Goal: Task Accomplishment & Management: Complete application form

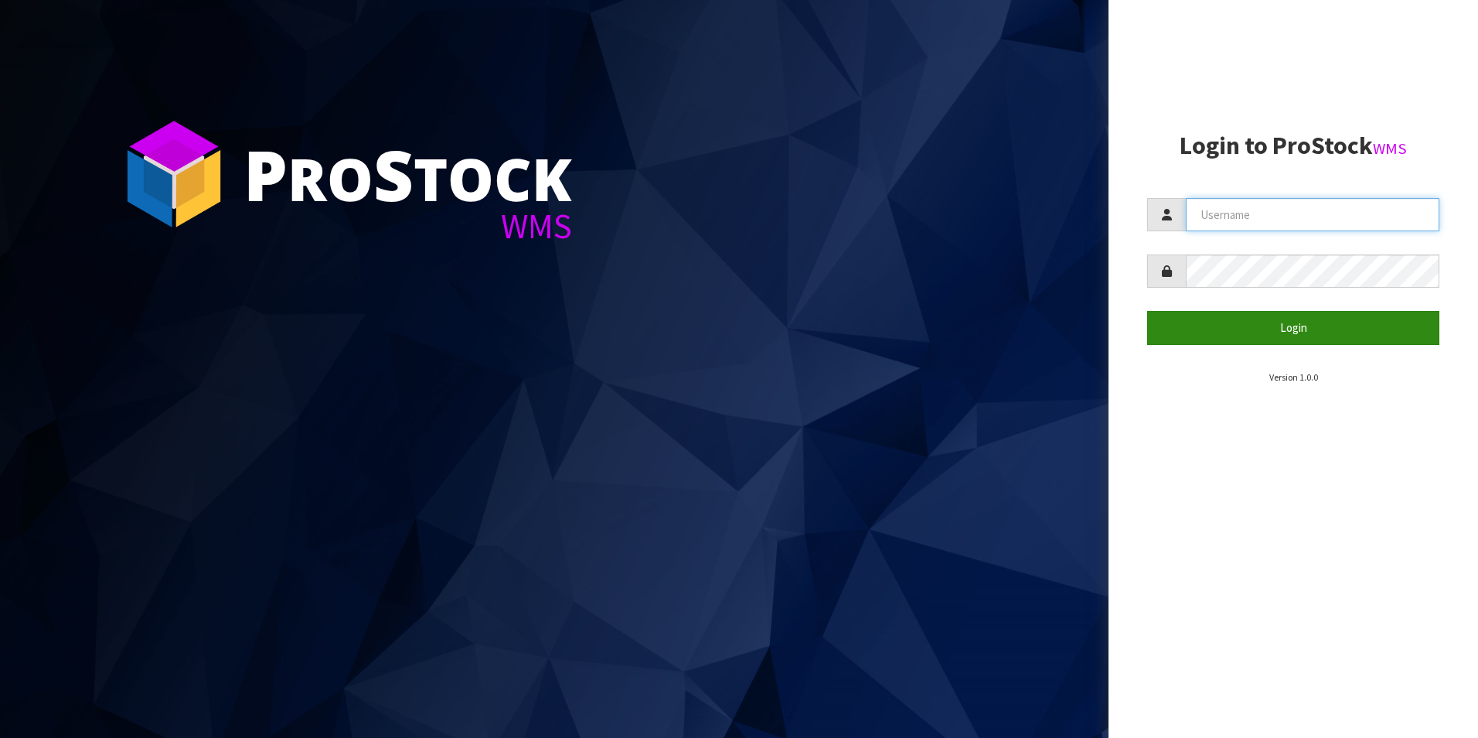
type input "DUTTNZ"
click at [1351, 315] on button "Login" at bounding box center [1293, 327] width 292 height 33
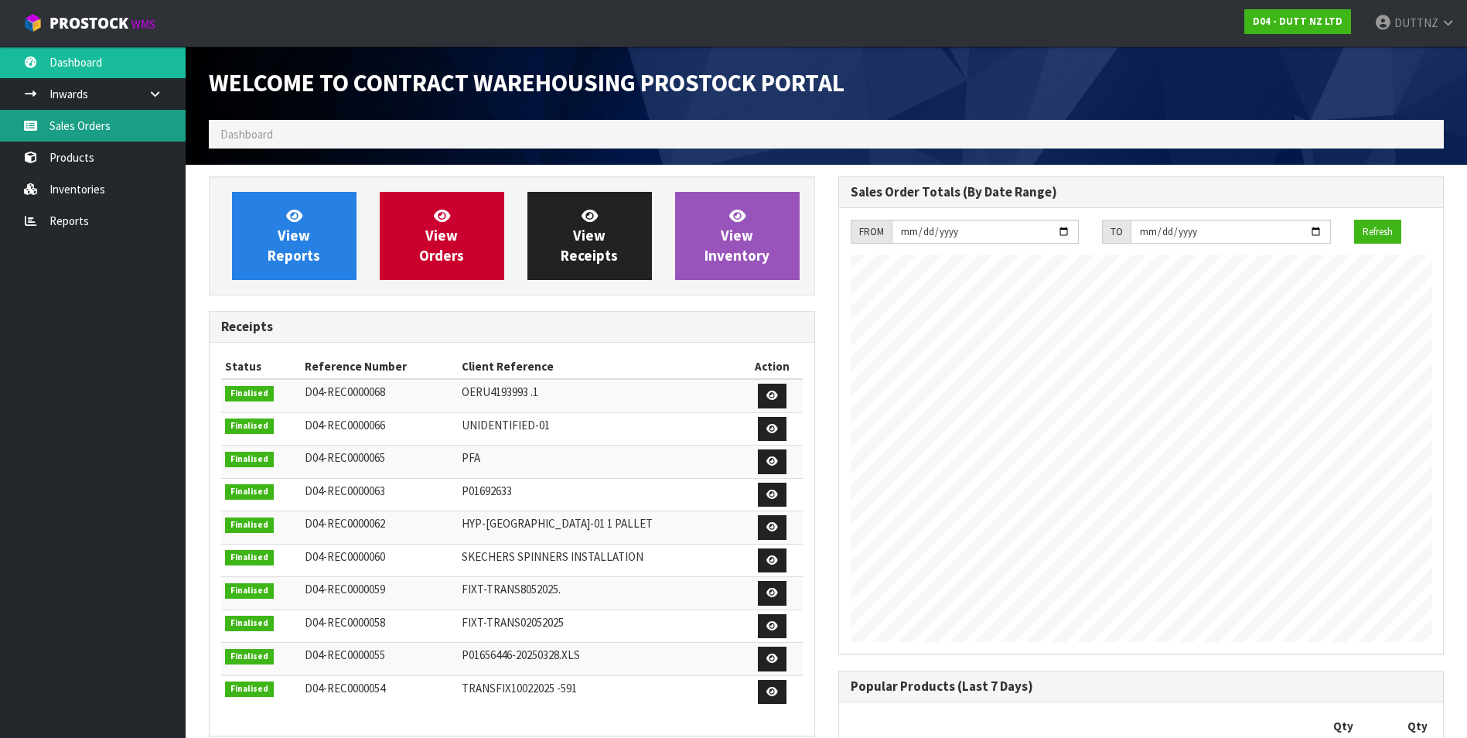
click at [114, 123] on link "Sales Orders" at bounding box center [93, 126] width 186 height 32
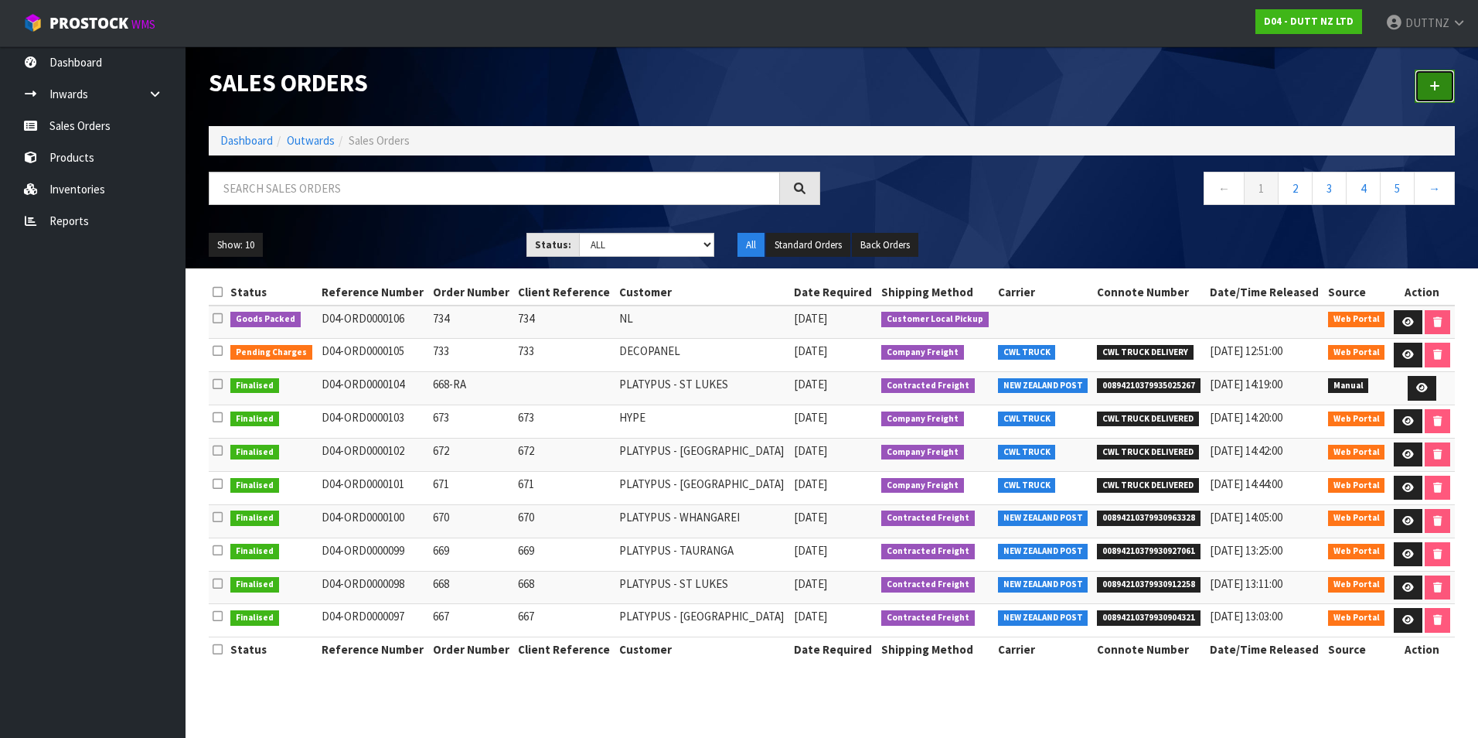
click at [1426, 80] on link at bounding box center [1435, 86] width 40 height 33
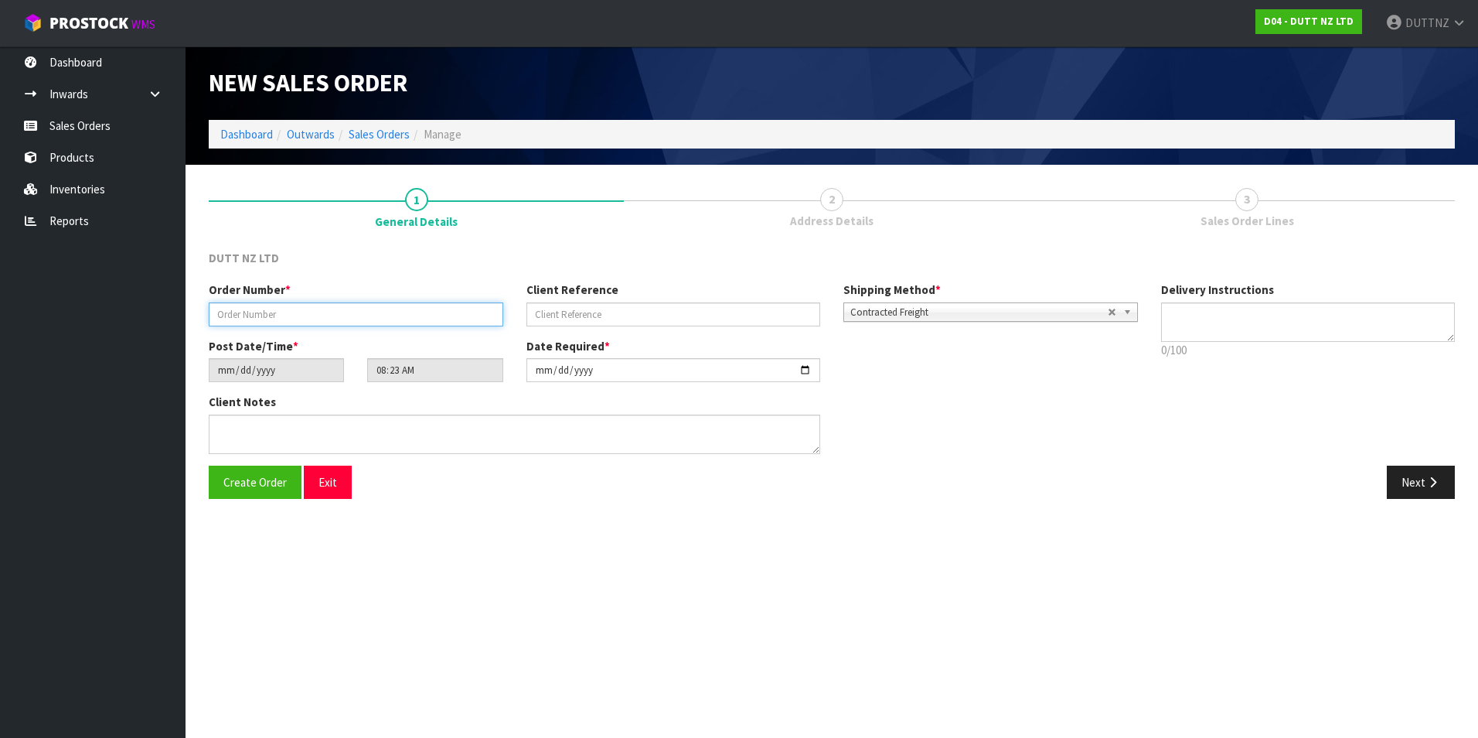
click at [391, 312] on input "text" at bounding box center [356, 314] width 295 height 24
click at [360, 317] on input "text" at bounding box center [356, 314] width 295 height 24
type input "740"
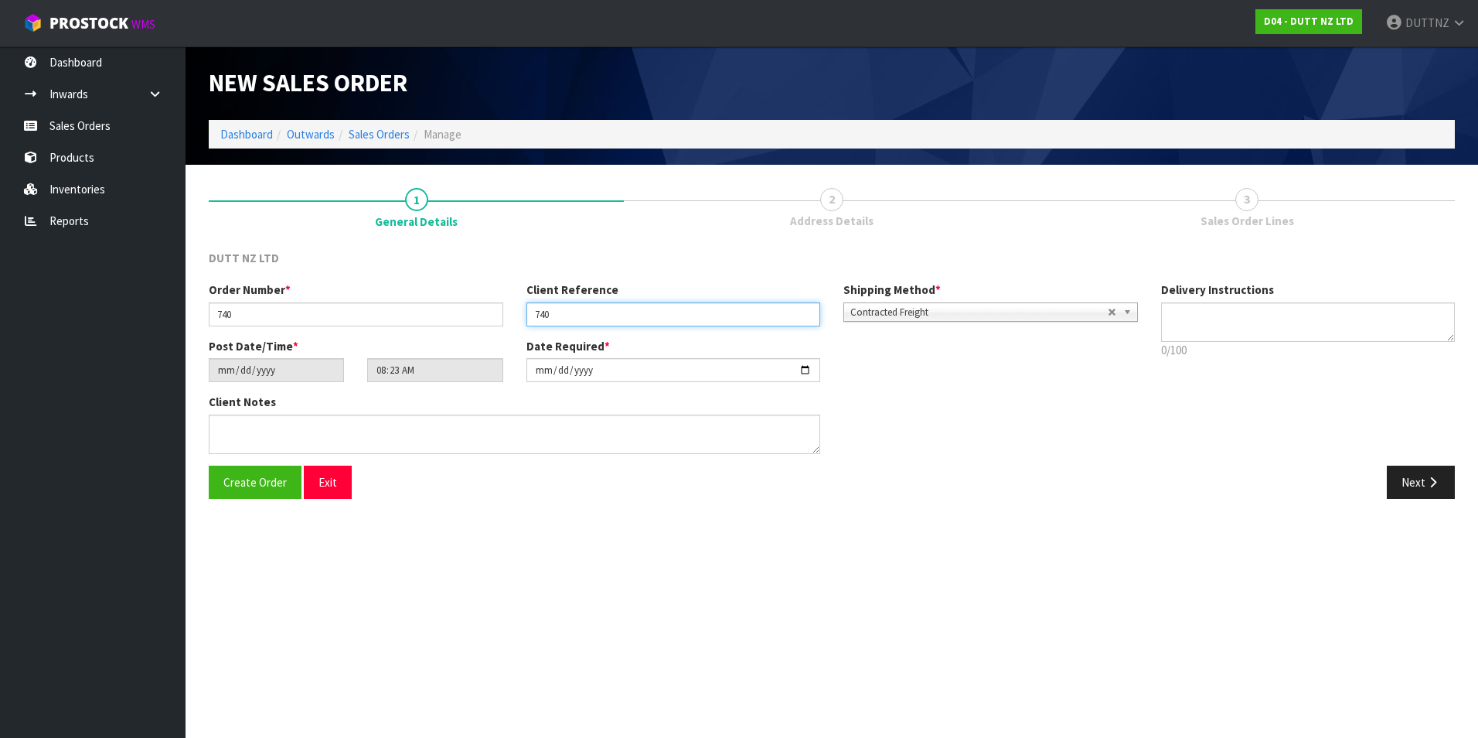
type input "740"
click at [1266, 347] on p "0/100" at bounding box center [1308, 350] width 295 height 16
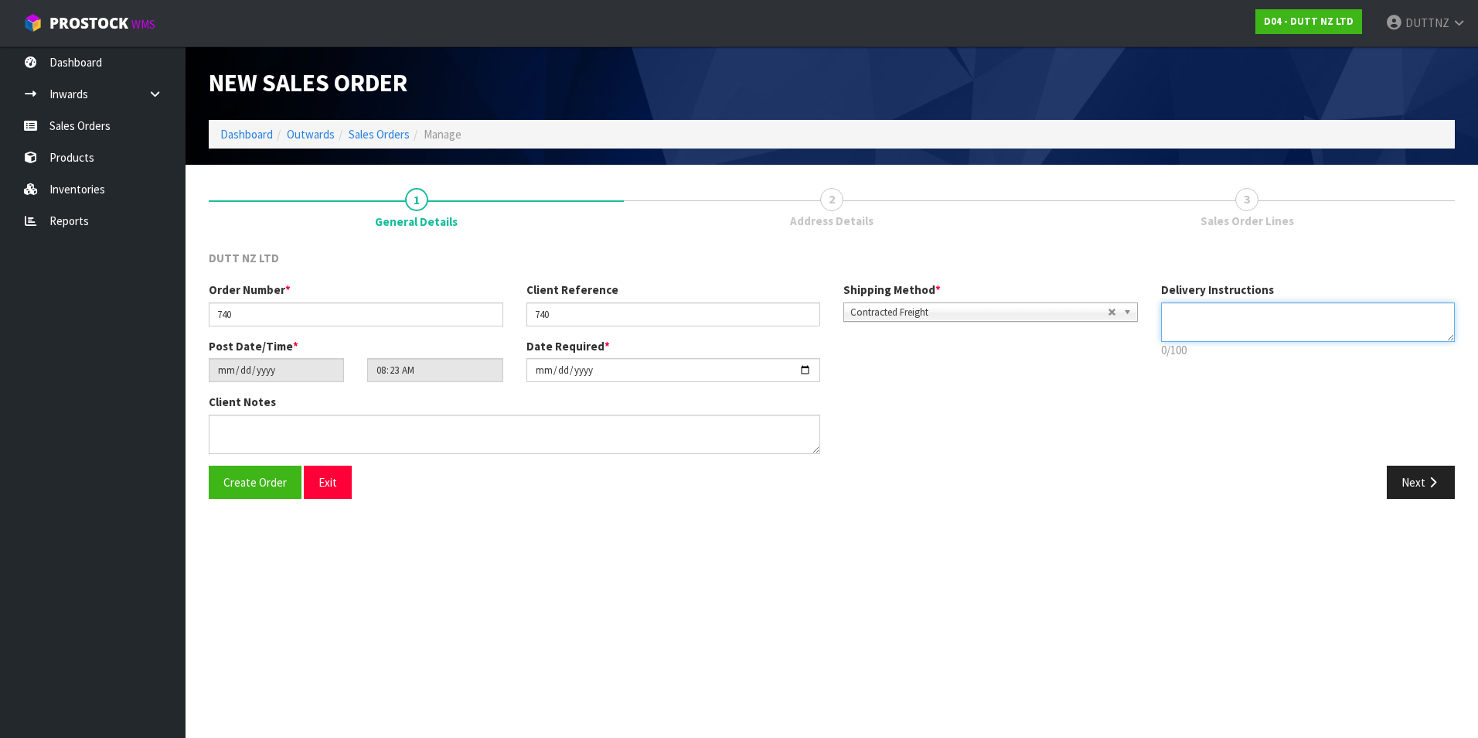
click at [1259, 330] on textarea at bounding box center [1308, 321] width 295 height 39
type textarea "TAILGATE/ PALLET JACK DELIVERY TO STORE PLEASE CONTACT THE SITE CONTACT ON ARRI…"
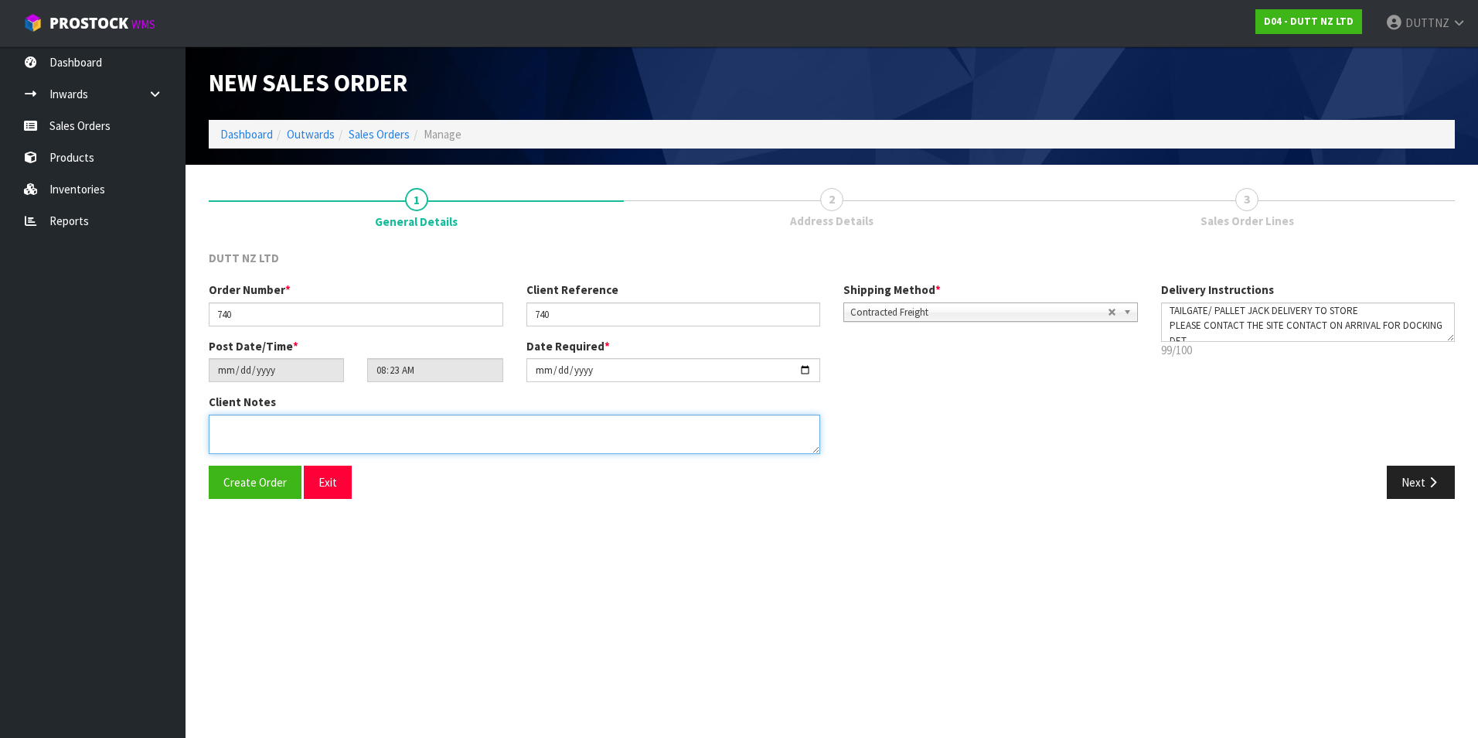
click at [298, 422] on textarea at bounding box center [515, 433] width 612 height 39
paste textarea "TAILGATE/ PALLET JACK DELIVERY TO STORE PLEASE CONTACT THE SITE CONTACT ON ARRI…"
click at [231, 437] on textarea at bounding box center [515, 433] width 612 height 39
paste textarea "ON-SITE CONTACT [PERSON_NAME] [PHONE_NUMBER]"
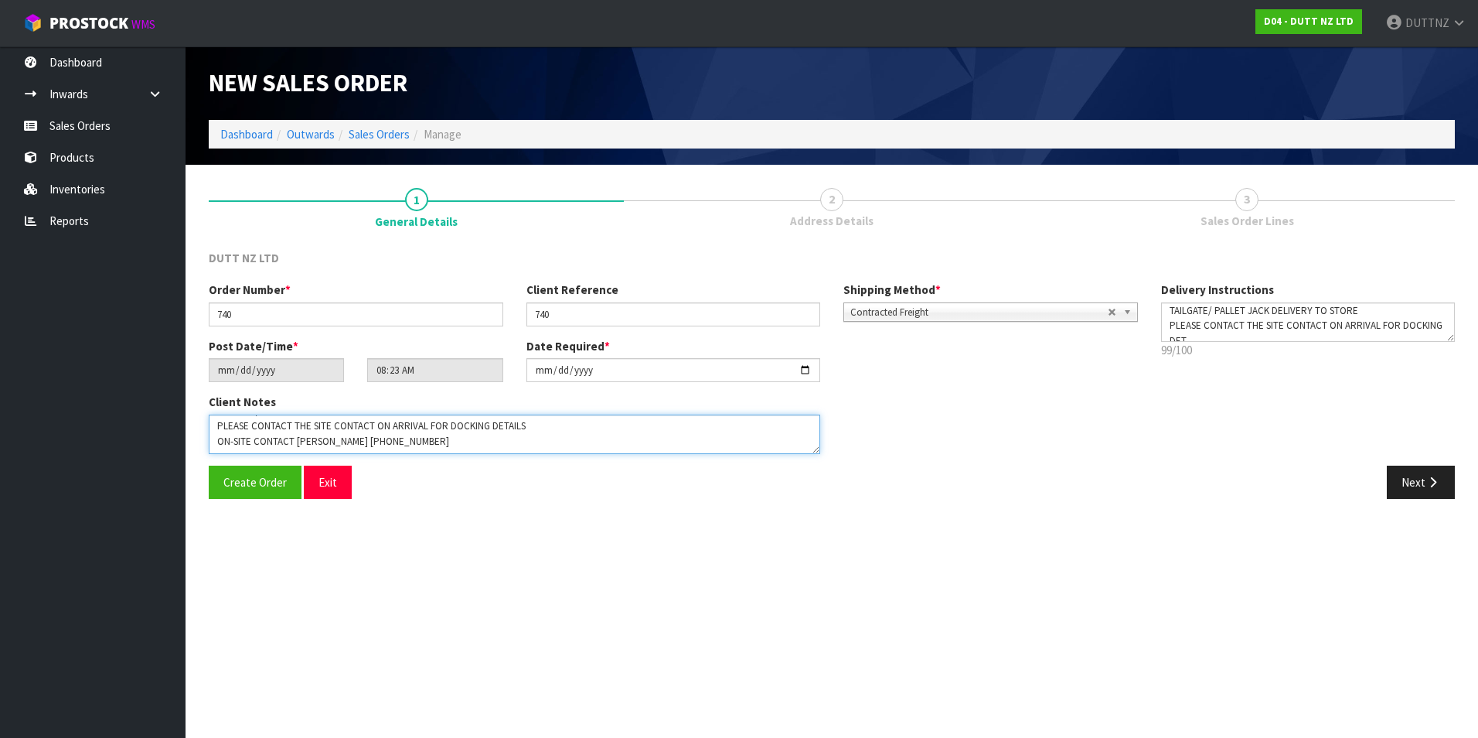
scroll to position [15, 0]
click at [537, 430] on textarea at bounding box center [515, 433] width 612 height 39
click at [477, 441] on textarea at bounding box center [515, 433] width 612 height 39
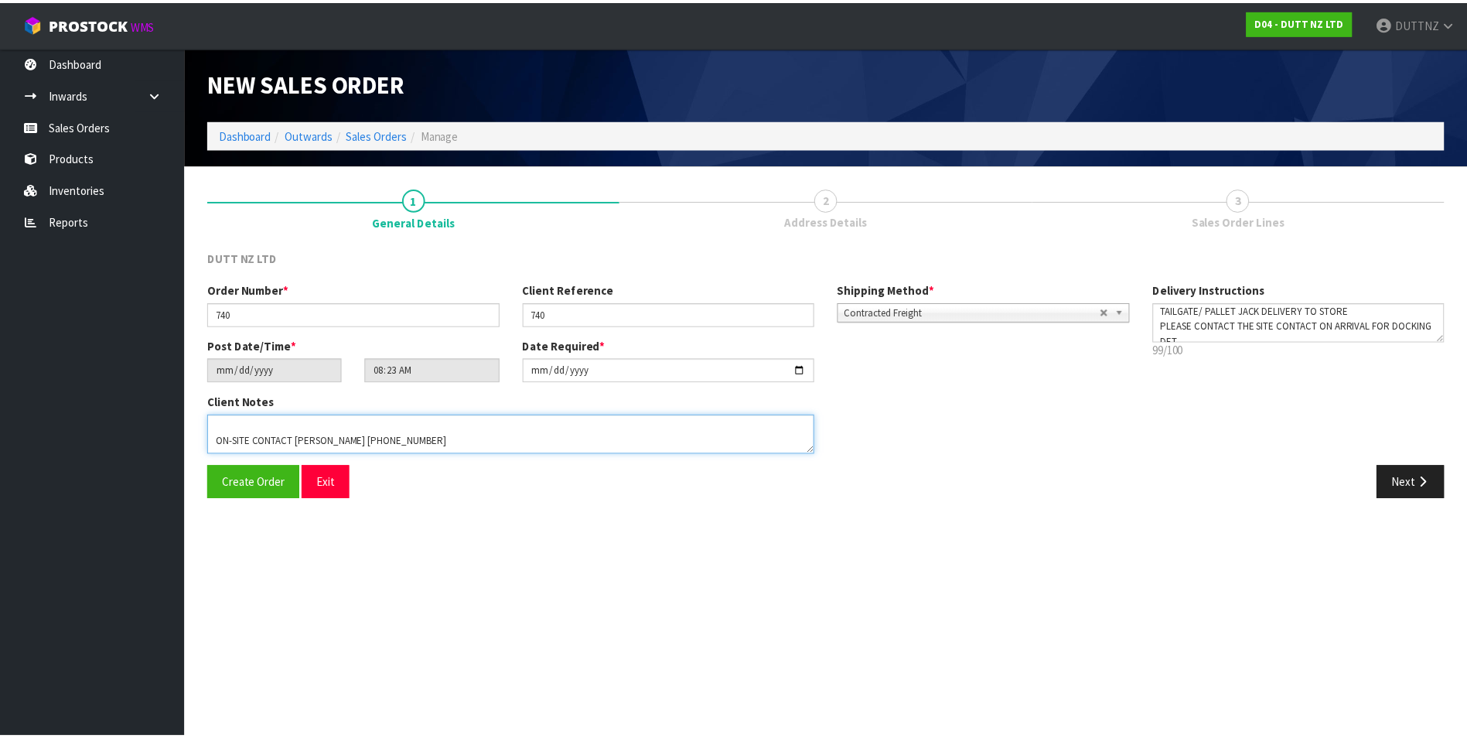
scroll to position [56, 0]
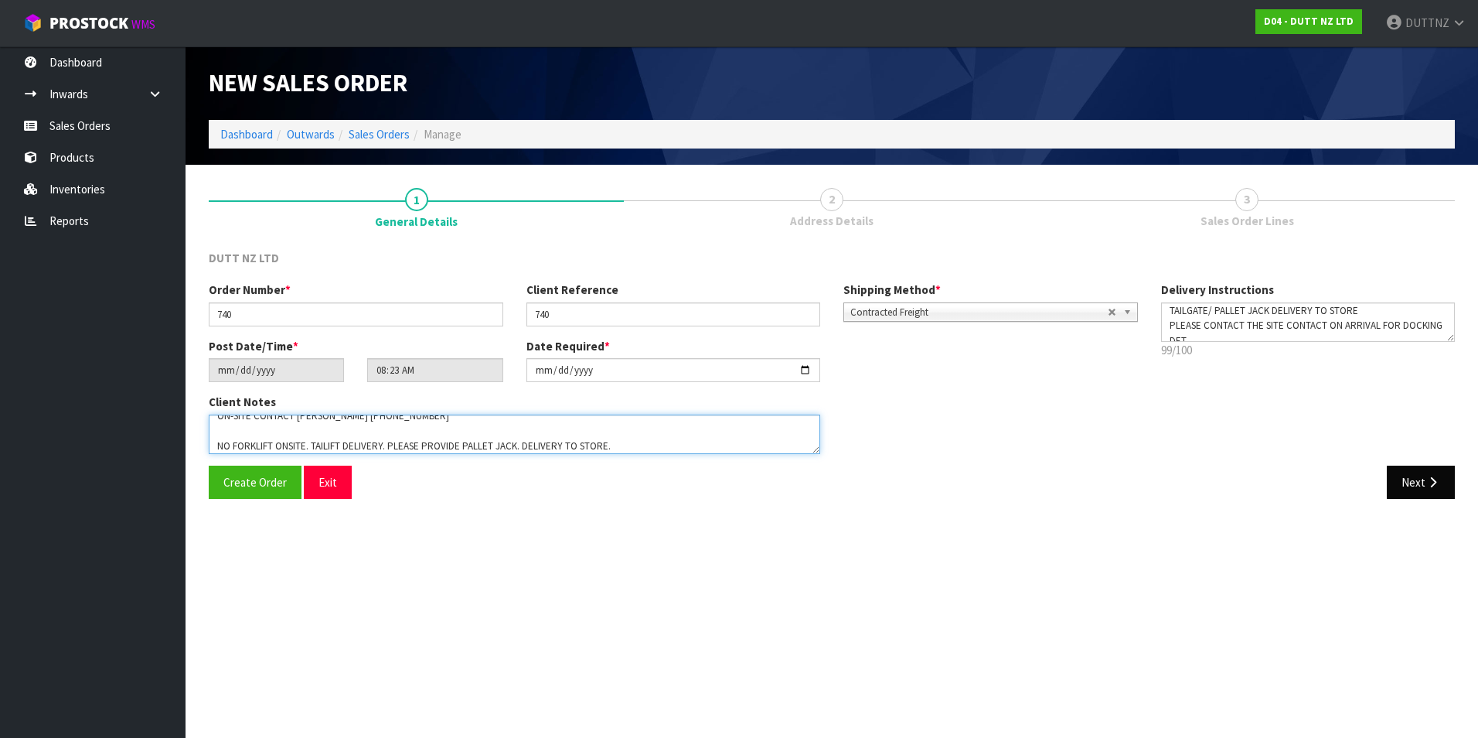
type textarea "TAILGATE/ PALLET JACK DELIVERY TO STORE PLEASE CONTACT THE SITE CONTACT ON ARRI…"
click at [1418, 486] on button "Next" at bounding box center [1421, 481] width 68 height 33
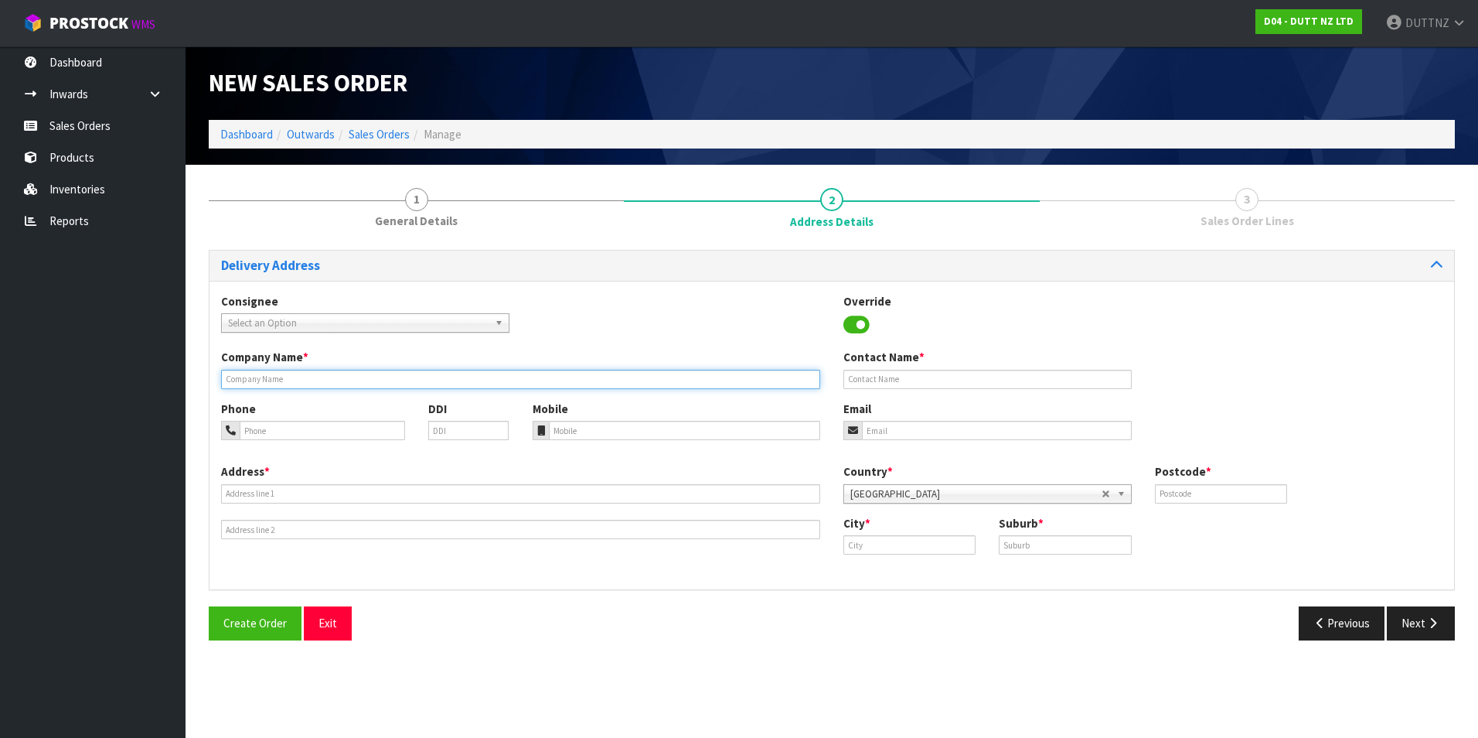
click at [383, 376] on input "text" at bounding box center [520, 379] width 599 height 19
type input "N"
type input "NUDE [PERSON_NAME]"
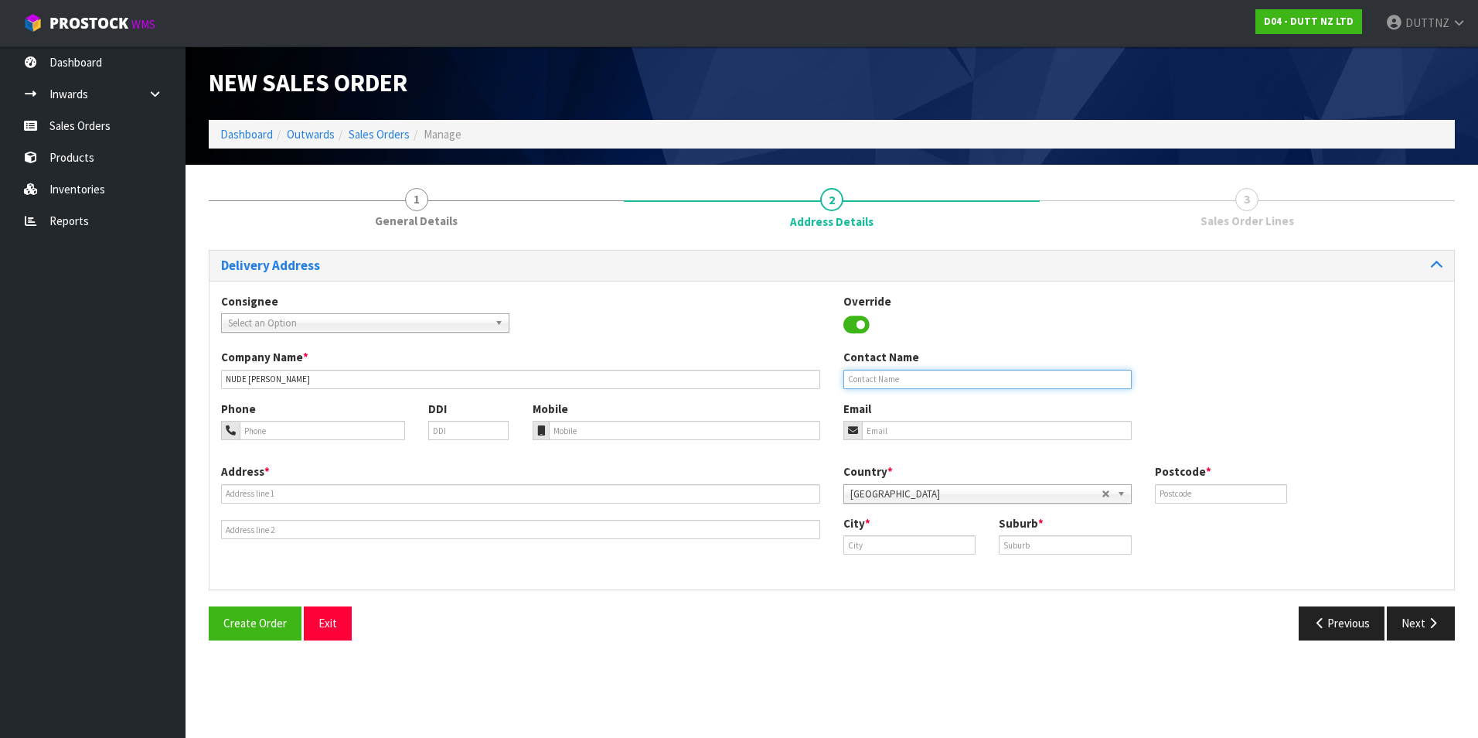
click at [1001, 388] on input "text" at bounding box center [987, 379] width 288 height 19
type input "[PERSON_NAME]"
type input "[EMAIL_ADDRESS][DOMAIN_NAME]"
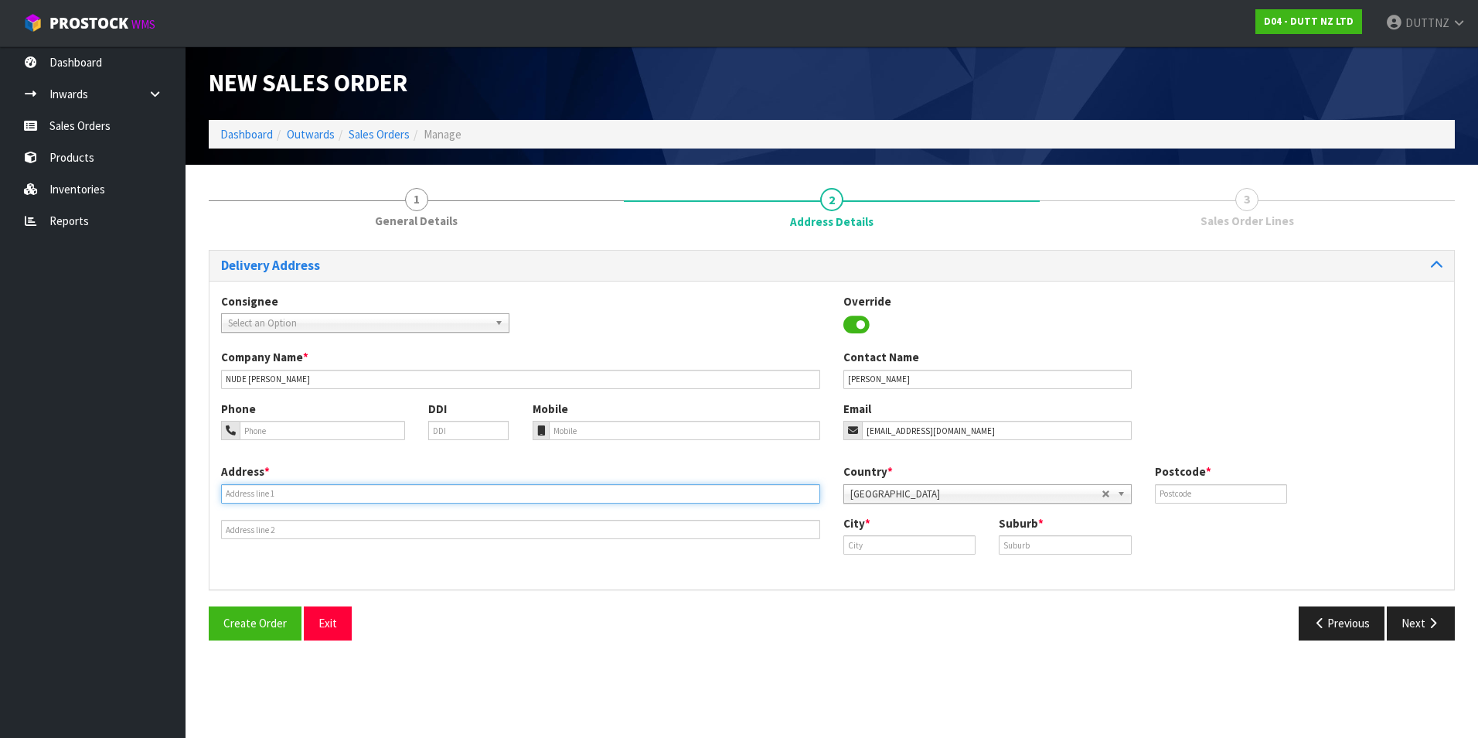
type input "SHOP 2"
type input "[STREET_ADDRESS]"
type input "1010"
click at [264, 499] on input "SHOP 2" at bounding box center [520, 493] width 599 height 19
click at [225, 495] on input "SHOP 2" at bounding box center [520, 493] width 599 height 19
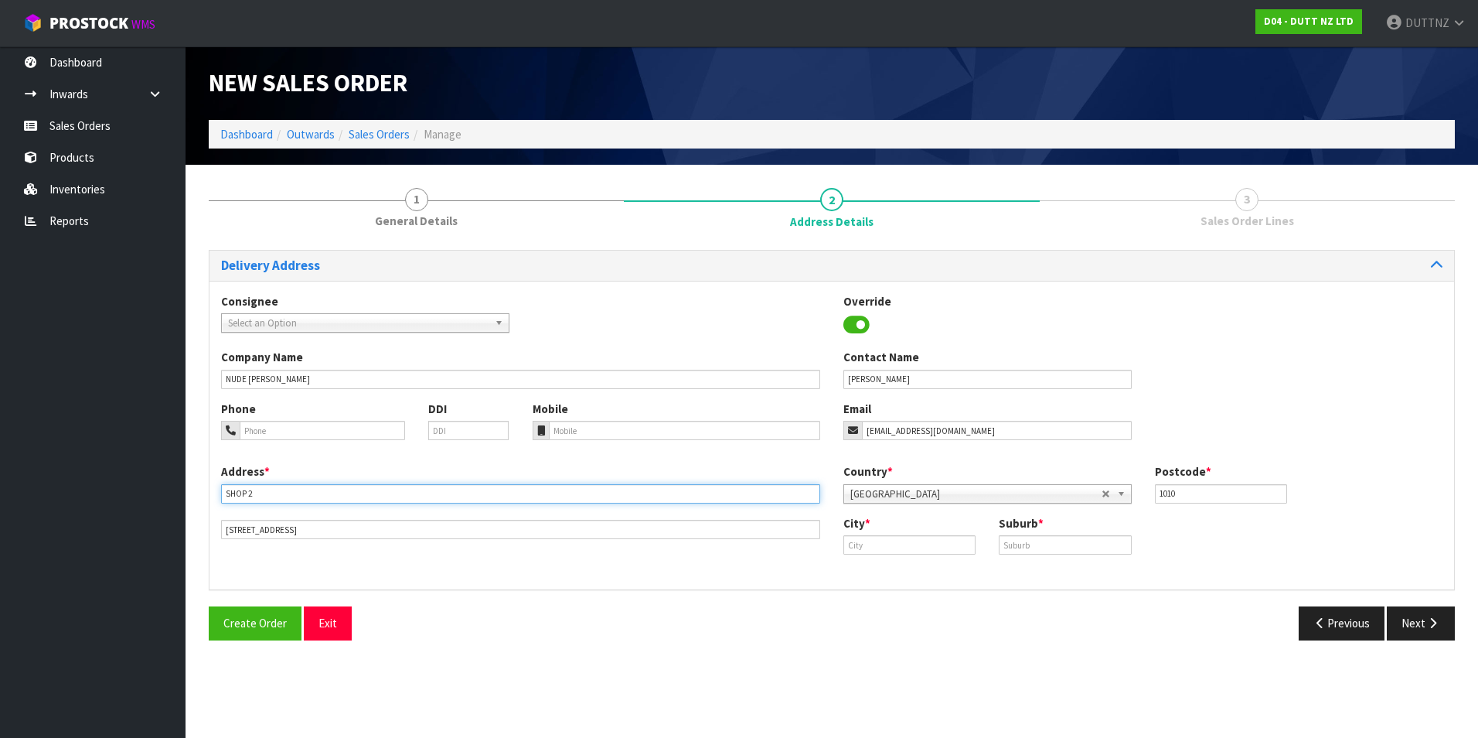
click at [225, 495] on input "SHOP 2" at bounding box center [520, 493] width 599 height 19
paste input "[GEOGRAPHIC_DATA]"
type input "[GEOGRAPHIC_DATA]"
click at [465, 537] on input "[STREET_ADDRESS]" at bounding box center [520, 529] width 599 height 19
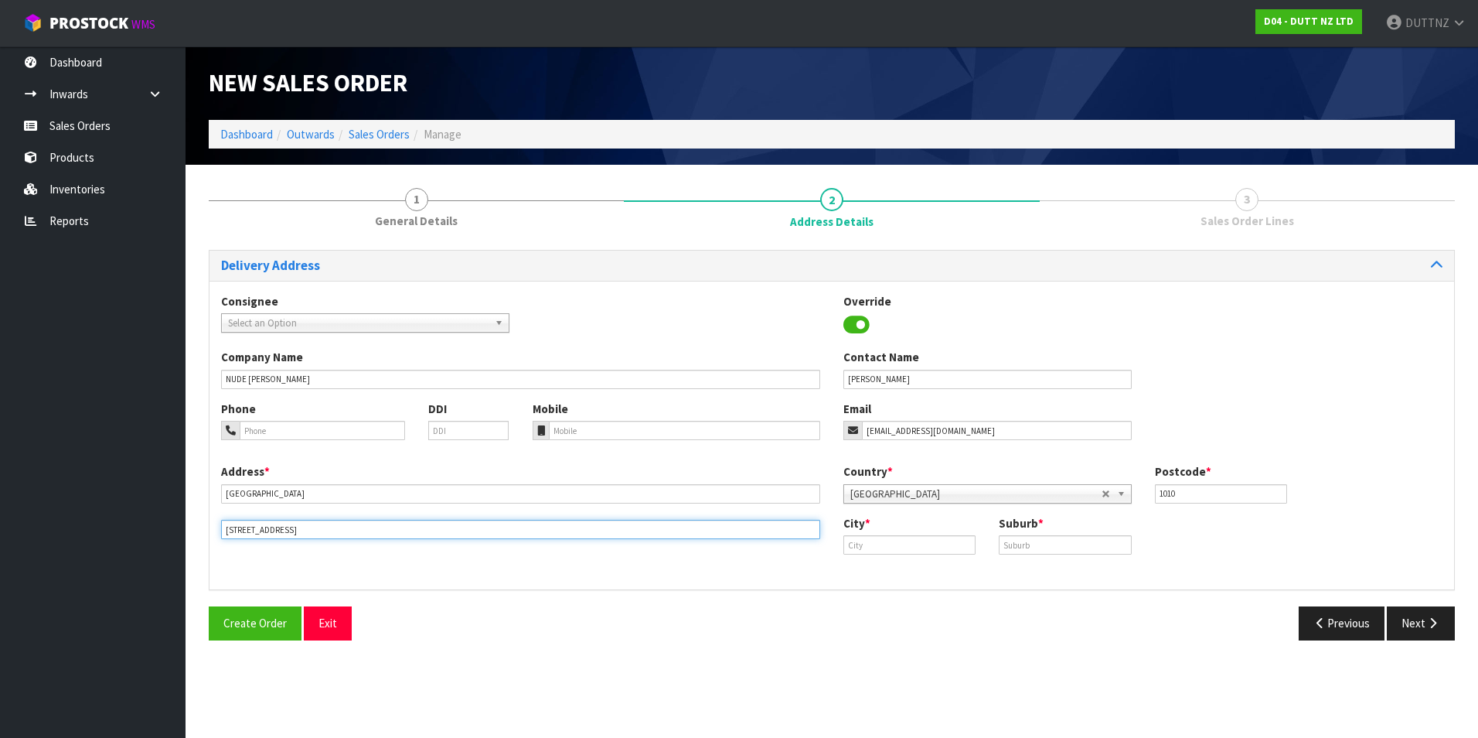
click at [464, 532] on input "[STREET_ADDRESS]" at bounding box center [520, 529] width 599 height 19
click at [463, 532] on input "[STREET_ADDRESS]" at bounding box center [520, 529] width 599 height 19
paste input "[PERSON_NAME][GEOGRAPHIC_DATA], NEW MARKET"
drag, startPoint x: 347, startPoint y: 531, endPoint x: 458, endPoint y: 531, distance: 111.3
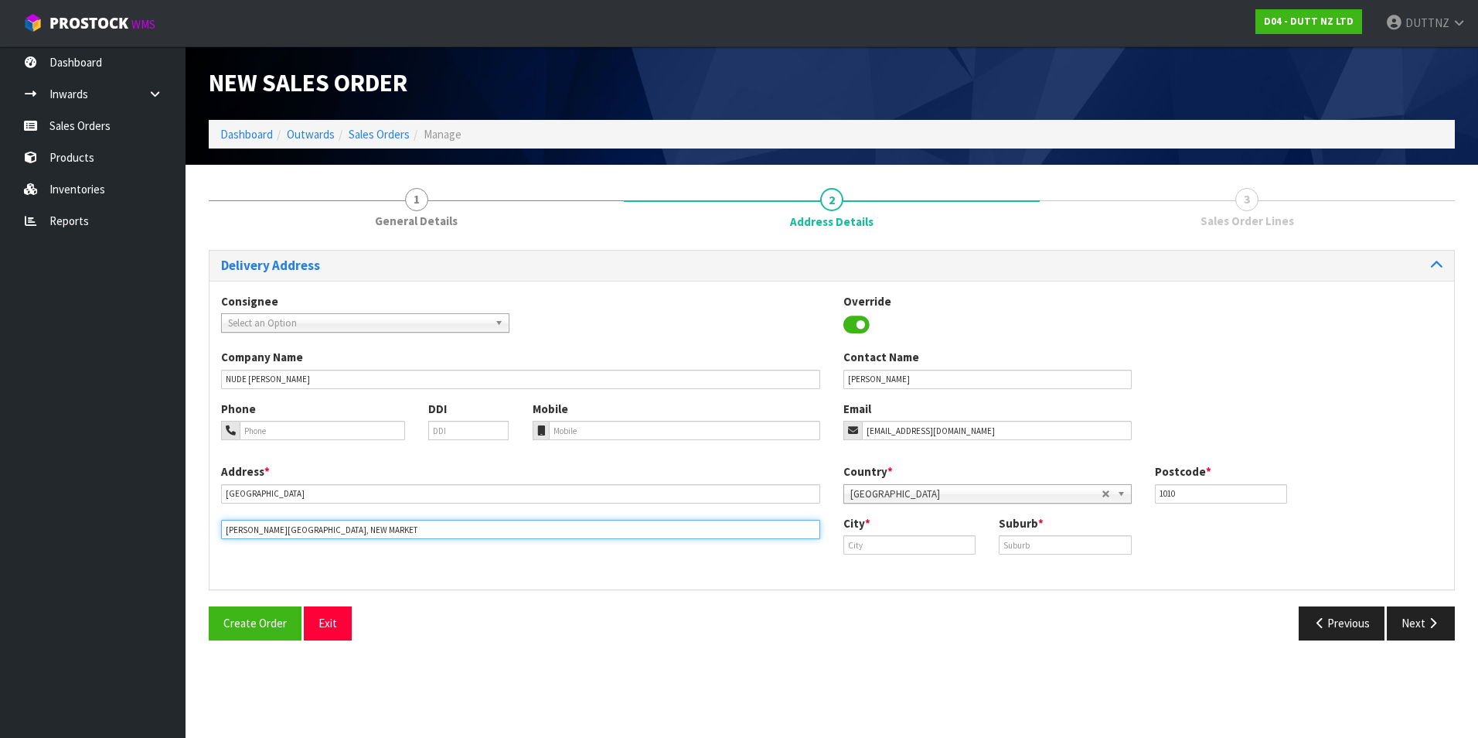
click at [458, 531] on input "[PERSON_NAME][GEOGRAPHIC_DATA], NEW MARKET" at bounding box center [520, 529] width 599 height 19
type input "[PERSON_NAME][GEOGRAPHIC_DATA], NEW MARKET"
click at [880, 547] on input "text" at bounding box center [909, 544] width 132 height 19
paste input "NEW MARKET"
type input "NEW MARKET"
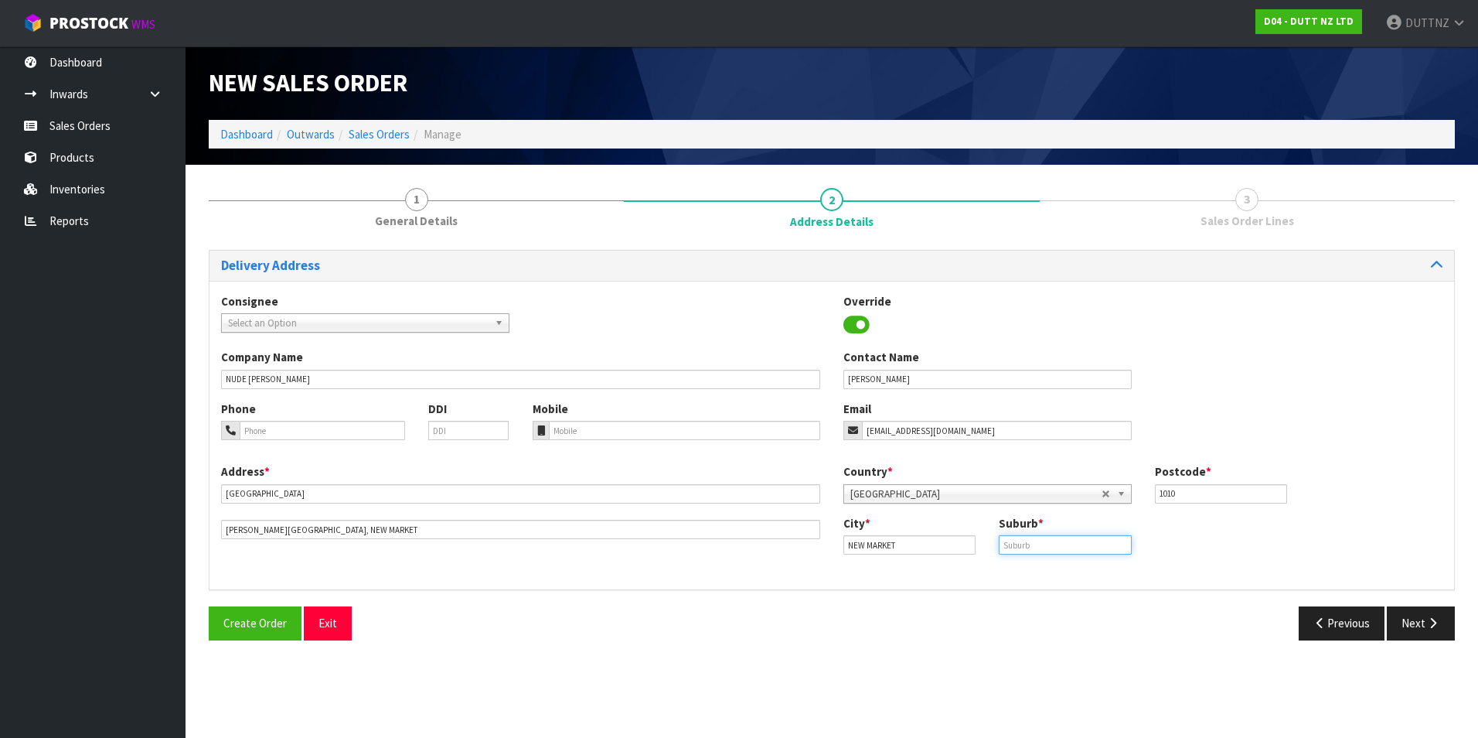
click at [1027, 546] on input "text" at bounding box center [1065, 544] width 132 height 19
paste input "NEW MARKET"
type input "NEW MARKET"
drag, startPoint x: 1059, startPoint y: 489, endPoint x: 1001, endPoint y: 485, distance: 58.1
click at [1001, 489] on div "Country * [GEOGRAPHIC_DATA] [GEOGRAPHIC_DATA] [GEOGRAPHIC_DATA] [GEOGRAPHIC_DAT…" at bounding box center [1143, 488] width 622 height 51
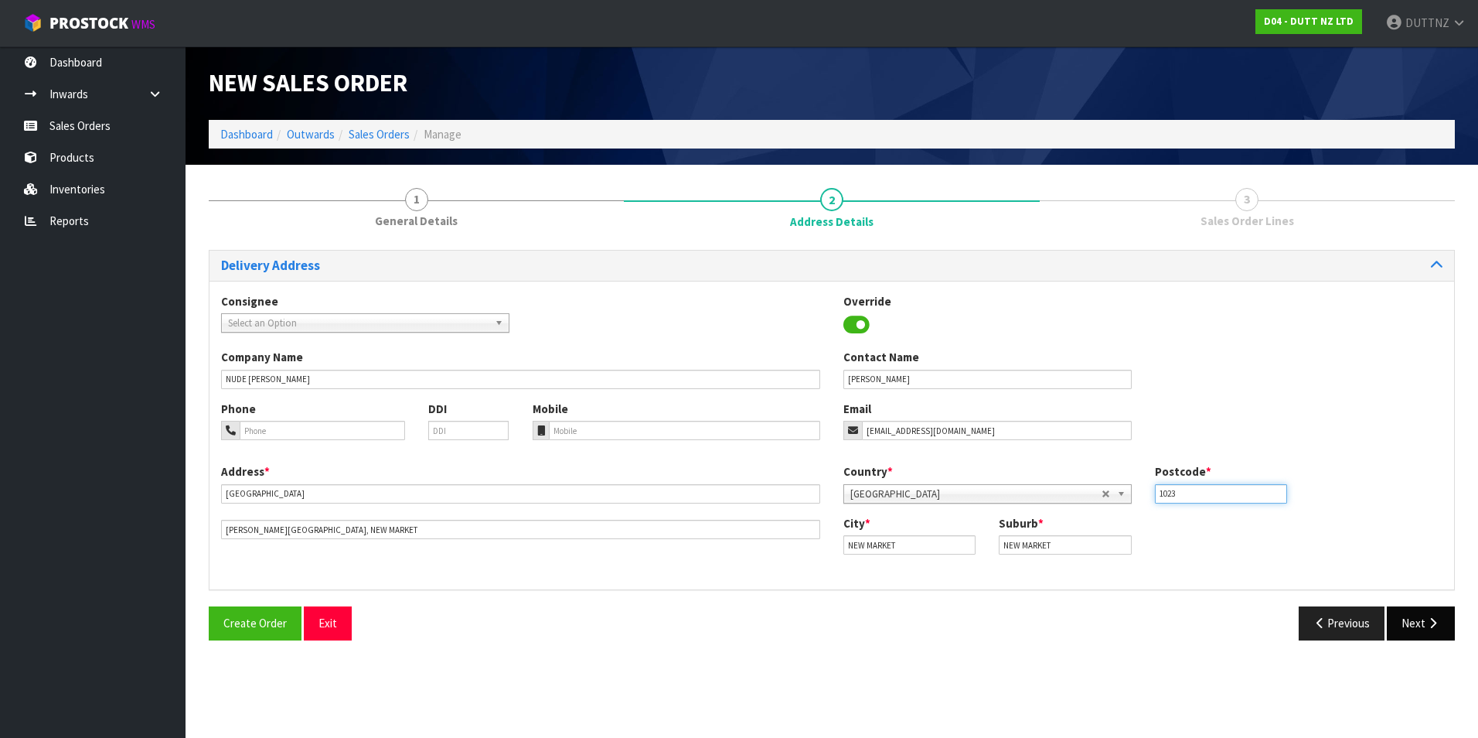
type input "1023"
click at [1405, 627] on button "Next" at bounding box center [1421, 622] width 68 height 33
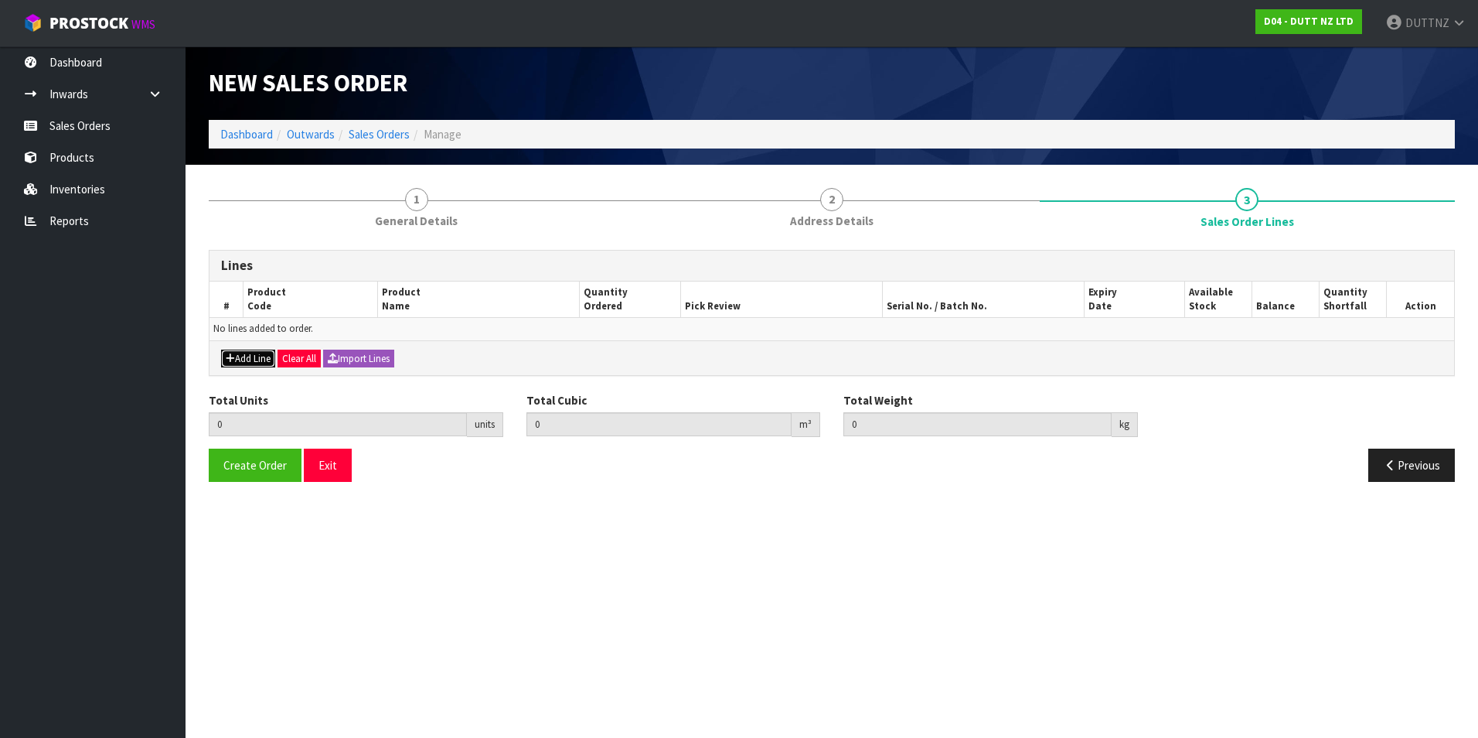
click at [247, 358] on button "Add Line" at bounding box center [248, 358] width 54 height 19
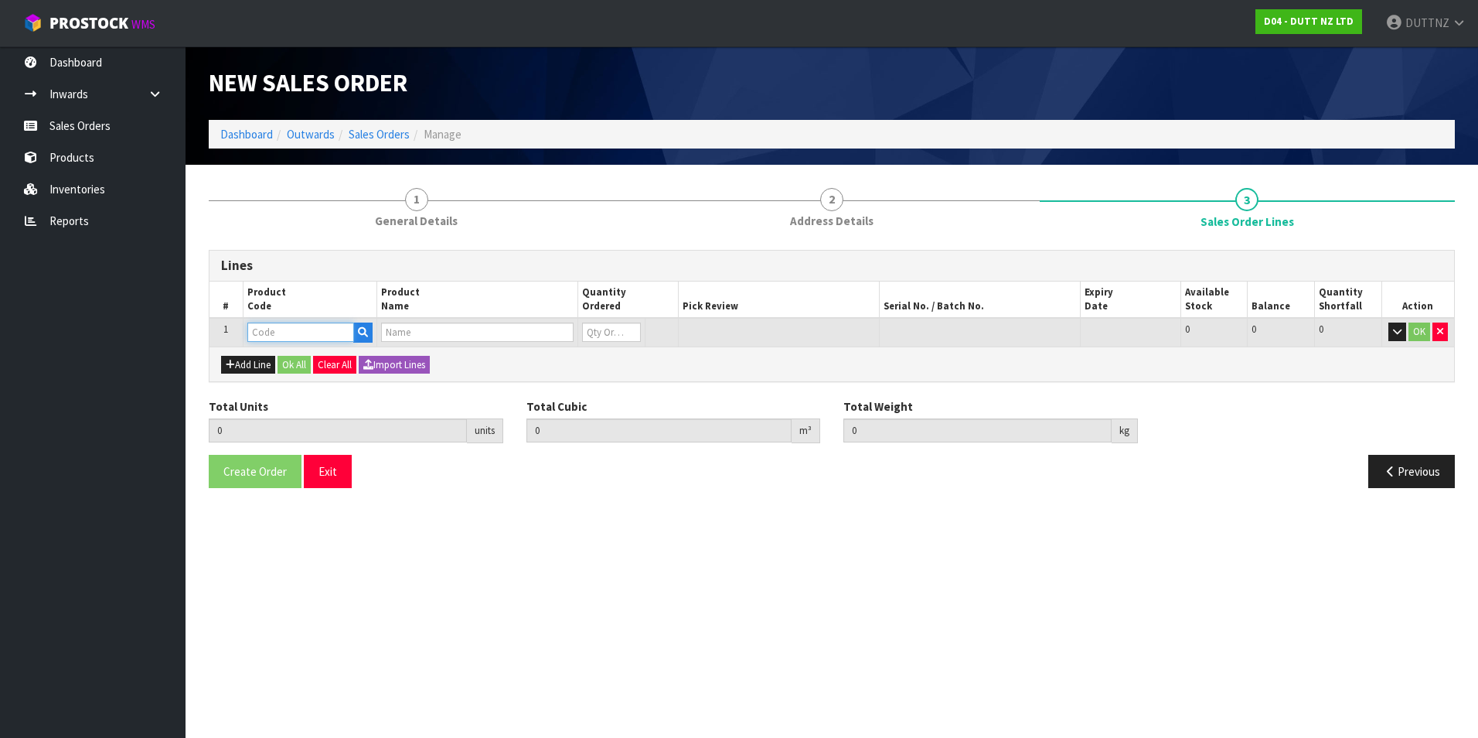
drag, startPoint x: 269, startPoint y: 328, endPoint x: 280, endPoint y: 325, distance: 11.1
click at [270, 326] on input "text" at bounding box center [300, 331] width 107 height 19
paste input "71002014"
type input "71002014"
type input "0.000000"
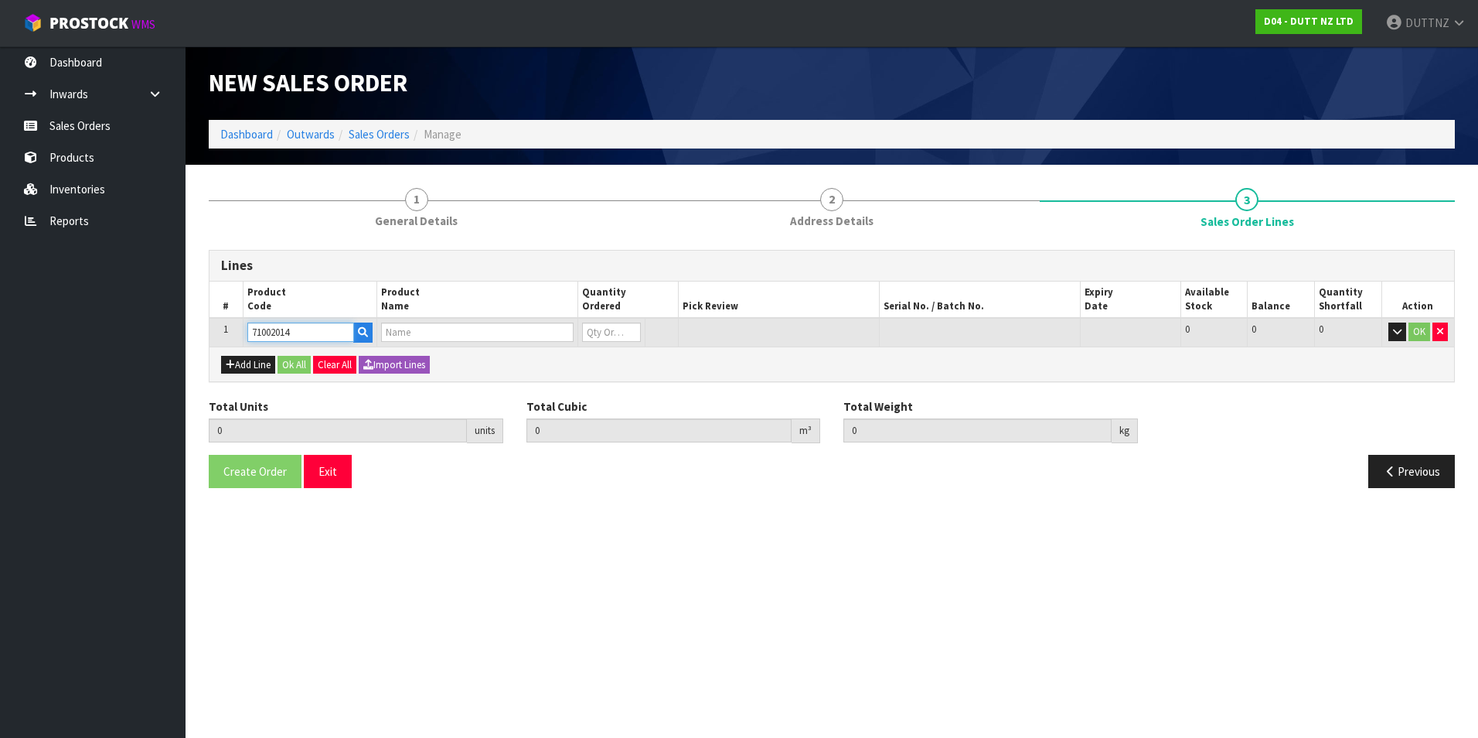
type input "0.000"
type input "1X STEEL SHELF POWDER COAT"
type input "0"
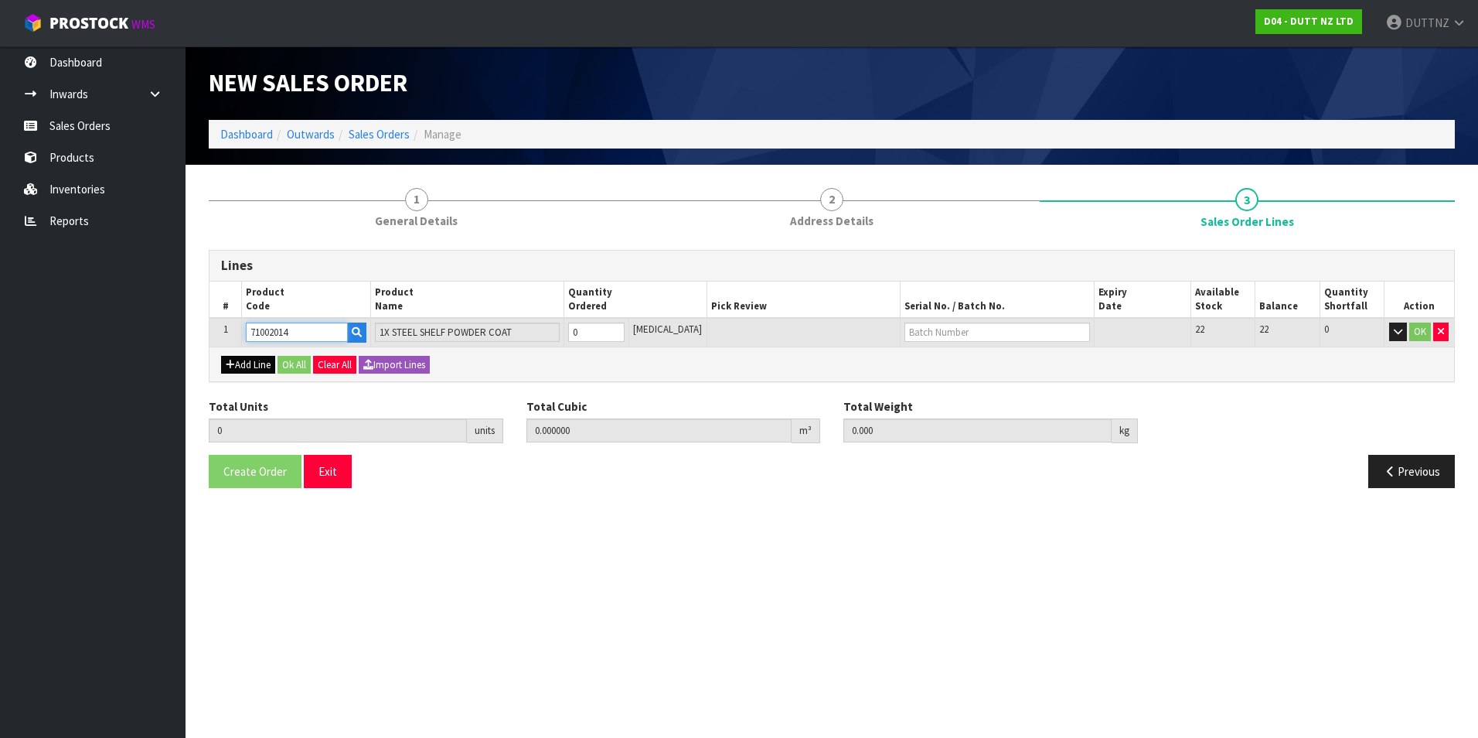
type input "71002014"
click at [257, 363] on button "Add Line" at bounding box center [248, 365] width 54 height 19
type input "0"
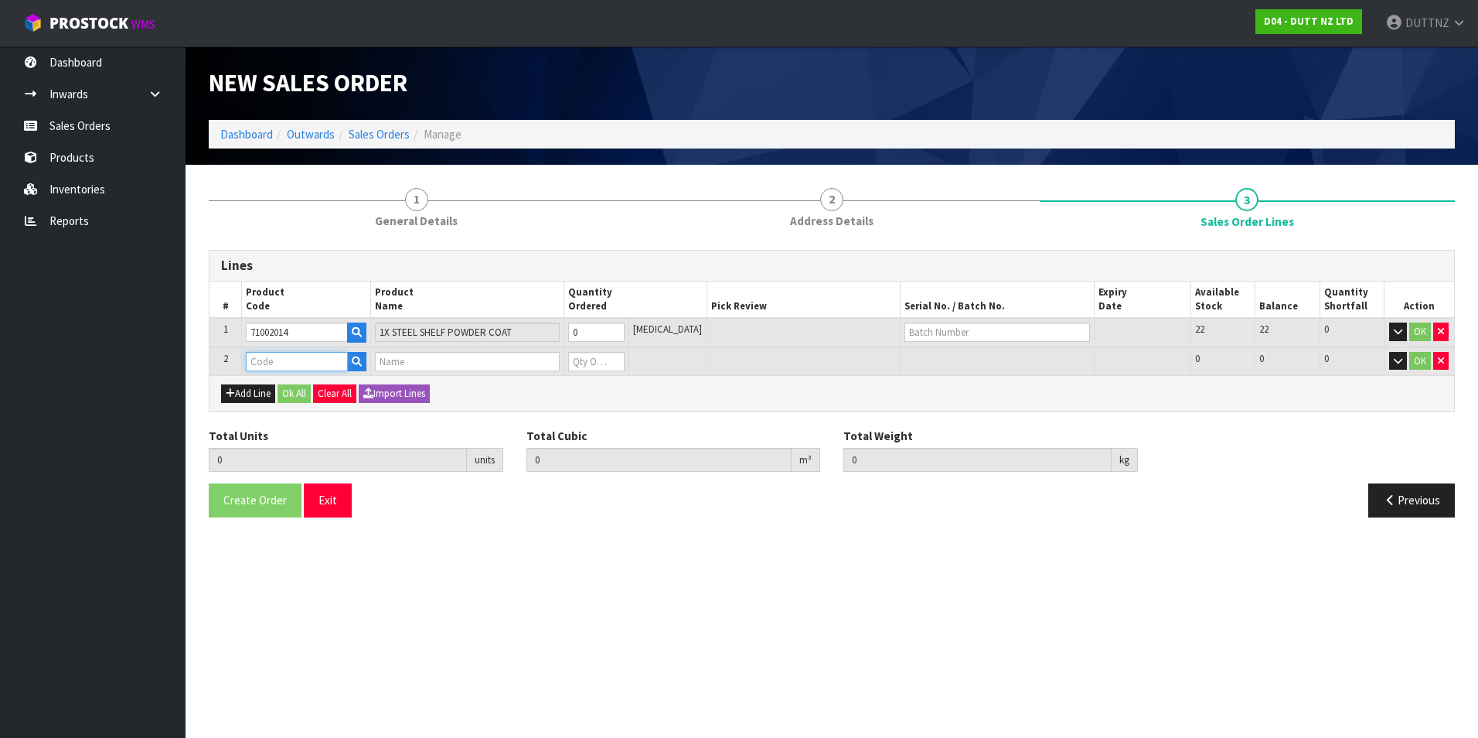
click at [297, 361] on input "text" at bounding box center [297, 361] width 102 height 19
paste input "71001954"
type input "71001954"
type input "0.000000"
type input "0.000"
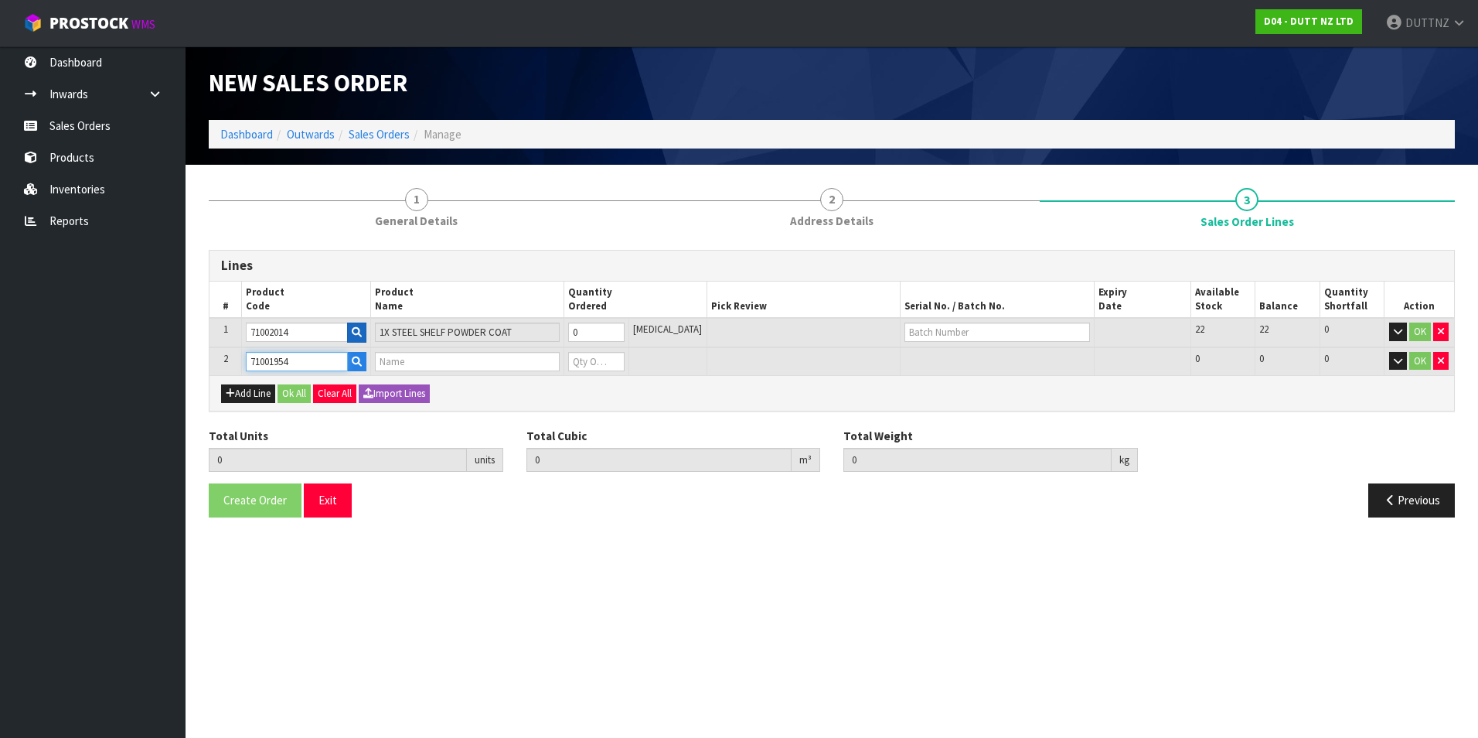
type input "BLACK METAL POWDER COATING"
type input "0"
type input "71001954"
click at [254, 393] on button "Add Line" at bounding box center [248, 393] width 54 height 19
type input "0"
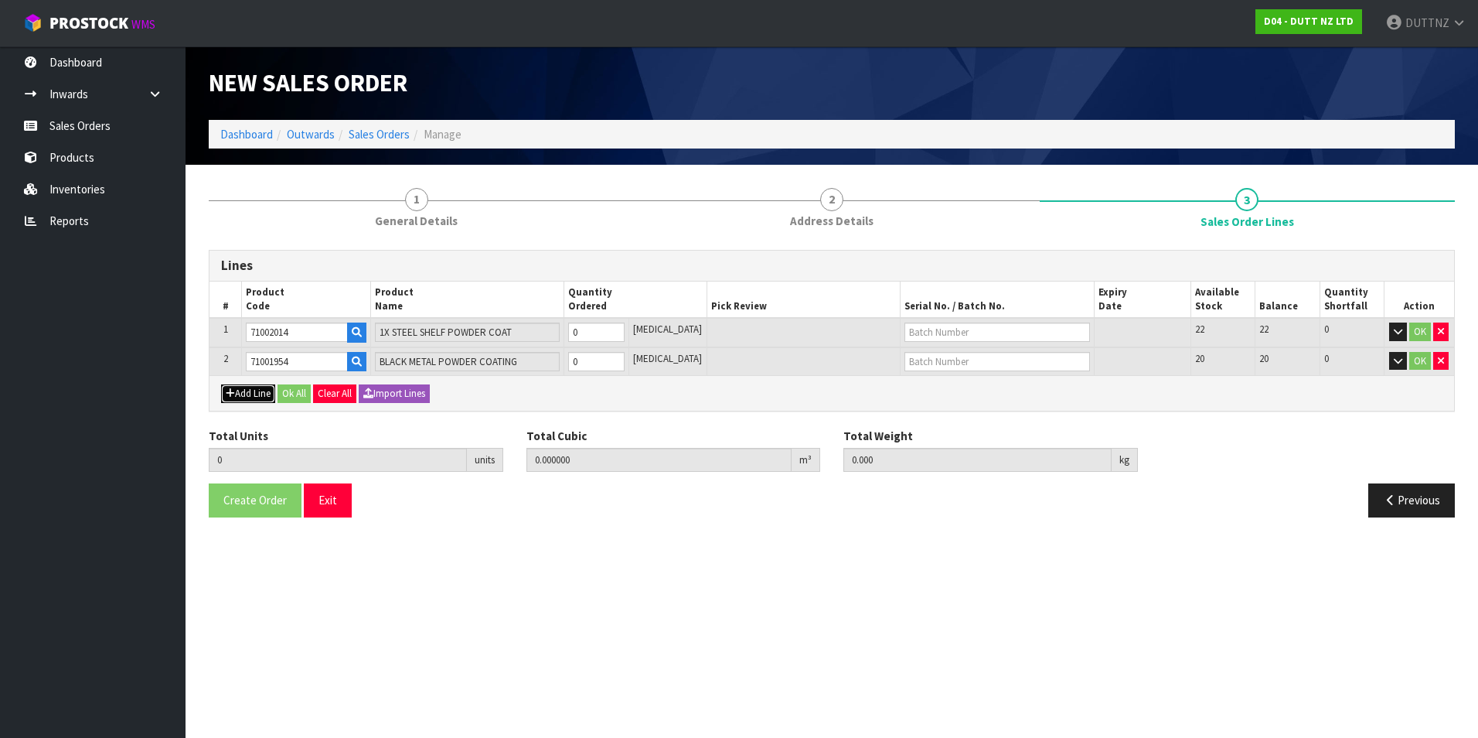
type input "0"
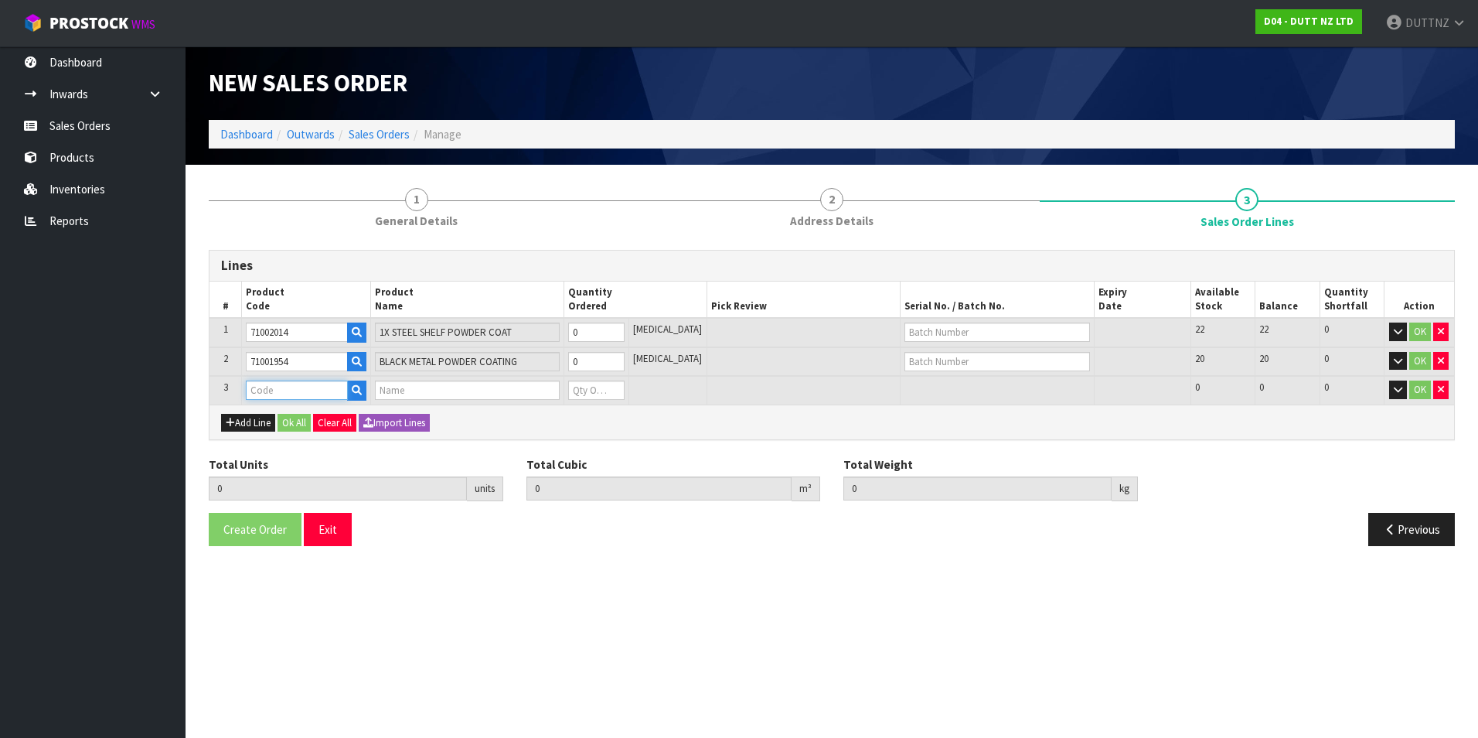
click at [296, 389] on input "text" at bounding box center [297, 389] width 102 height 19
paste input "71001393"
type input "71001393"
type input "0.000000"
type input "0.000"
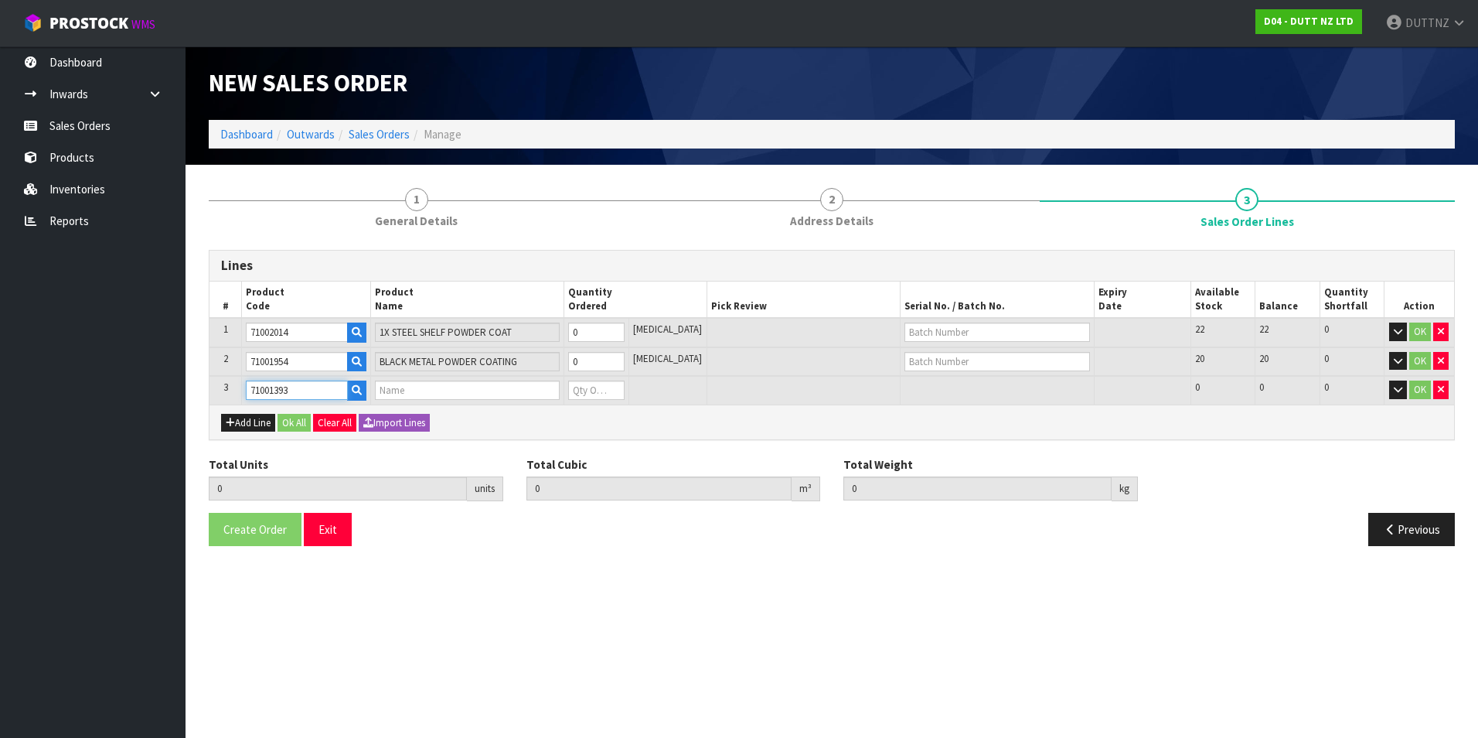
type input "BLACK METAL POWDER COATING"
type input "0"
type input "71001393"
click at [257, 421] on button "Add Line" at bounding box center [248, 423] width 54 height 19
type input "0"
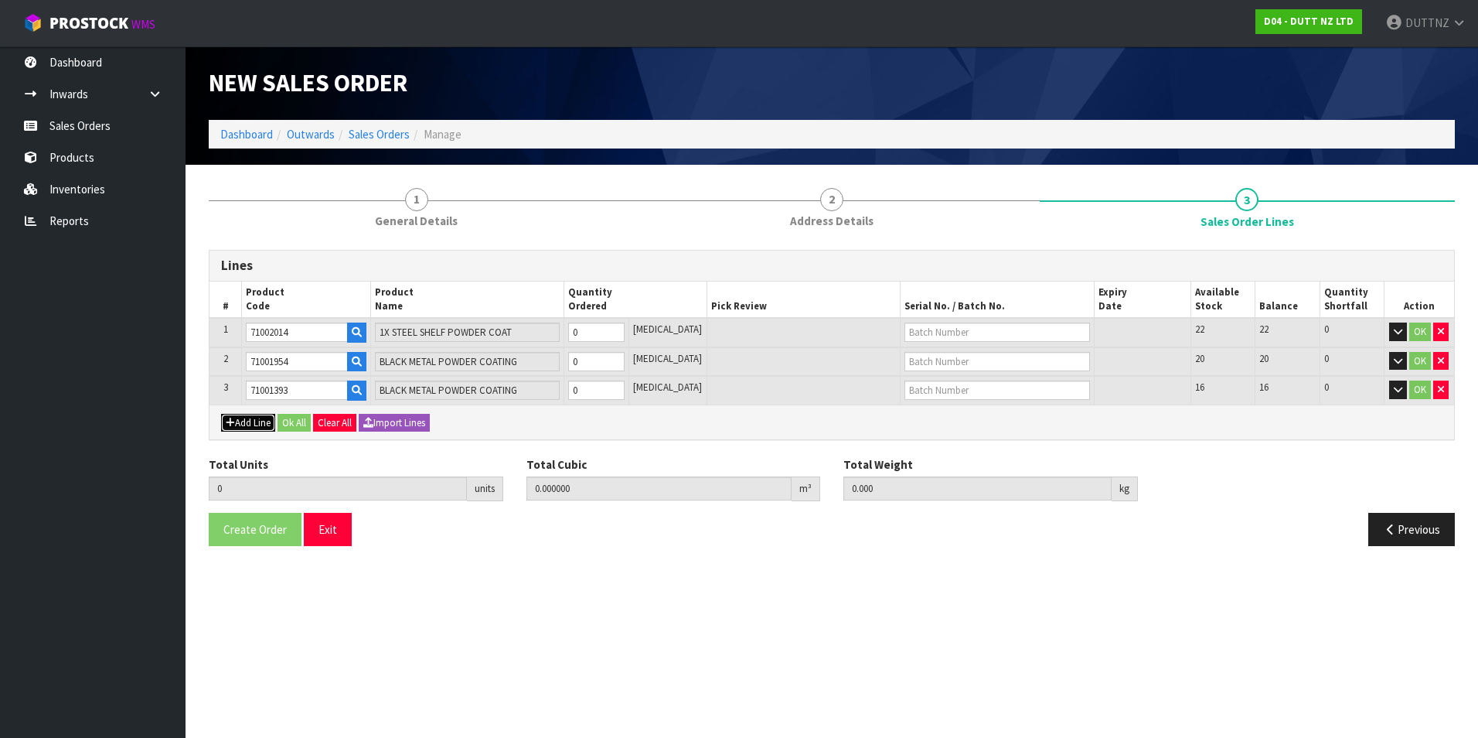
type input "0"
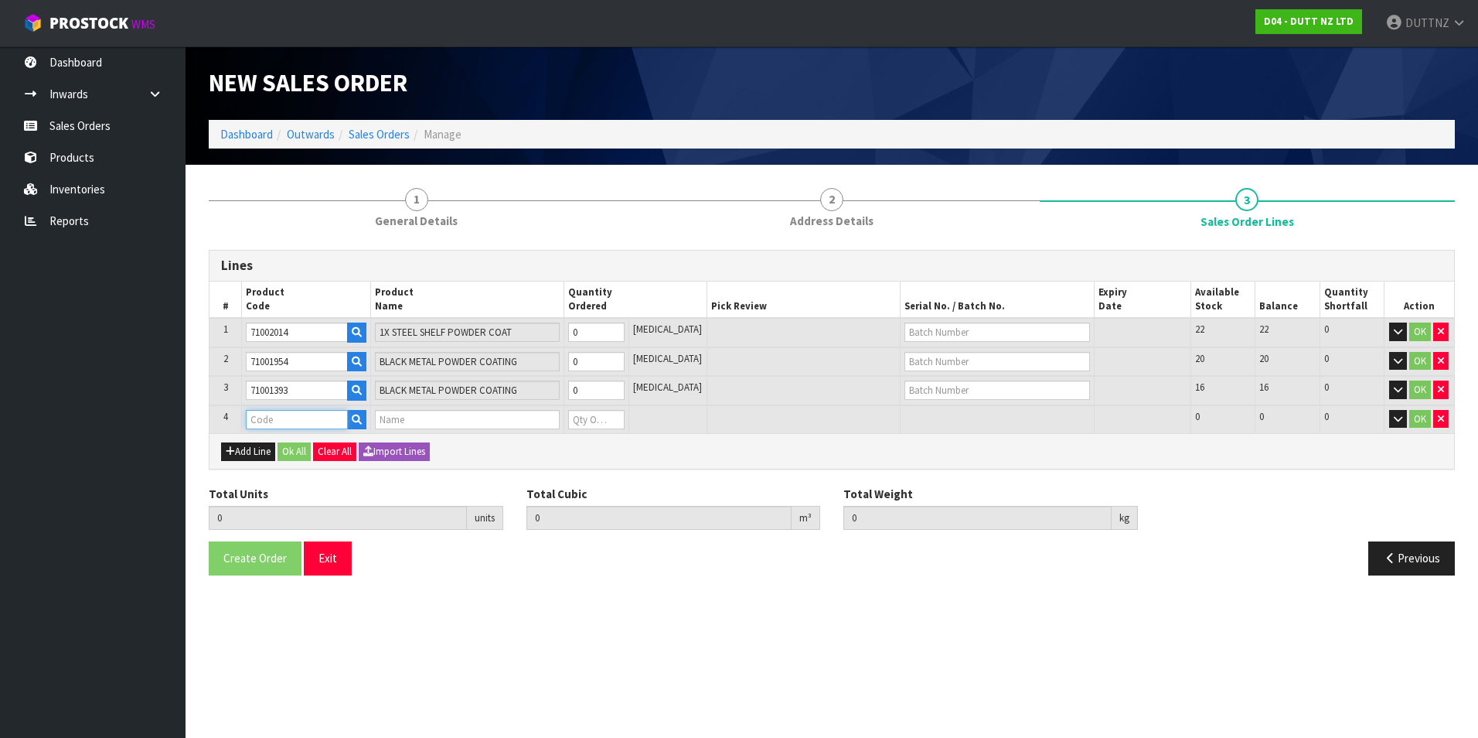
click at [288, 417] on input "text" at bounding box center [297, 419] width 102 height 19
paste input "71001956"
type input "71001956"
type input "0.000000"
type input "0.000"
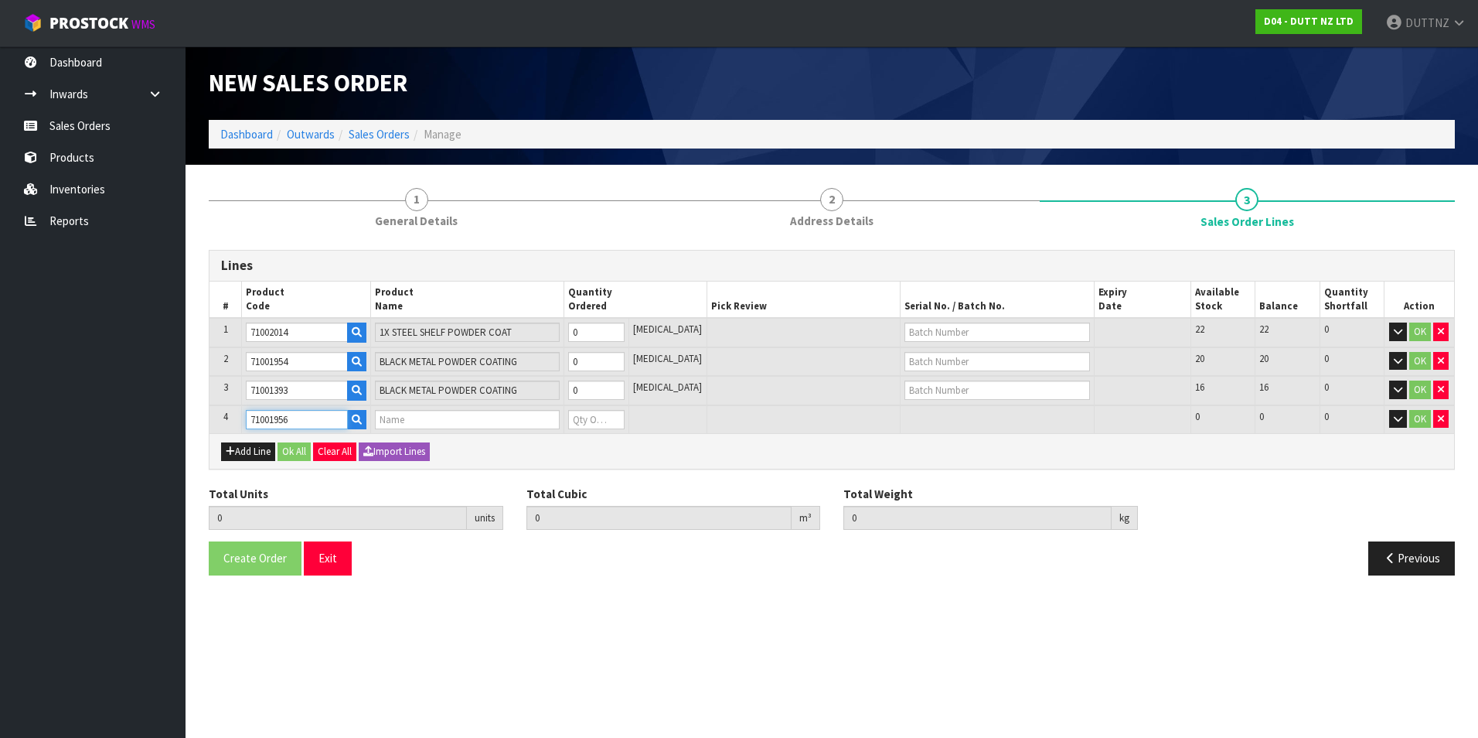
type input "BLACK METAL POWDER COATING"
type input "0"
type input "71001956"
click at [253, 451] on button "Add Line" at bounding box center [248, 451] width 54 height 19
type input "0"
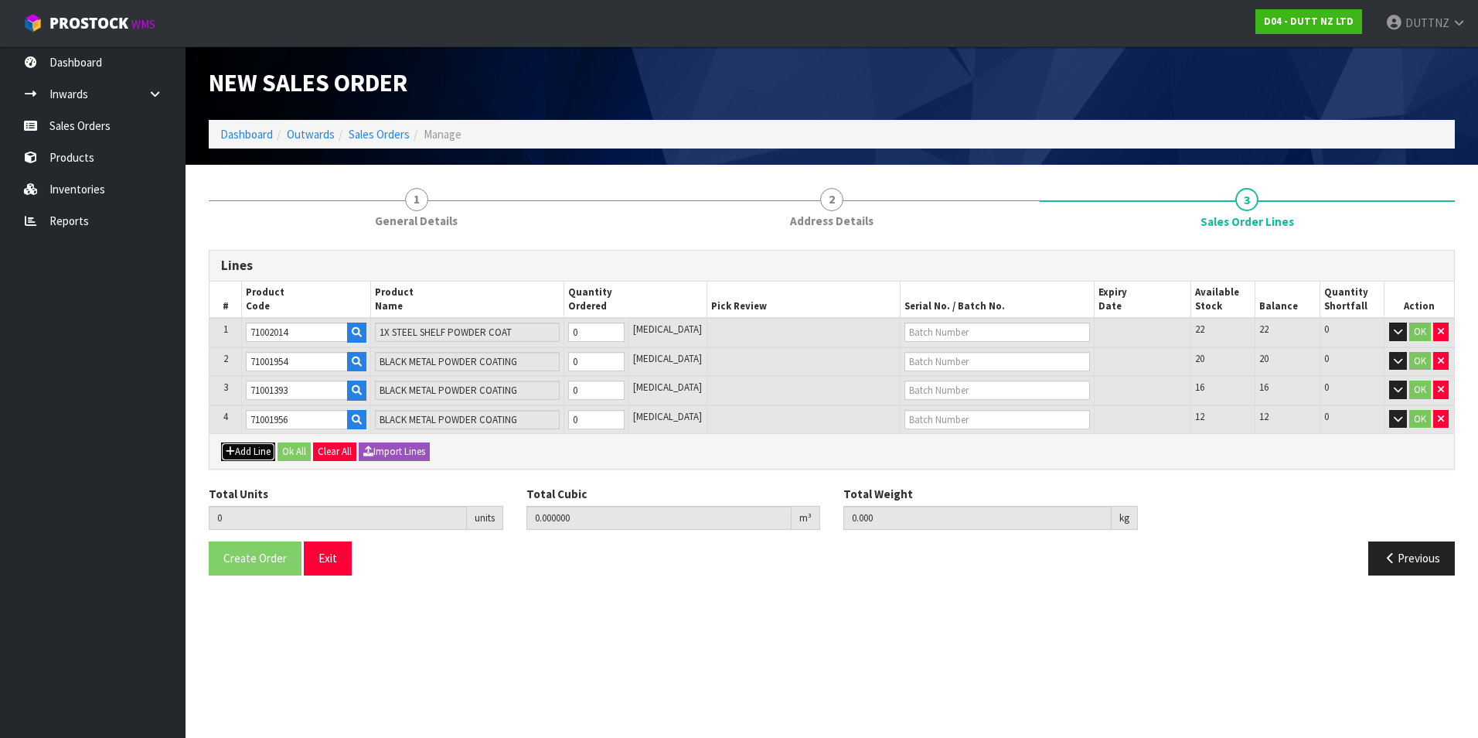
type input "0"
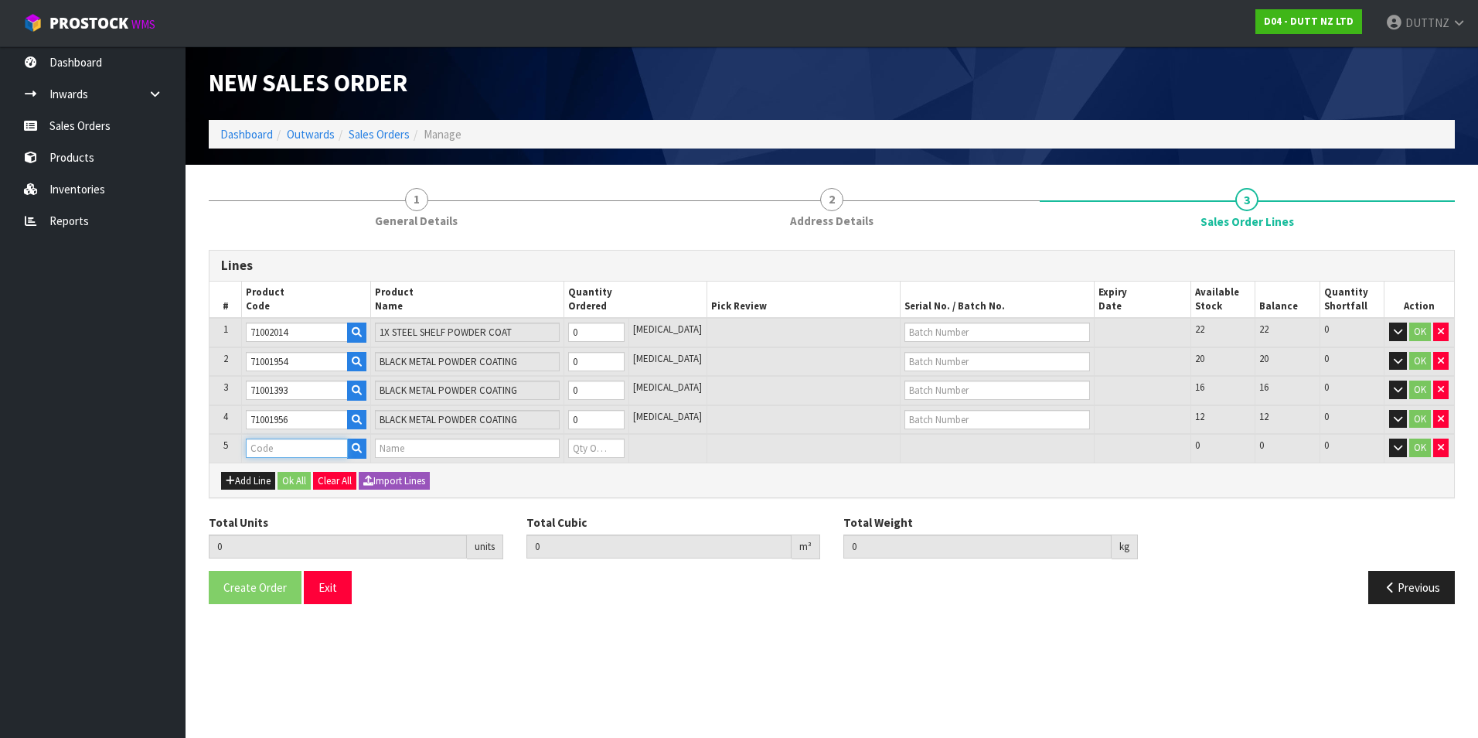
click at [298, 454] on input "text" at bounding box center [297, 447] width 102 height 19
paste input "71002323"
type input "71002323"
type input "0.000000"
type input "0.000"
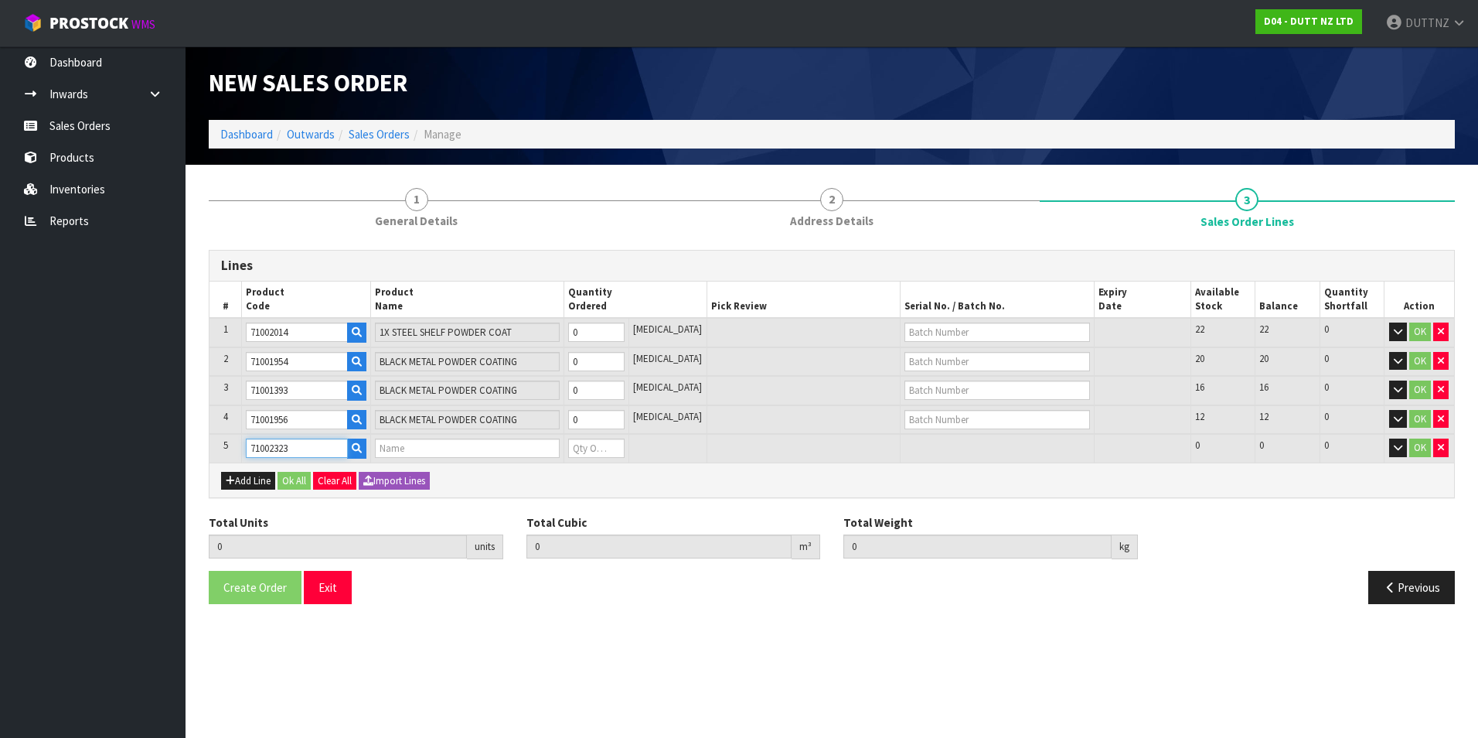
type input "400MM T-SHIRT FRONT HANG"
type input "0"
type input "71002323"
click at [233, 479] on icon "button" at bounding box center [230, 480] width 9 height 10
type input "0"
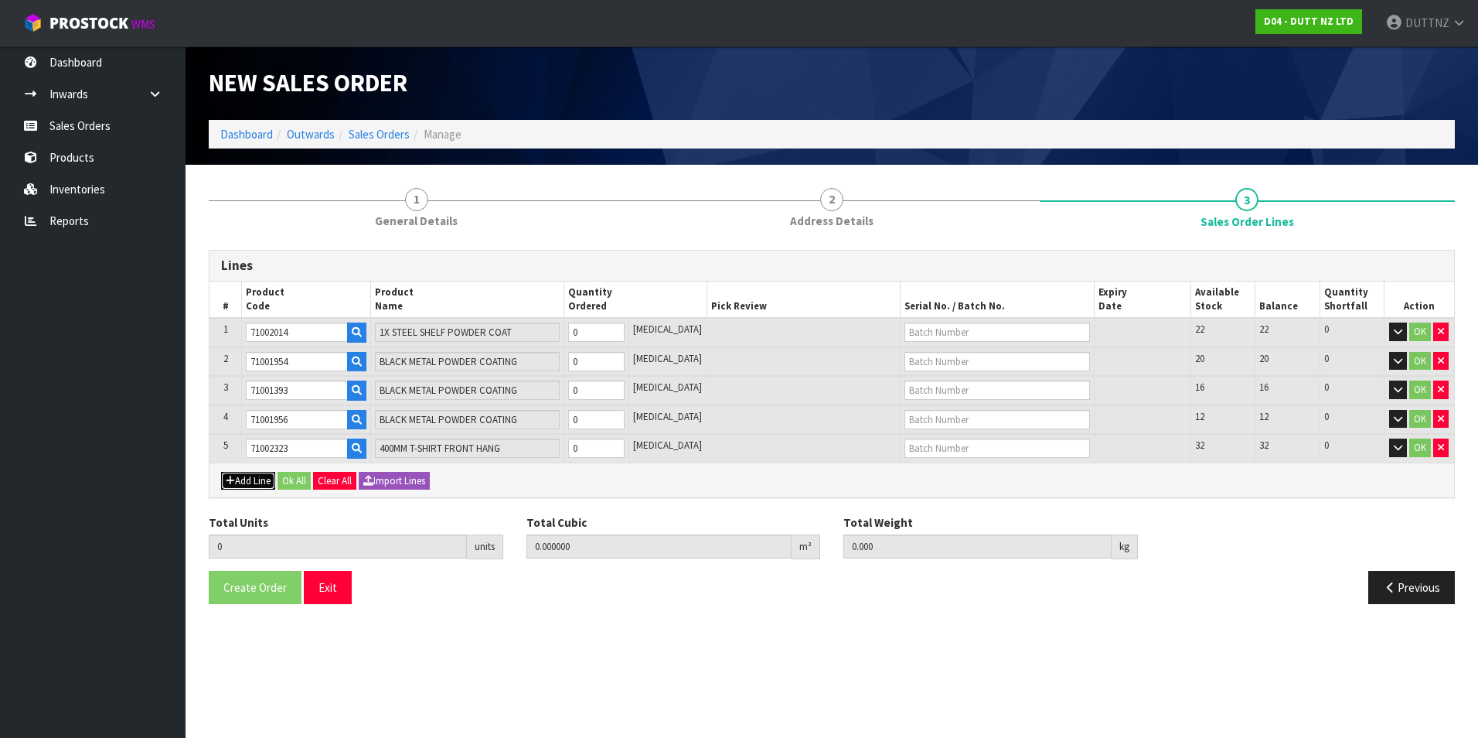
type input "0"
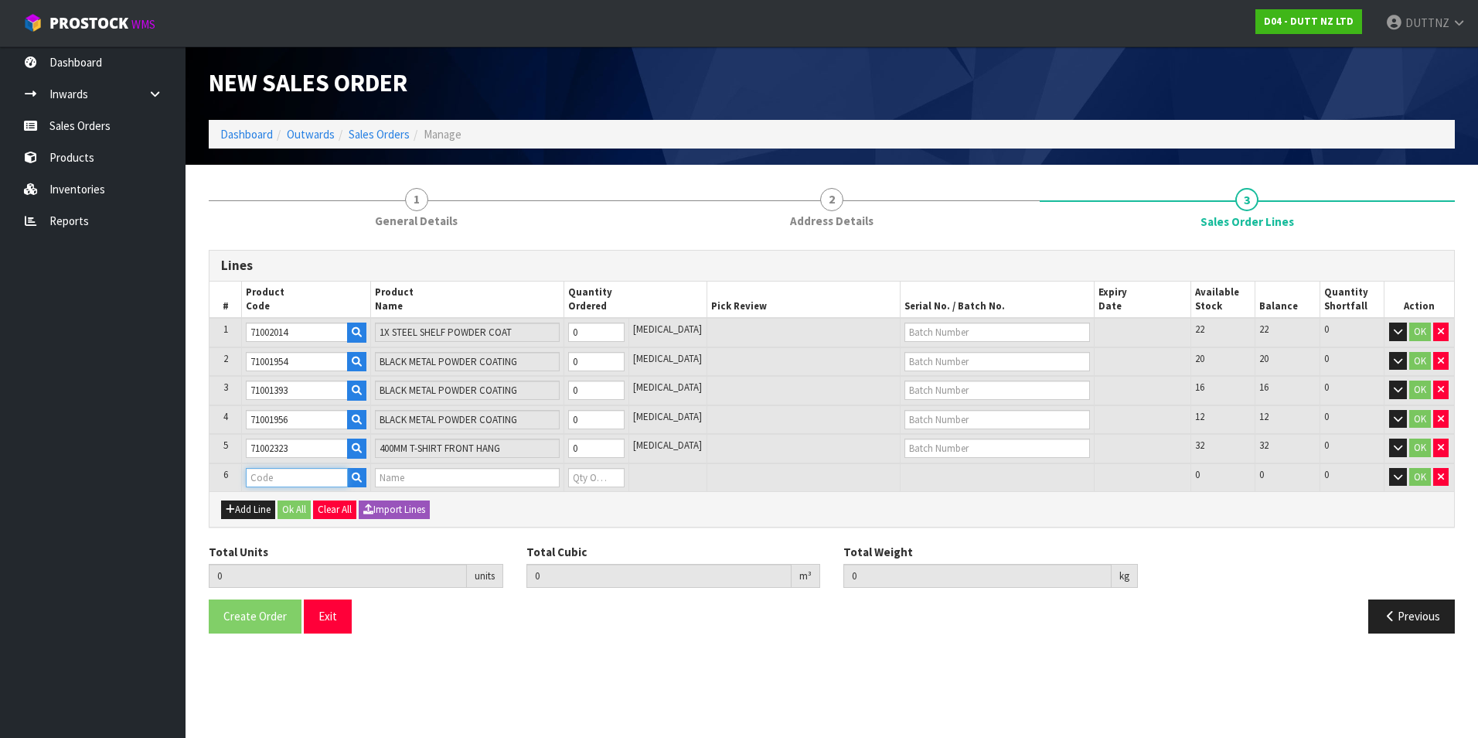
click at [299, 477] on input "text" at bounding box center [297, 477] width 102 height 19
paste input "71002320"
type input "71002320"
type input "0.000000"
type input "0.000"
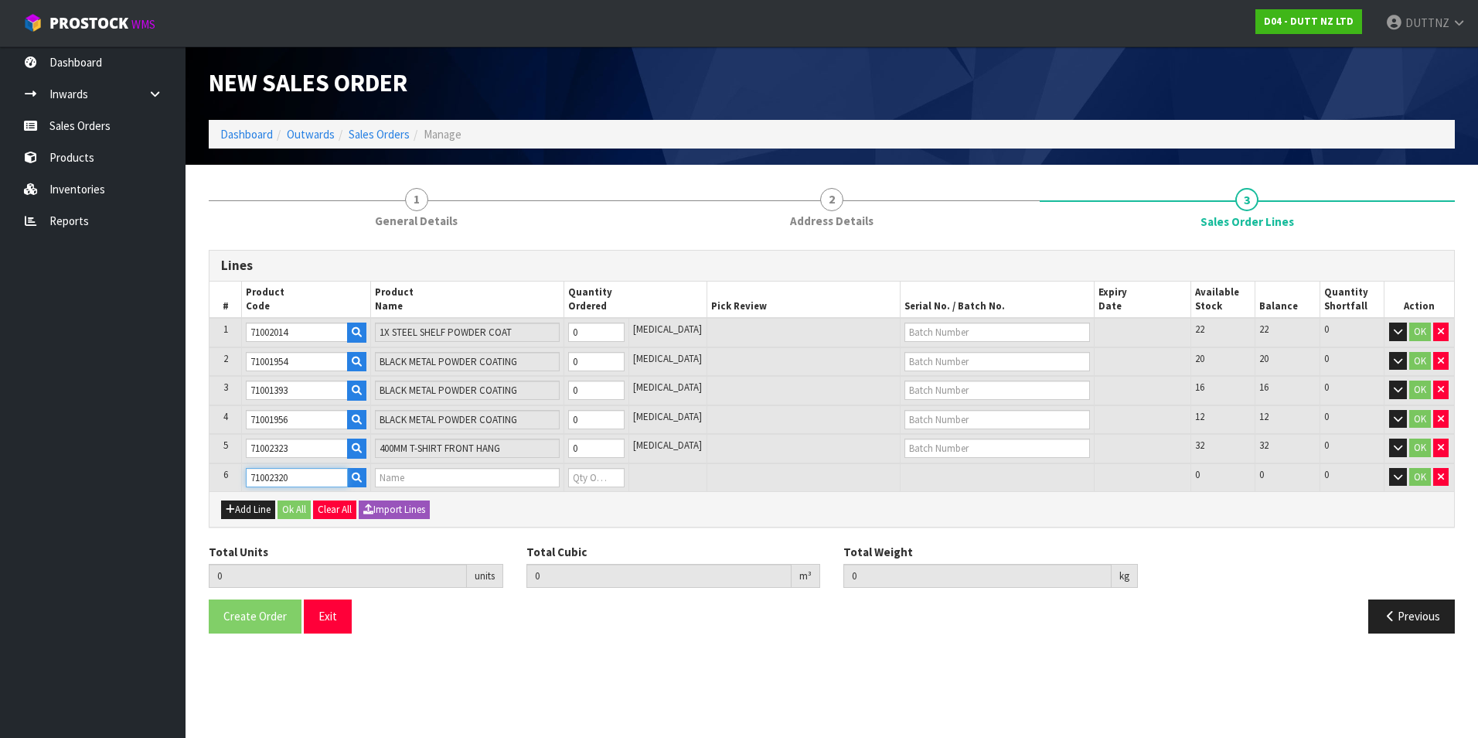
type input "600MM T-SHIRT SIDE HANG BAR"
type input "0"
type input "71002320"
click at [258, 512] on button "Add Line" at bounding box center [248, 509] width 54 height 19
type input "0"
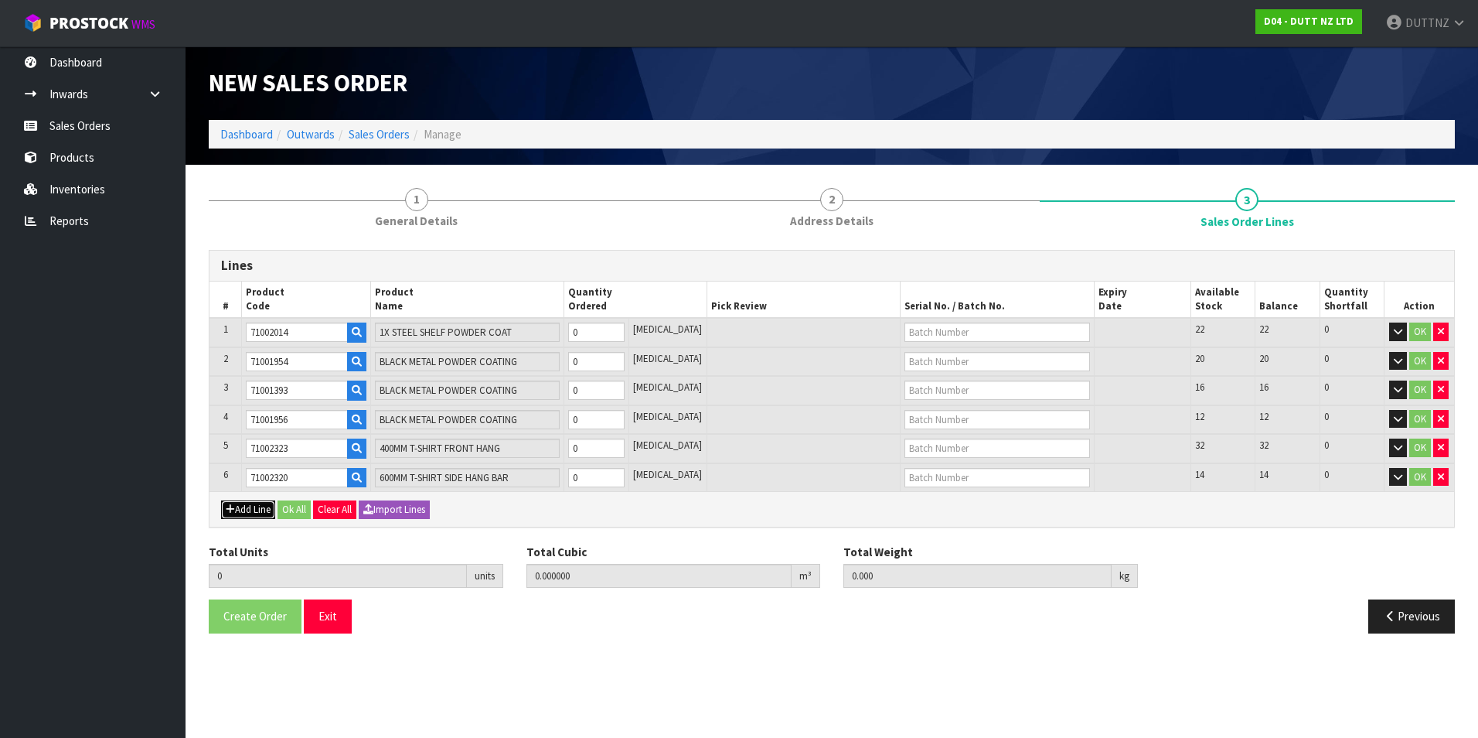
type input "0"
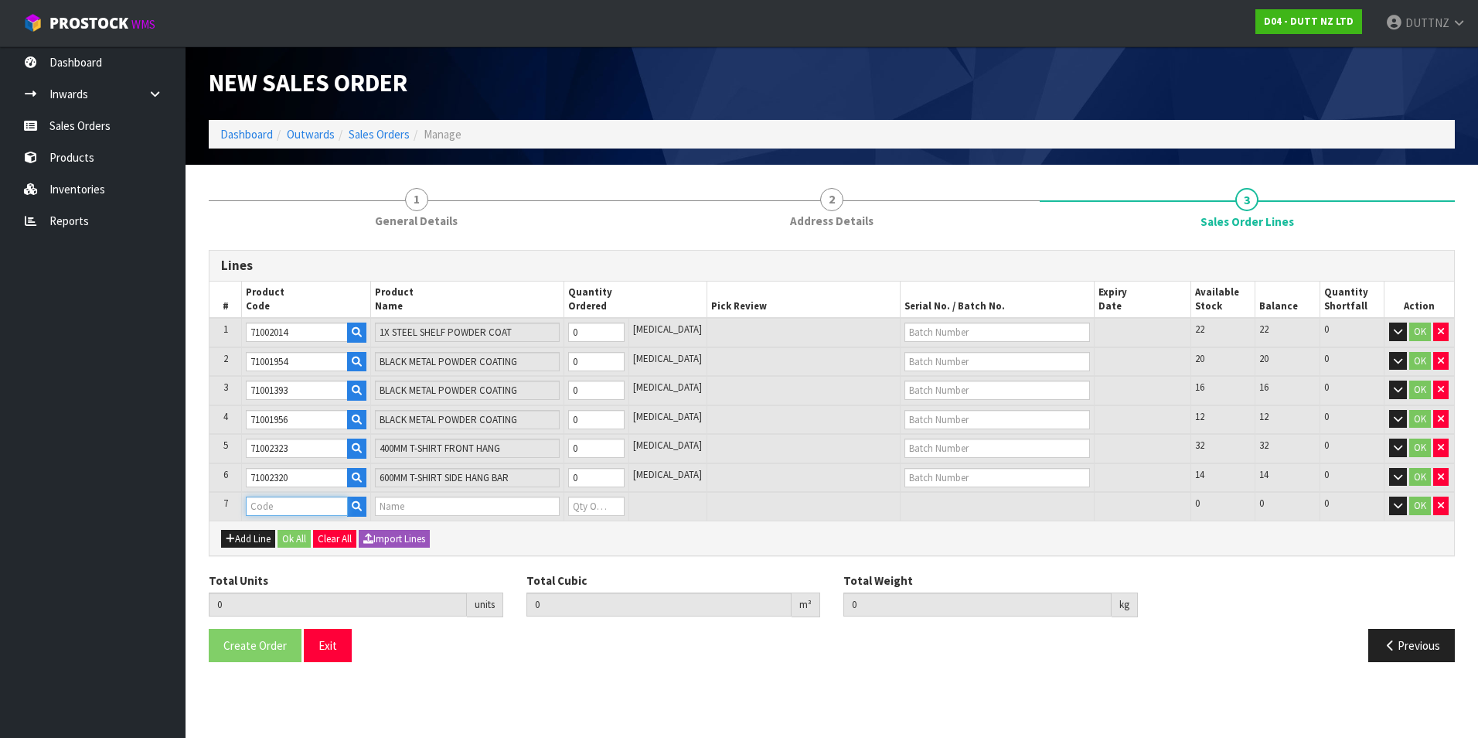
click at [310, 499] on input "text" at bounding box center [297, 505] width 102 height 19
paste input "71002312"
type input "71002312"
type input "0.000000"
type input "0.000"
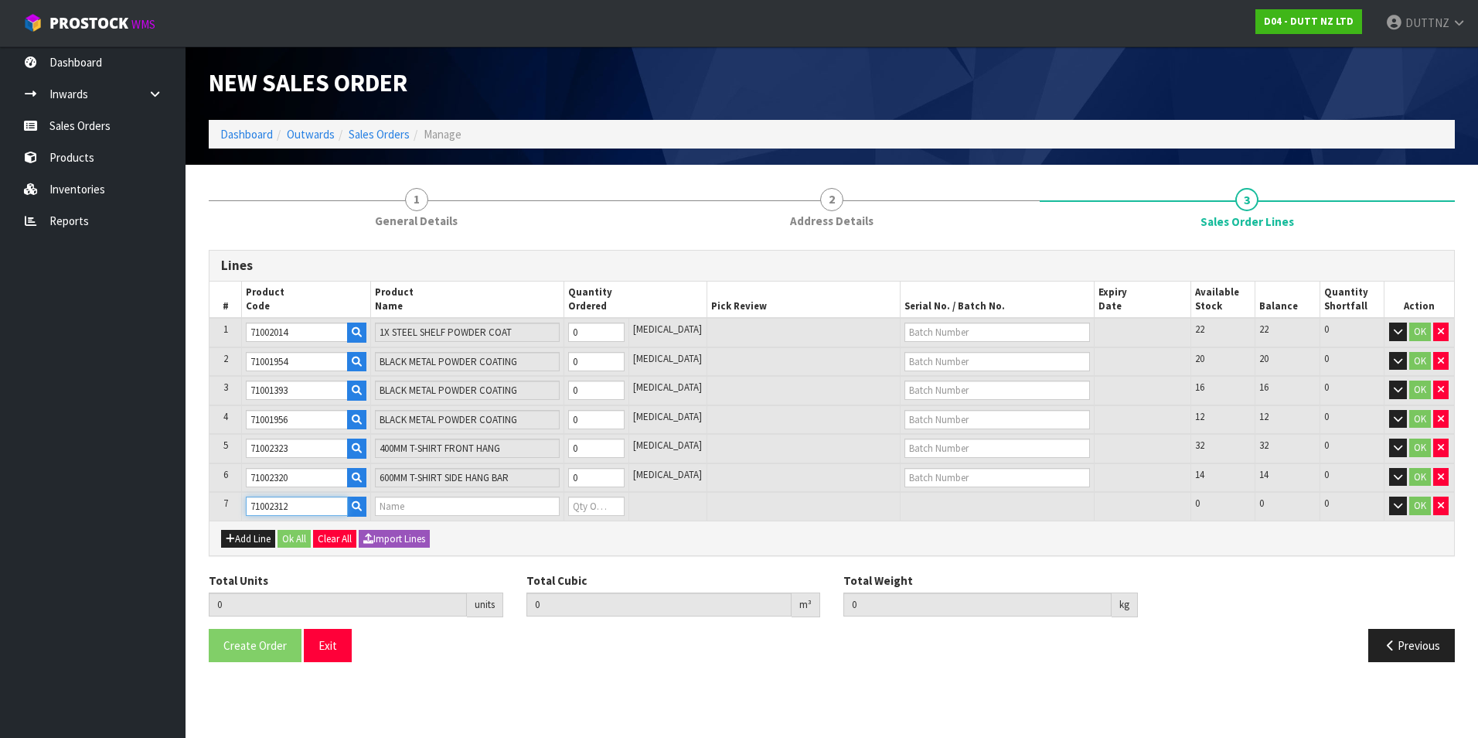
type input "FLOOR RAIL - CURVED 1500MM HIGH REFER A502"
type input "0"
type input "71002312"
click at [248, 537] on button "Add Line" at bounding box center [248, 539] width 54 height 19
type input "0"
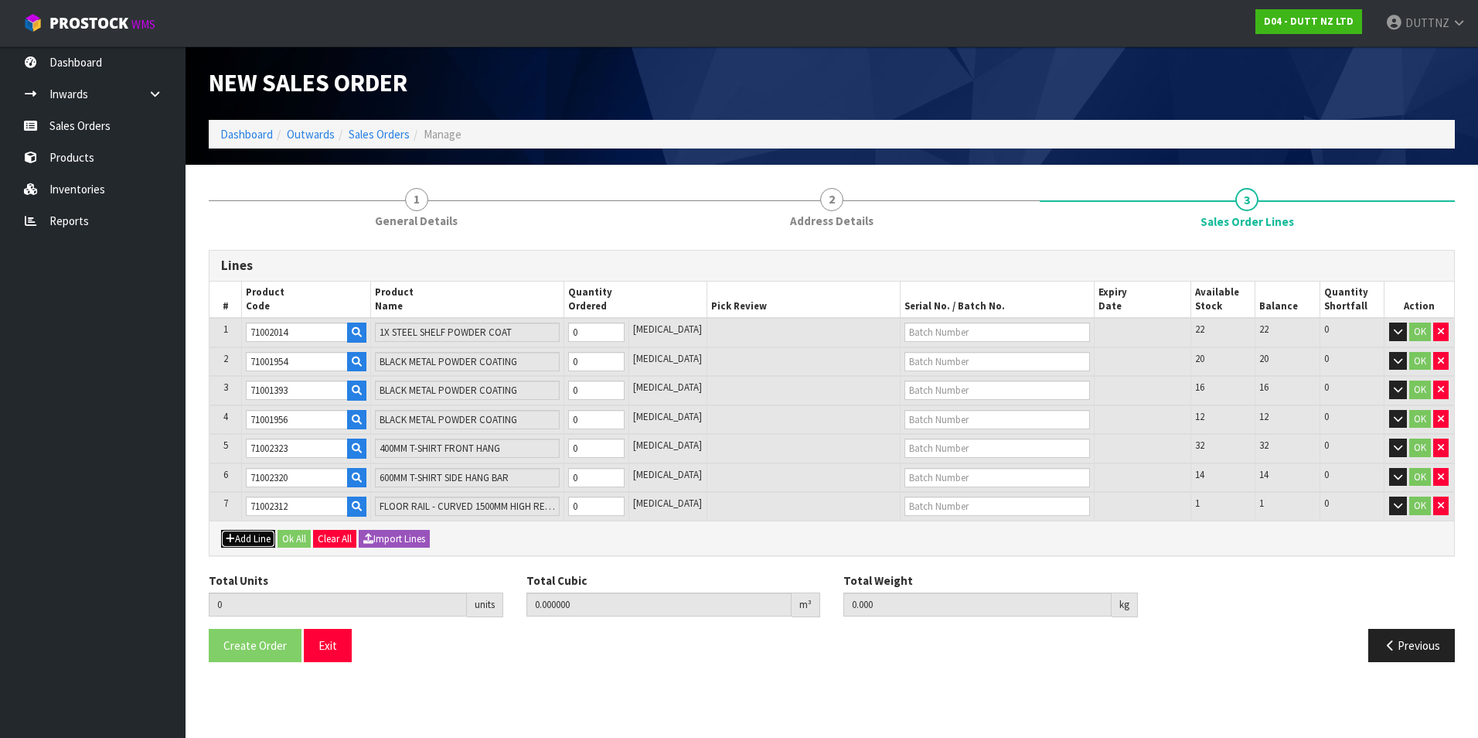
type input "0"
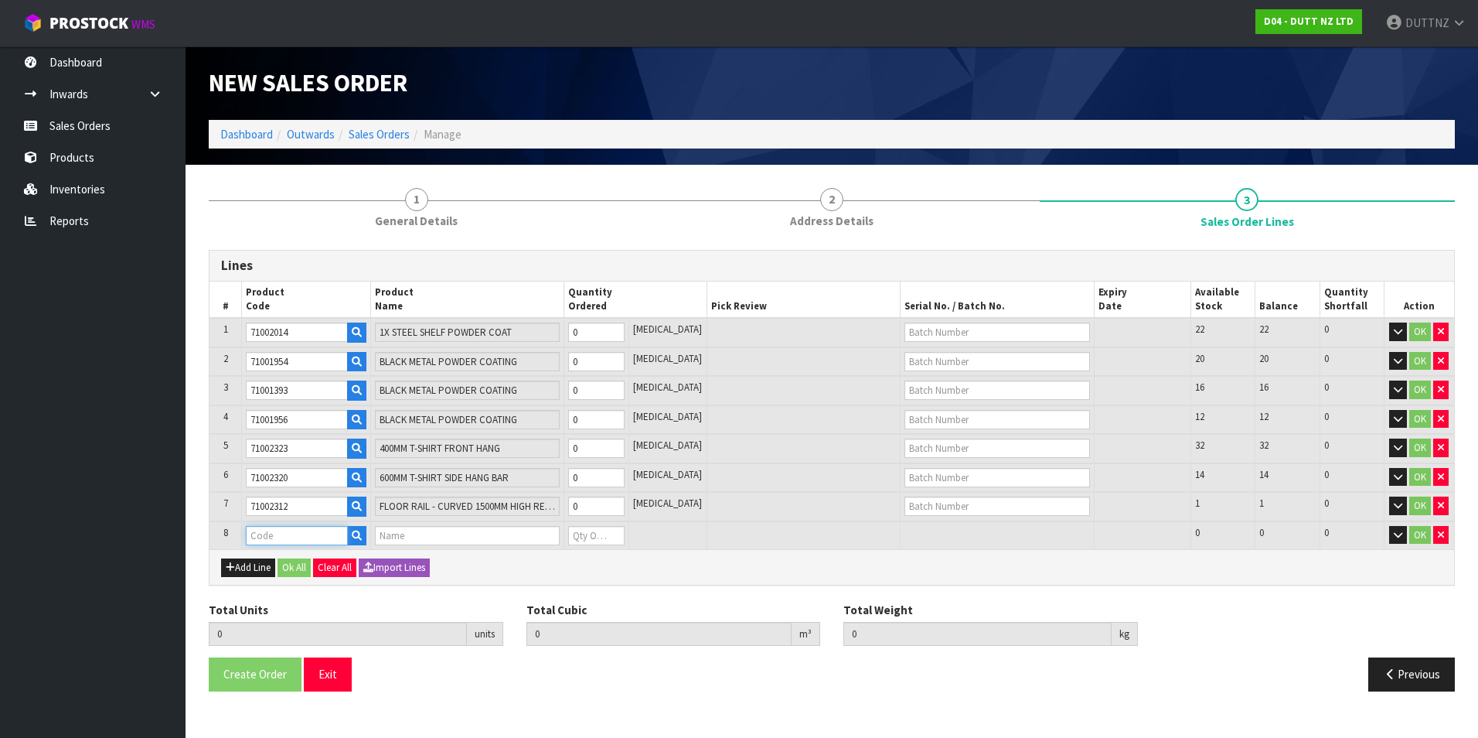
click at [268, 539] on input "text" at bounding box center [297, 535] width 102 height 19
paste input "71002311"
type input "71002311"
click at [249, 563] on button "Add Line" at bounding box center [248, 567] width 54 height 19
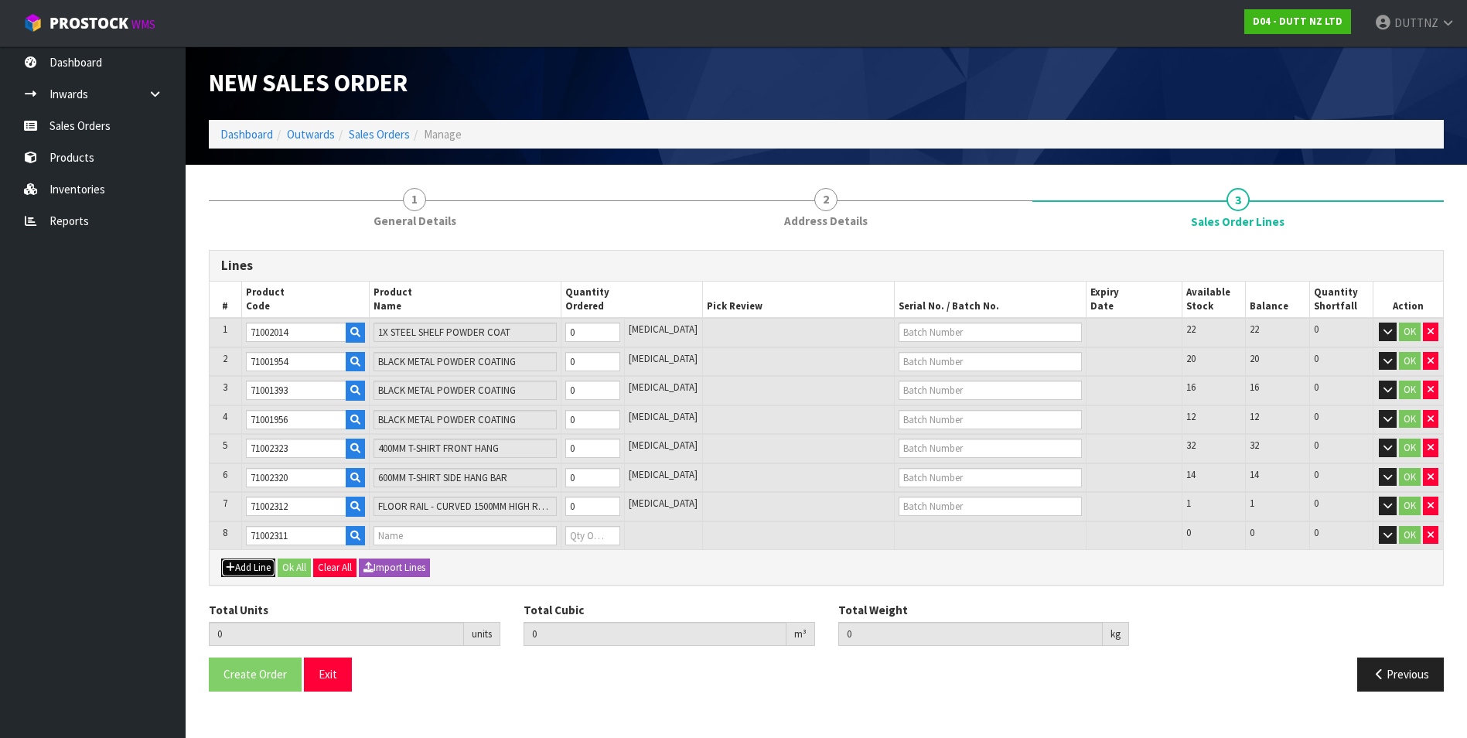
type input "FLOOR RAIL -SINGLE FRONT FACING REFER A5010 BRUSHED STEEL"
type input "0"
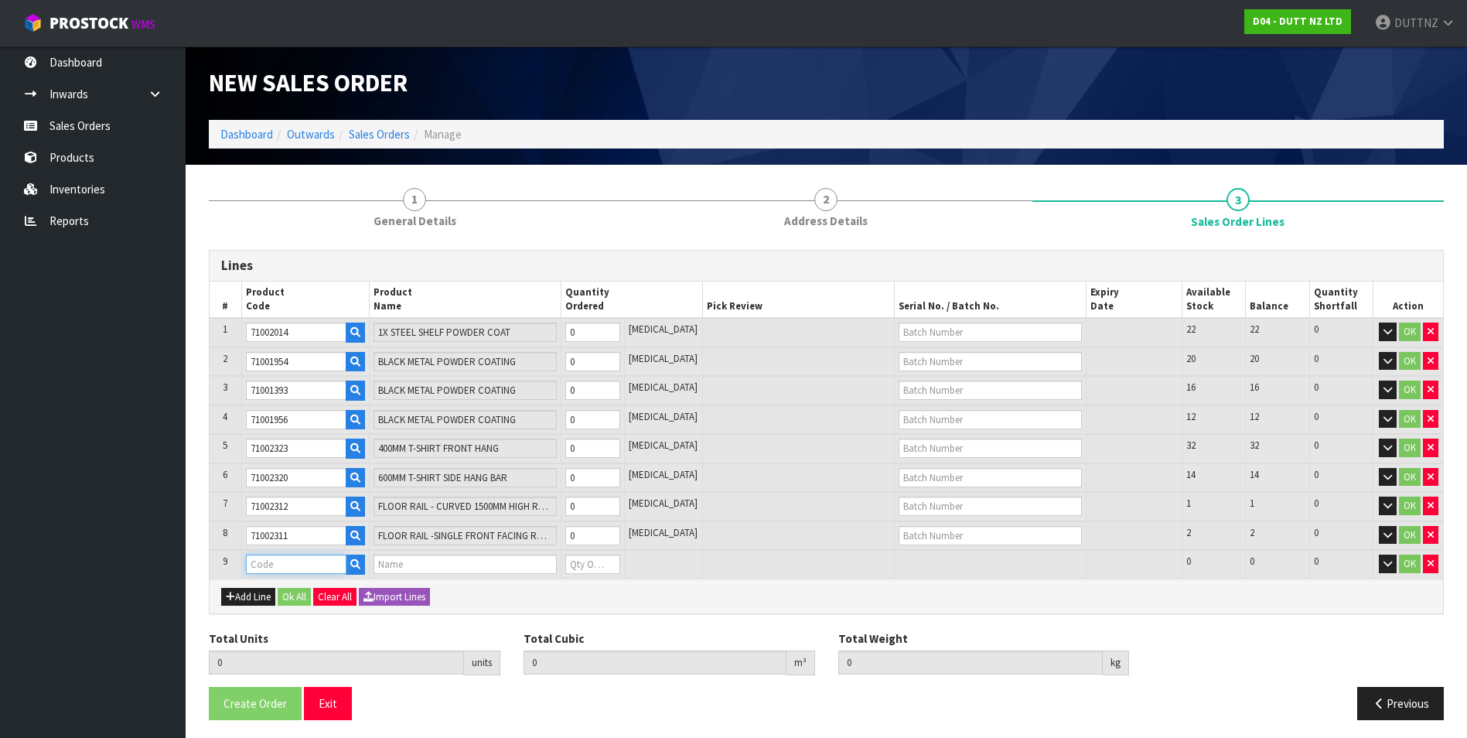
click at [329, 563] on input "text" at bounding box center [296, 563] width 101 height 19
paste input "71002313"
type input "71002313"
click at [257, 588] on button "Add Line" at bounding box center [248, 597] width 54 height 19
type input "FLOOR RAIL - CURVED 1775MM HIGH REFER A503"
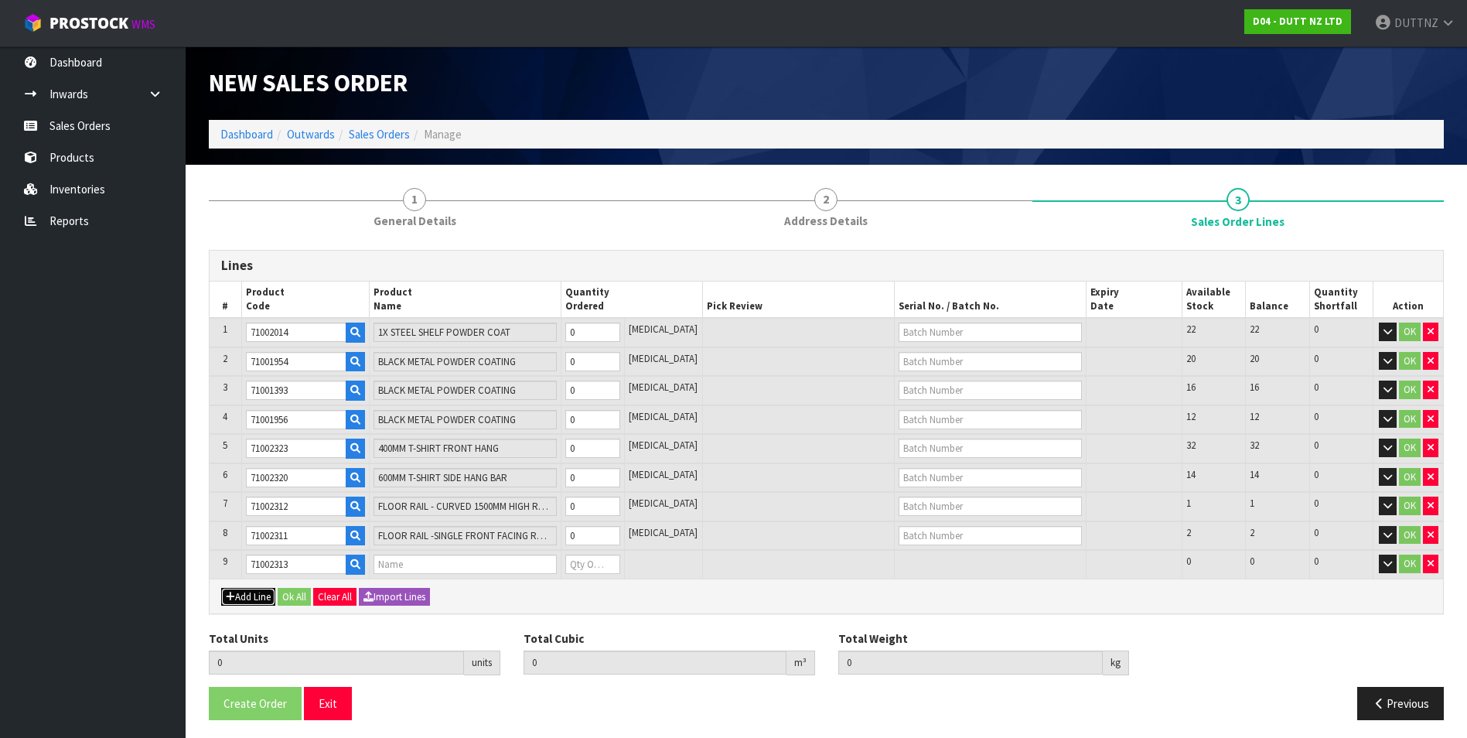
type input "0"
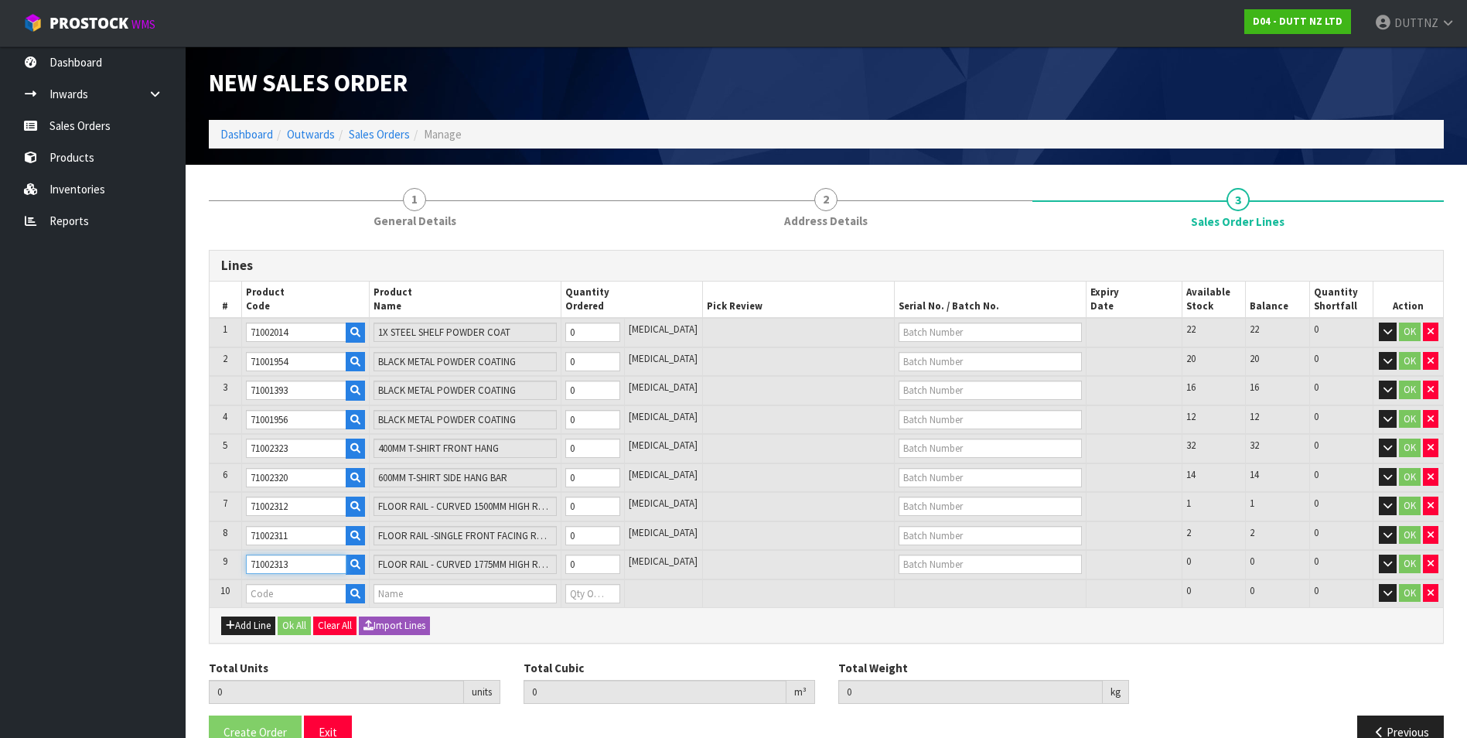
drag, startPoint x: 315, startPoint y: 560, endPoint x: 29, endPoint y: 547, distance: 287.2
click at [29, 547] on body "Toggle navigation ProStock WMS D04 - DUTT NZ LTD DUTTNZ Logout Dashboard Inward…" at bounding box center [733, 369] width 1467 height 738
paste input "4"
type input "71002314"
type input "BAG HOLDER REFER A515"
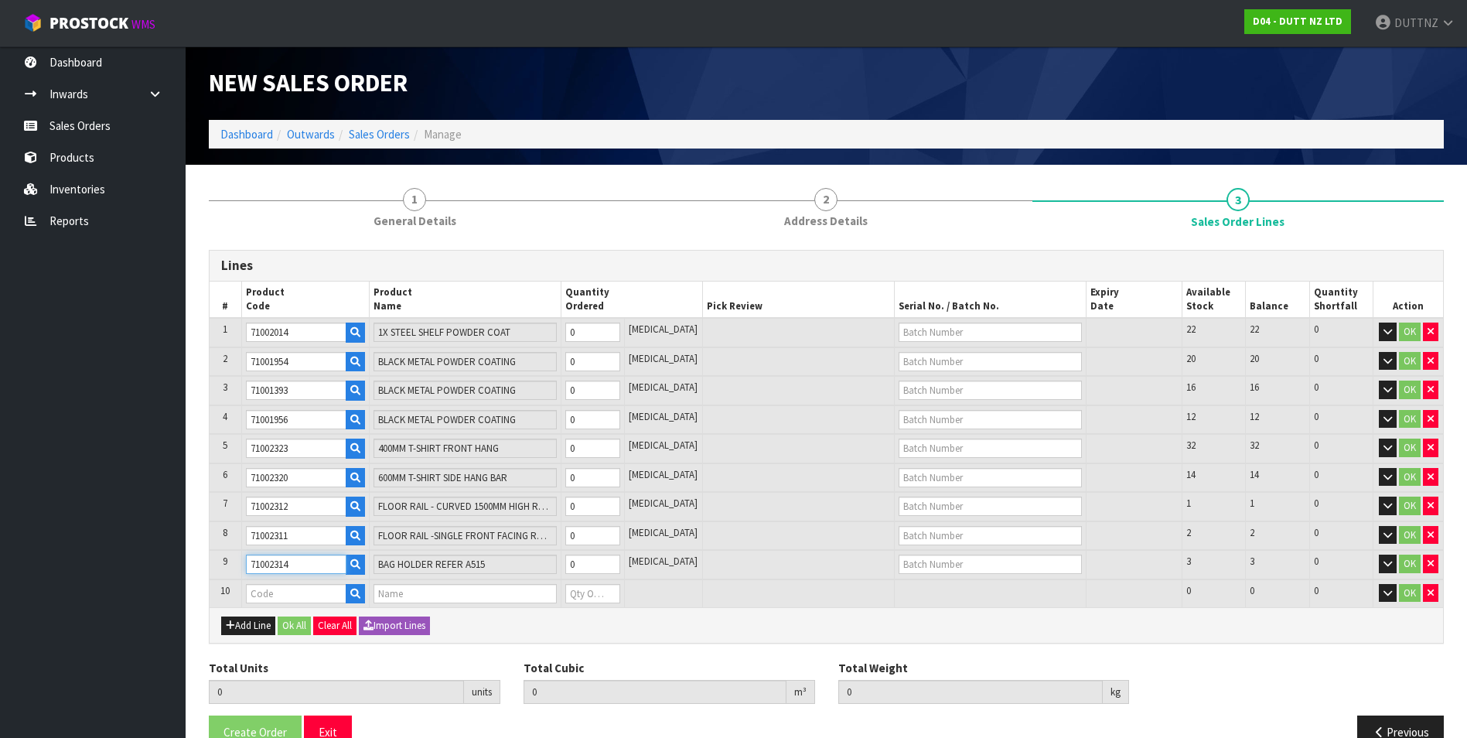
type input "71002314"
click at [262, 595] on input "text" at bounding box center [296, 593] width 101 height 19
click at [314, 564] on input "71002314" at bounding box center [296, 563] width 101 height 19
click at [308, 595] on input "text" at bounding box center [296, 593] width 101 height 19
click at [274, 591] on input "text" at bounding box center [296, 593] width 101 height 19
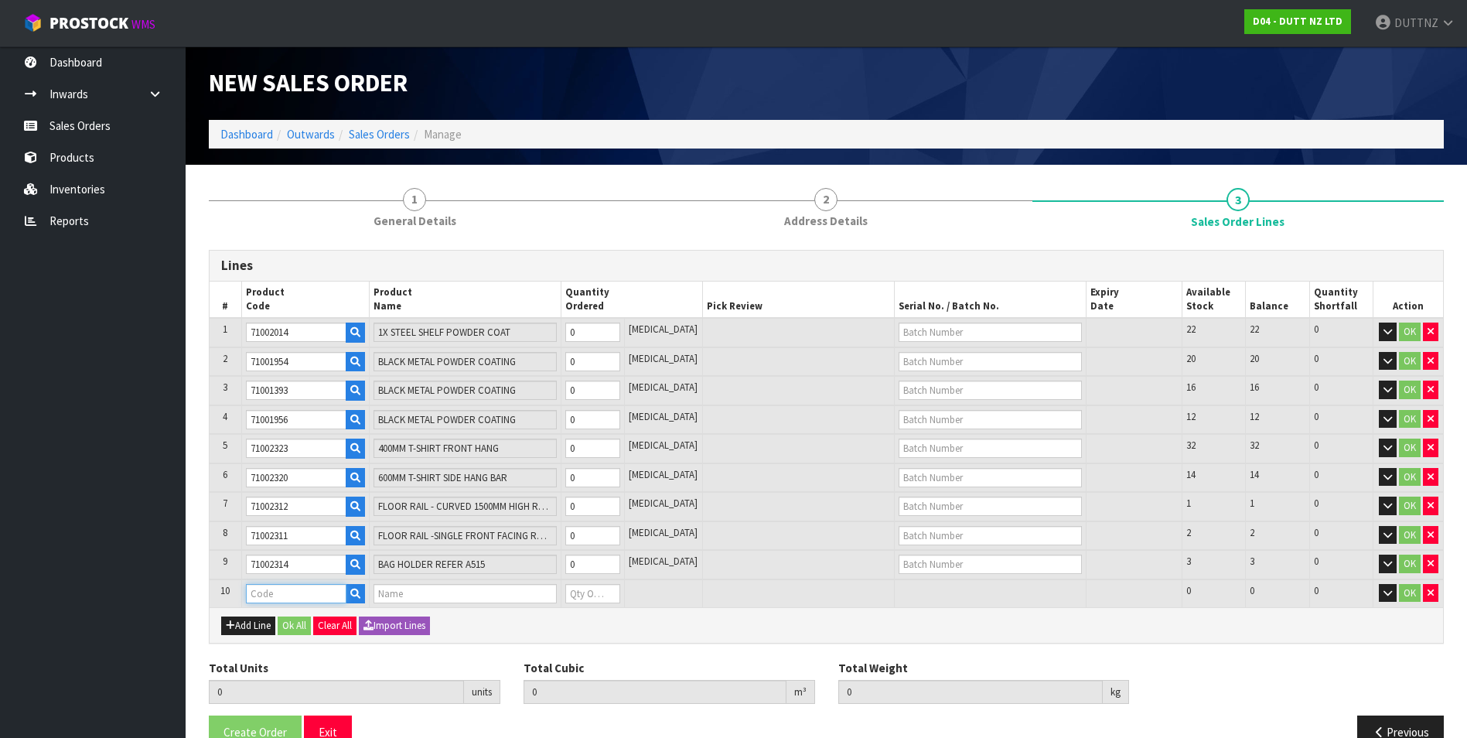
paste input "71002315"
type input "71002315"
type input "0.000000"
type input "0.000"
type input "MIRROR - WALL MOUNTED AND EDGE LIT - 1000W X 2700H"
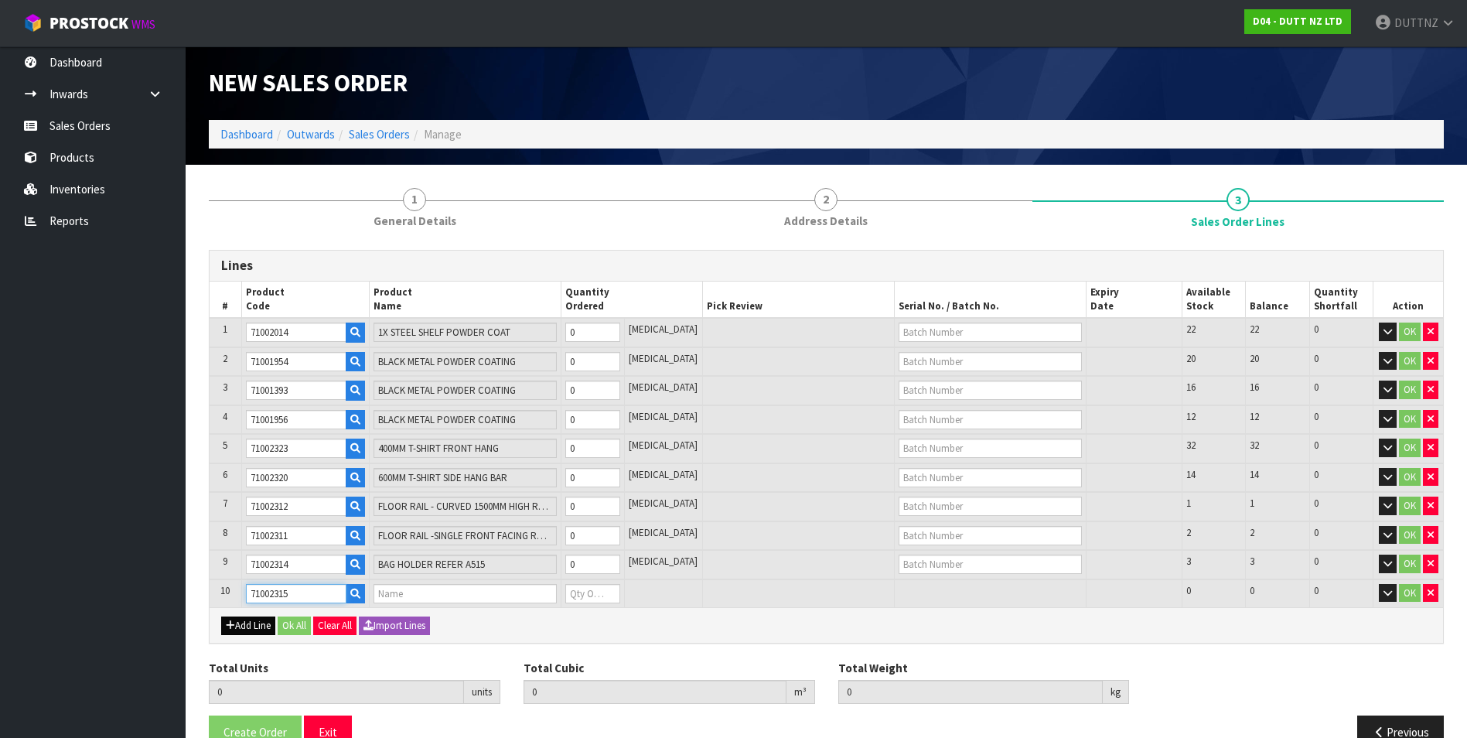
type input "0"
type input "71002315"
click at [255, 622] on button "Add Line" at bounding box center [248, 625] width 54 height 19
type input "0"
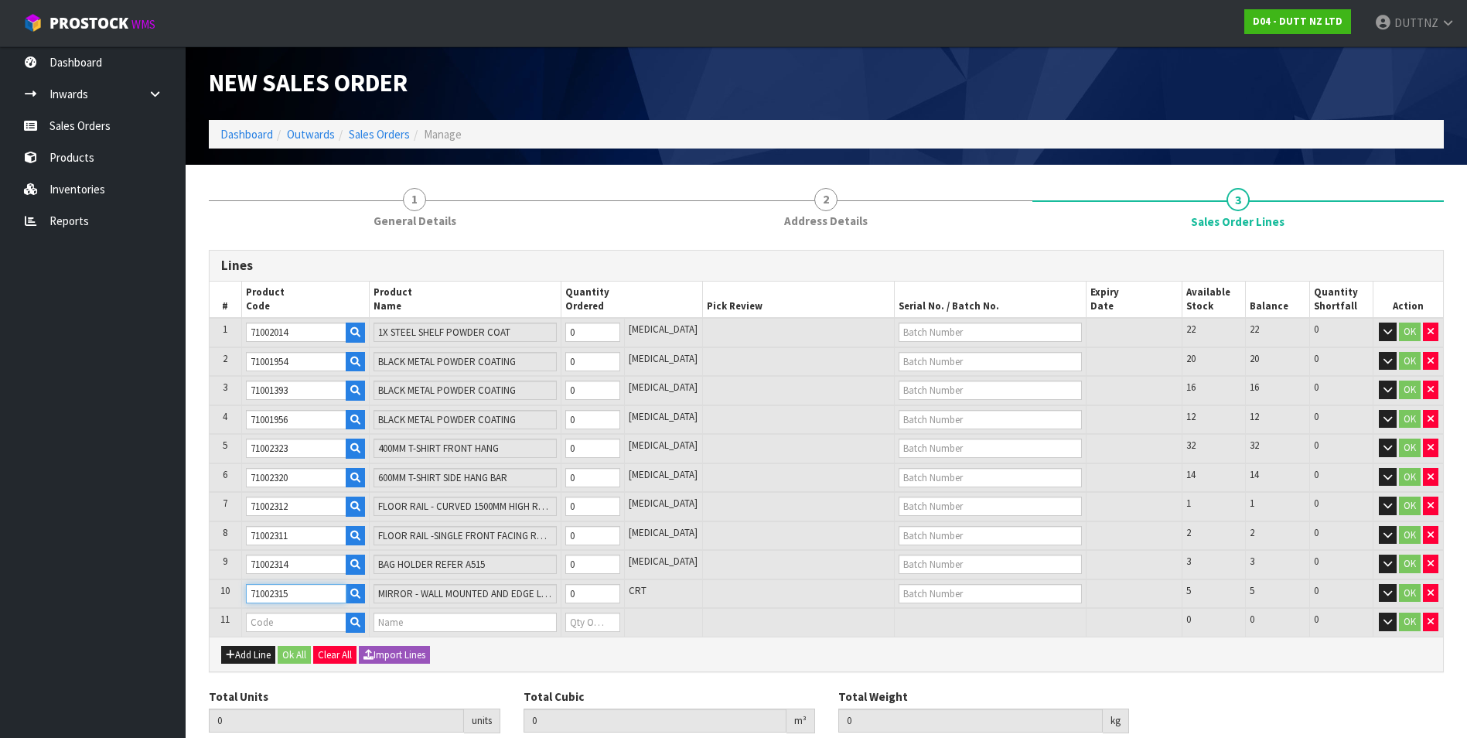
drag, startPoint x: 311, startPoint y: 591, endPoint x: 140, endPoint y: 582, distance: 171.1
click at [140, 582] on body "Toggle navigation ProStock WMS D04 - DUTT NZ LTD DUTTNZ Logout Dashboard Inward…" at bounding box center [733, 369] width 1467 height 738
paste input "3"
type input "71002313"
type input "FLOOR RAIL - CURVED 1775MM HIGH REFER A503"
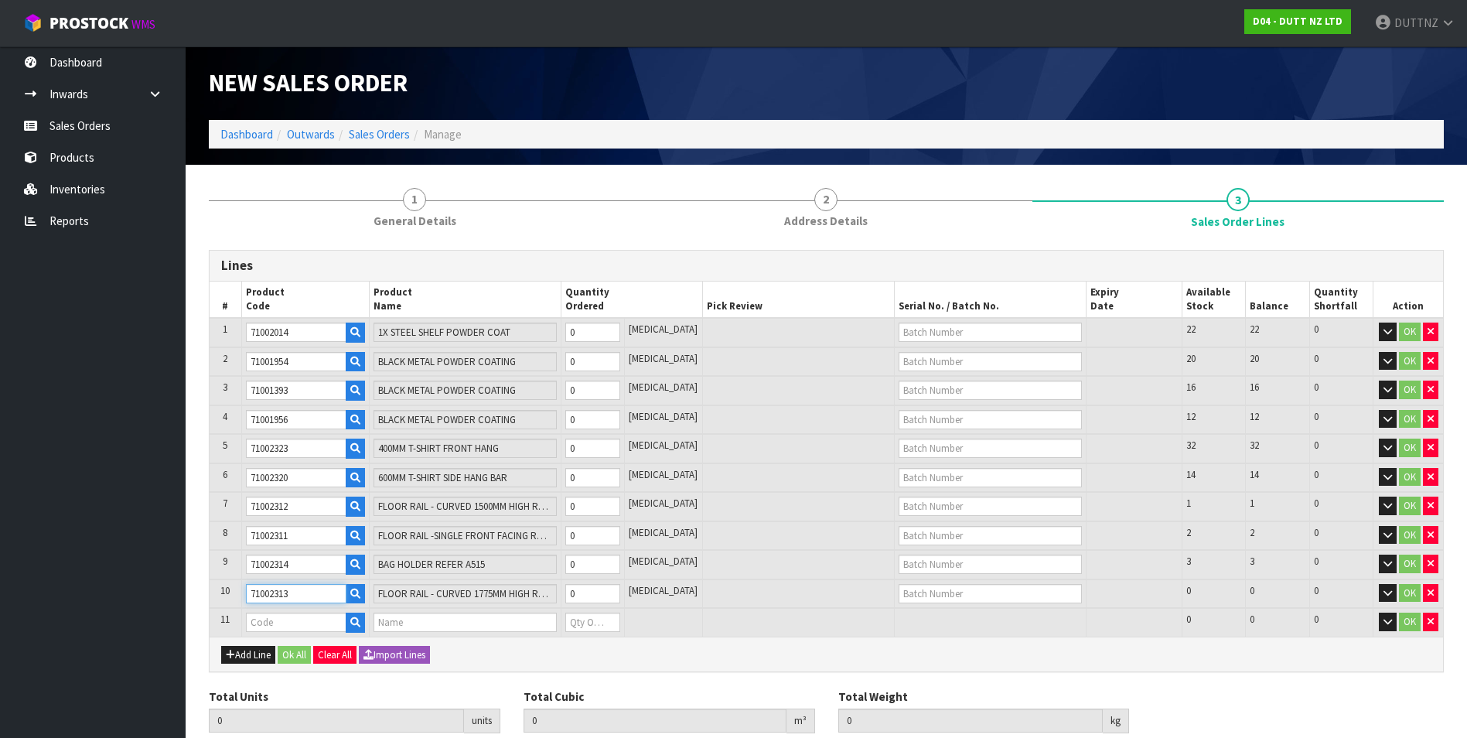
drag, startPoint x: 283, startPoint y: 597, endPoint x: 182, endPoint y: 584, distance: 102.0
click at [183, 585] on body "Toggle navigation ProStock WMS D04 - DUTT NZ LTD DUTTNZ Logout Dashboard Inward…" at bounding box center [733, 369] width 1467 height 738
paste input "5"
type input "71002315"
type input "MIRROR - WALL MOUNTED AND EDGE LIT - 1000W X 2700H"
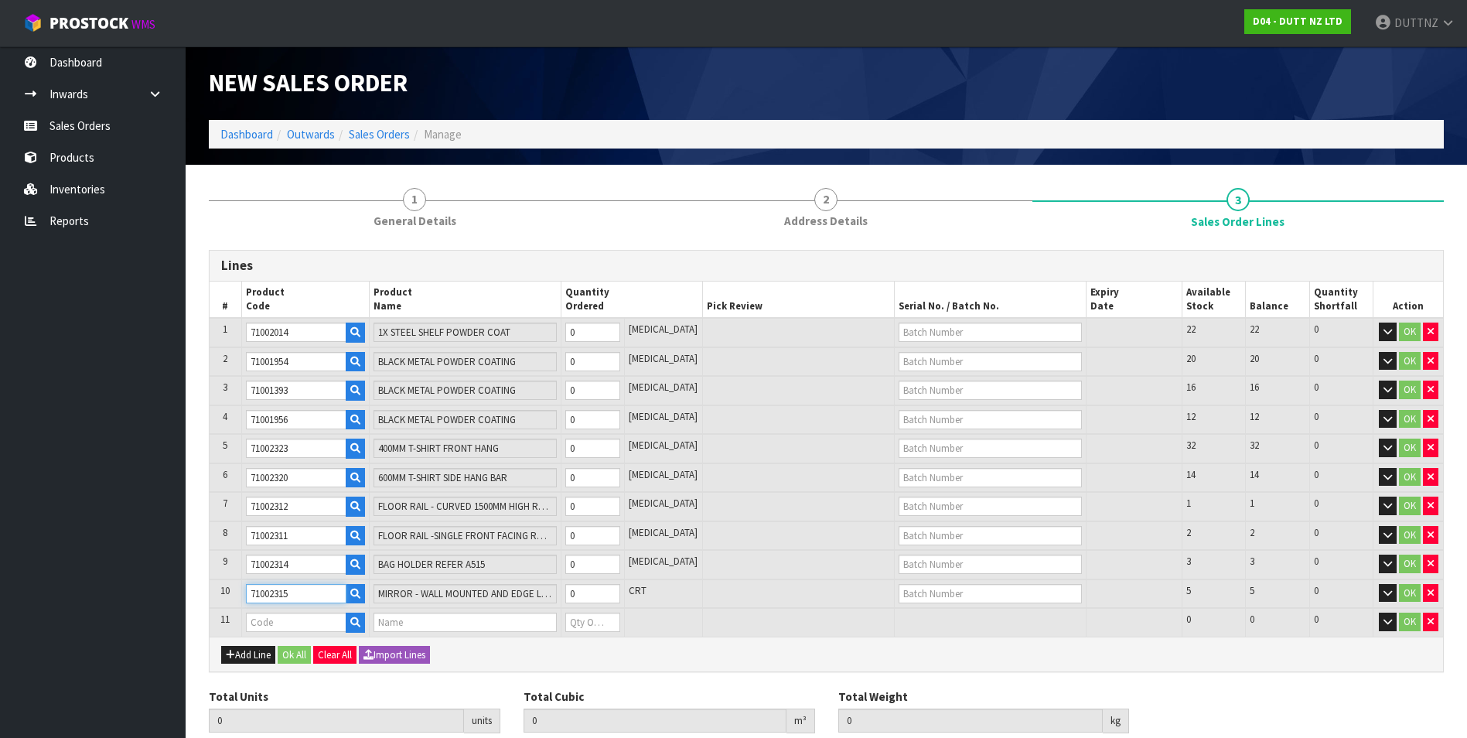
type input "71002315"
click at [290, 625] on input "text" at bounding box center [296, 621] width 101 height 19
paste input "71002316"
type input "71002316"
type input "0.000000"
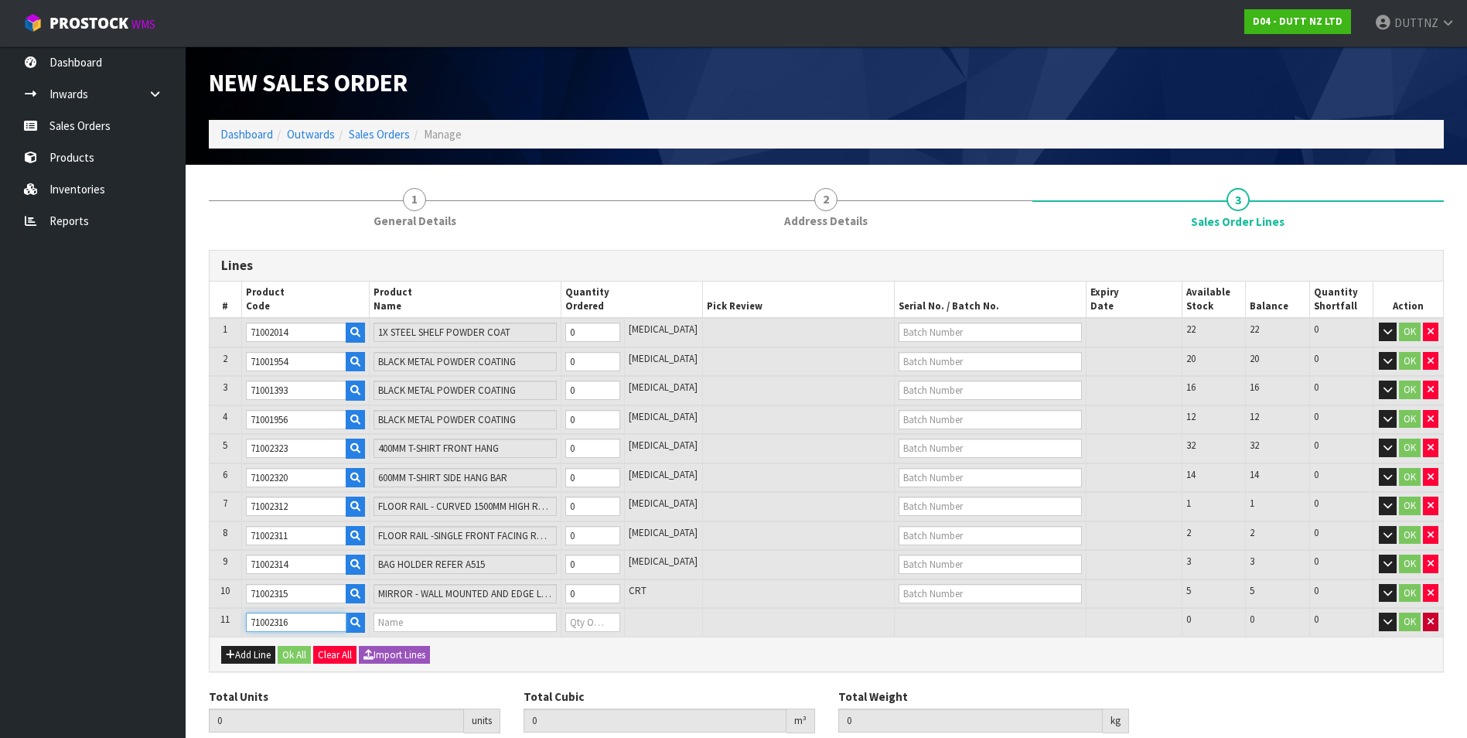
type input "0.000"
type input "PLINTH LOW REFER A507"
type input "0"
type input "71002316"
click at [237, 646] on button "Add Line" at bounding box center [248, 655] width 54 height 19
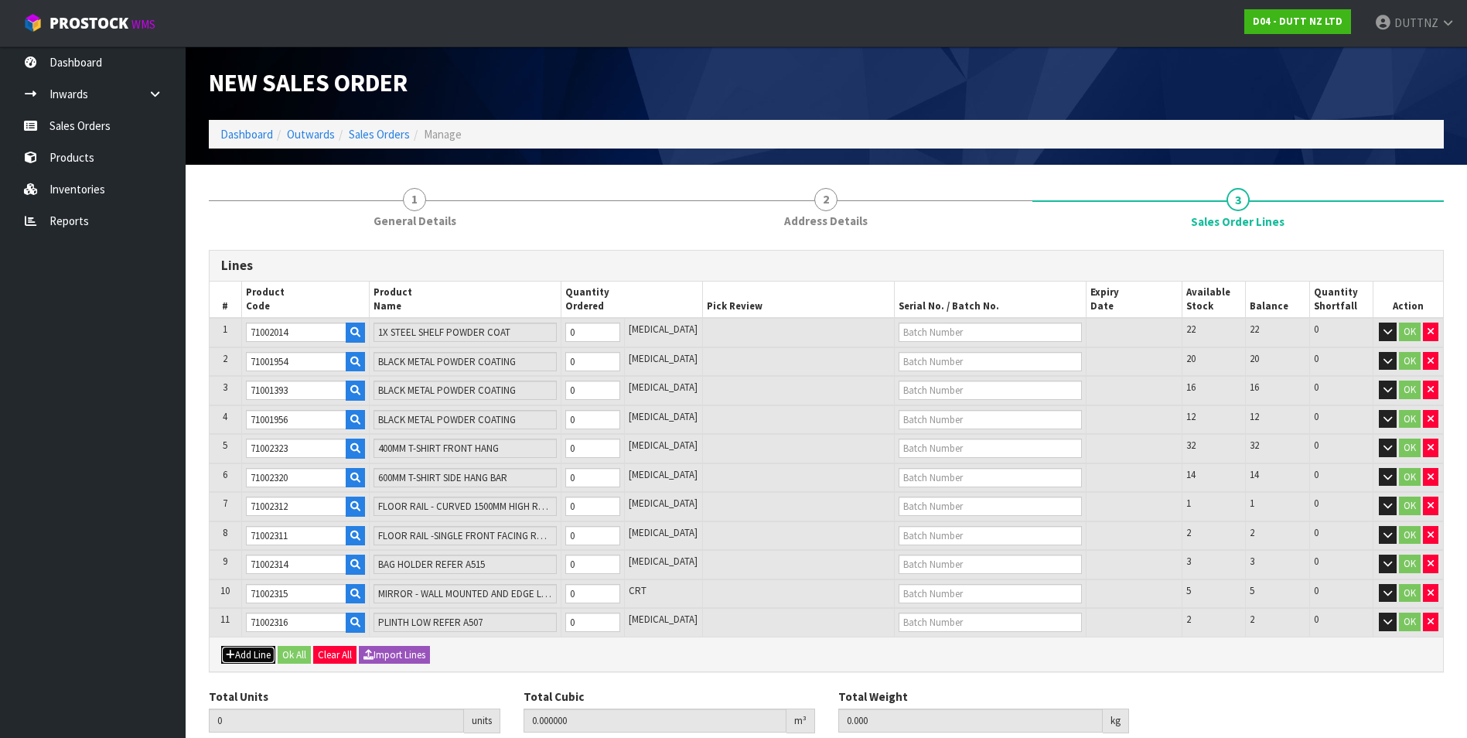
type input "0"
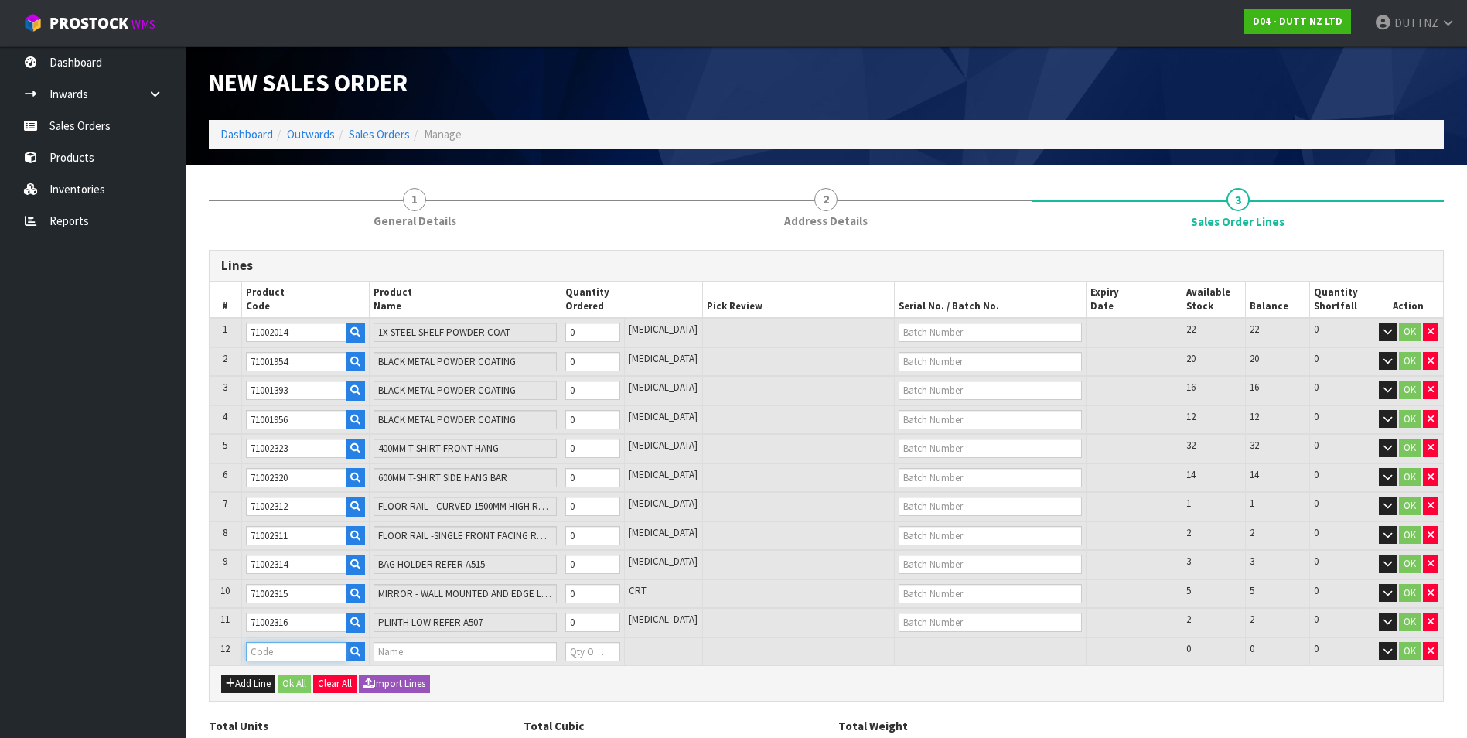
click at [298, 647] on input "text" at bounding box center [296, 651] width 101 height 19
paste input "71002317"
type input "71002317"
type input "0.000000"
type input "0.000"
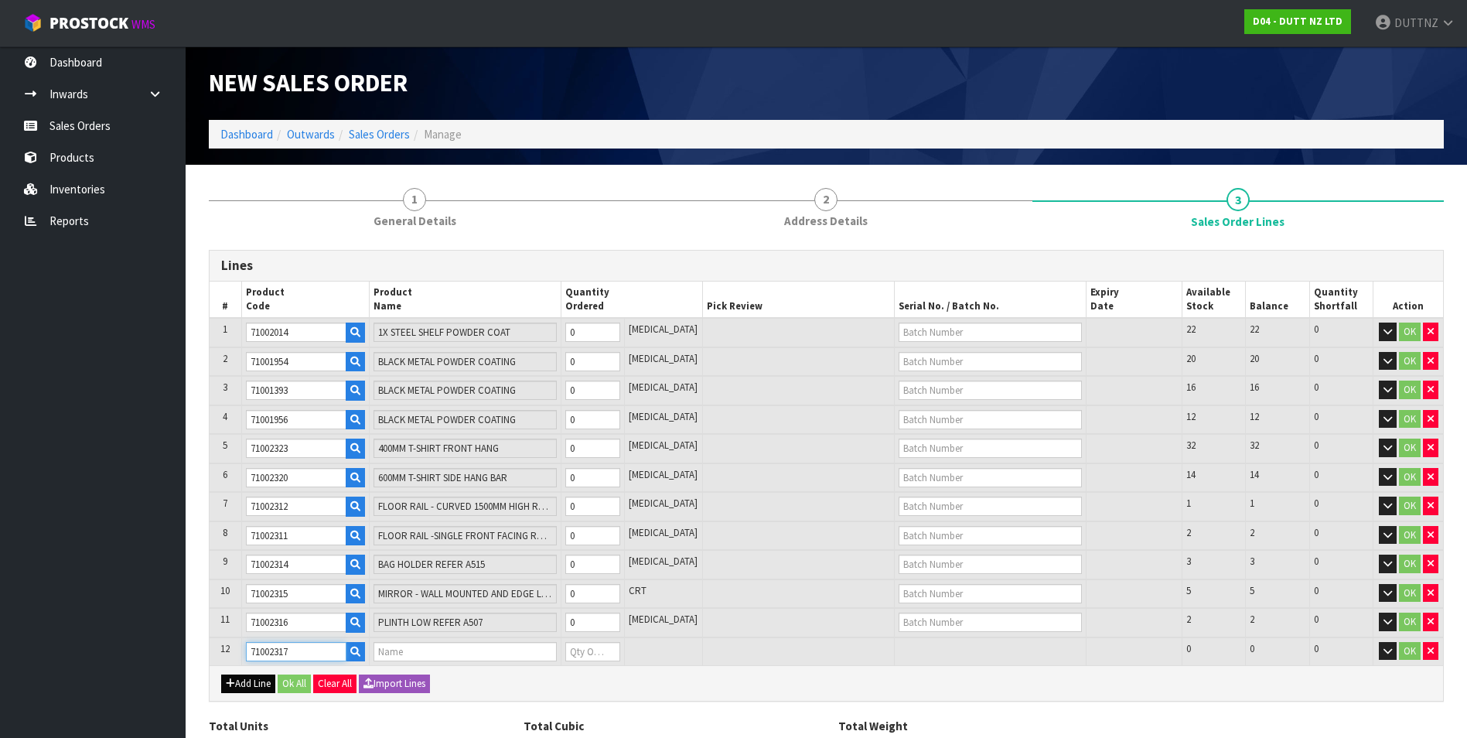
type input "PLINTH HIGH REFER A507"
type input "0"
type input "71002317"
click at [252, 682] on button "Add Line" at bounding box center [248, 683] width 54 height 19
type input "0"
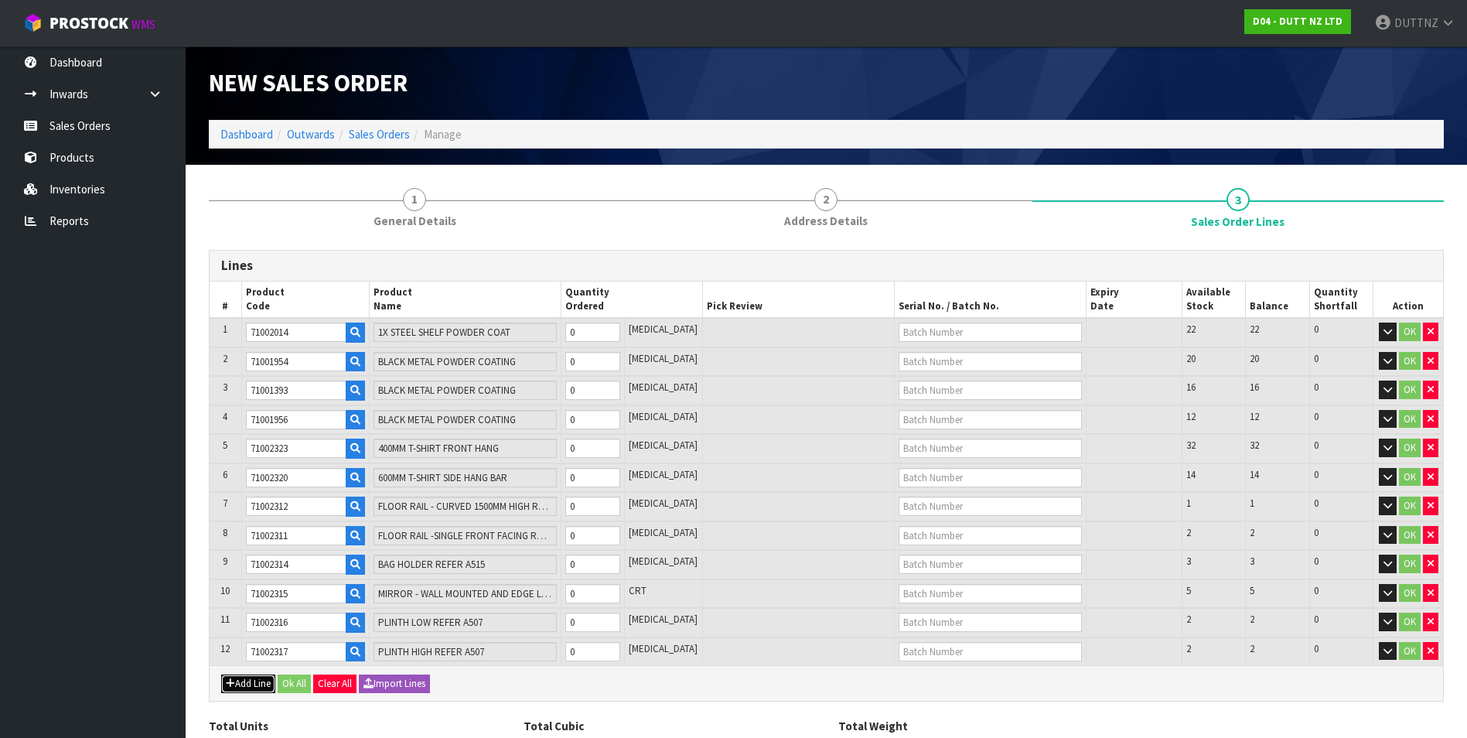
type input "0"
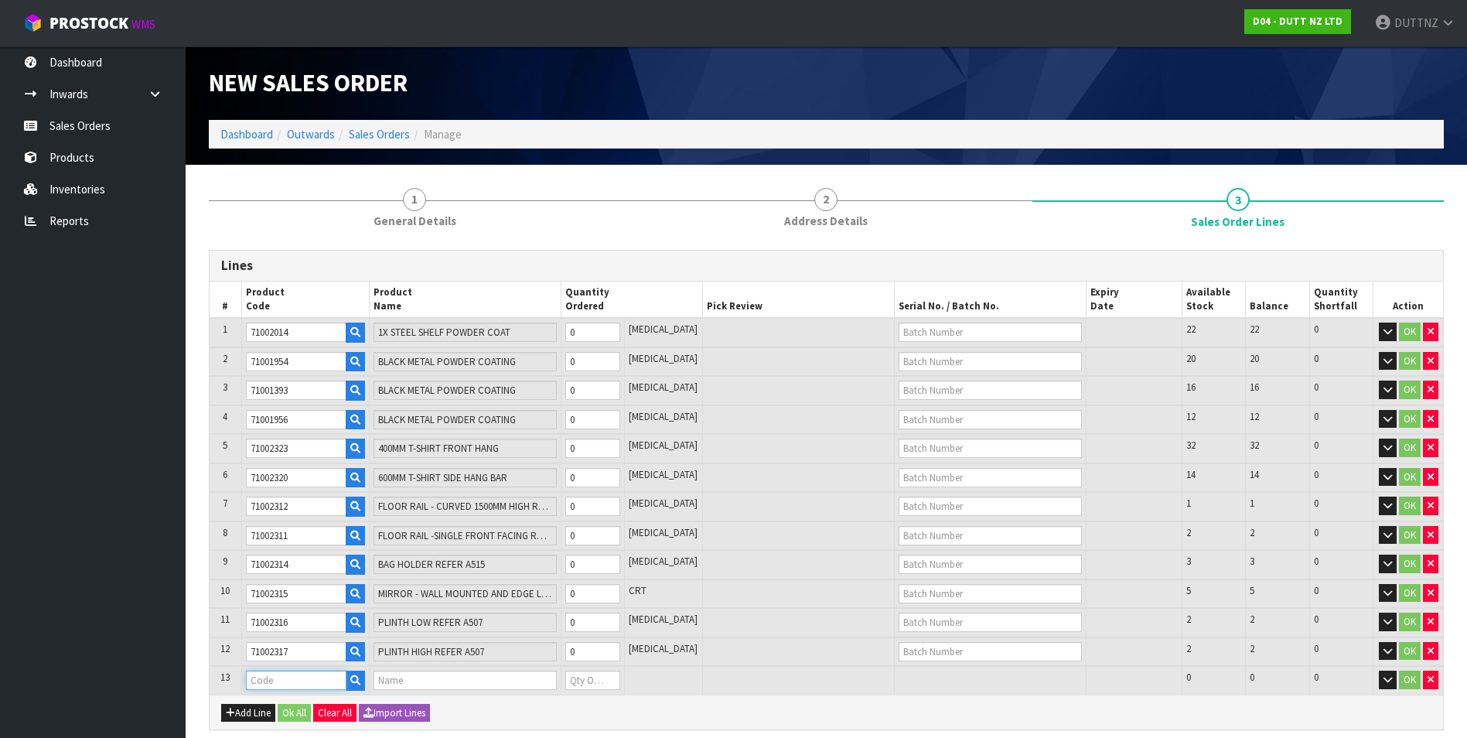
click at [324, 681] on input "text" at bounding box center [296, 679] width 101 height 19
paste input "71002317"
type input "71002318"
type input "0.000000"
type input "0.000"
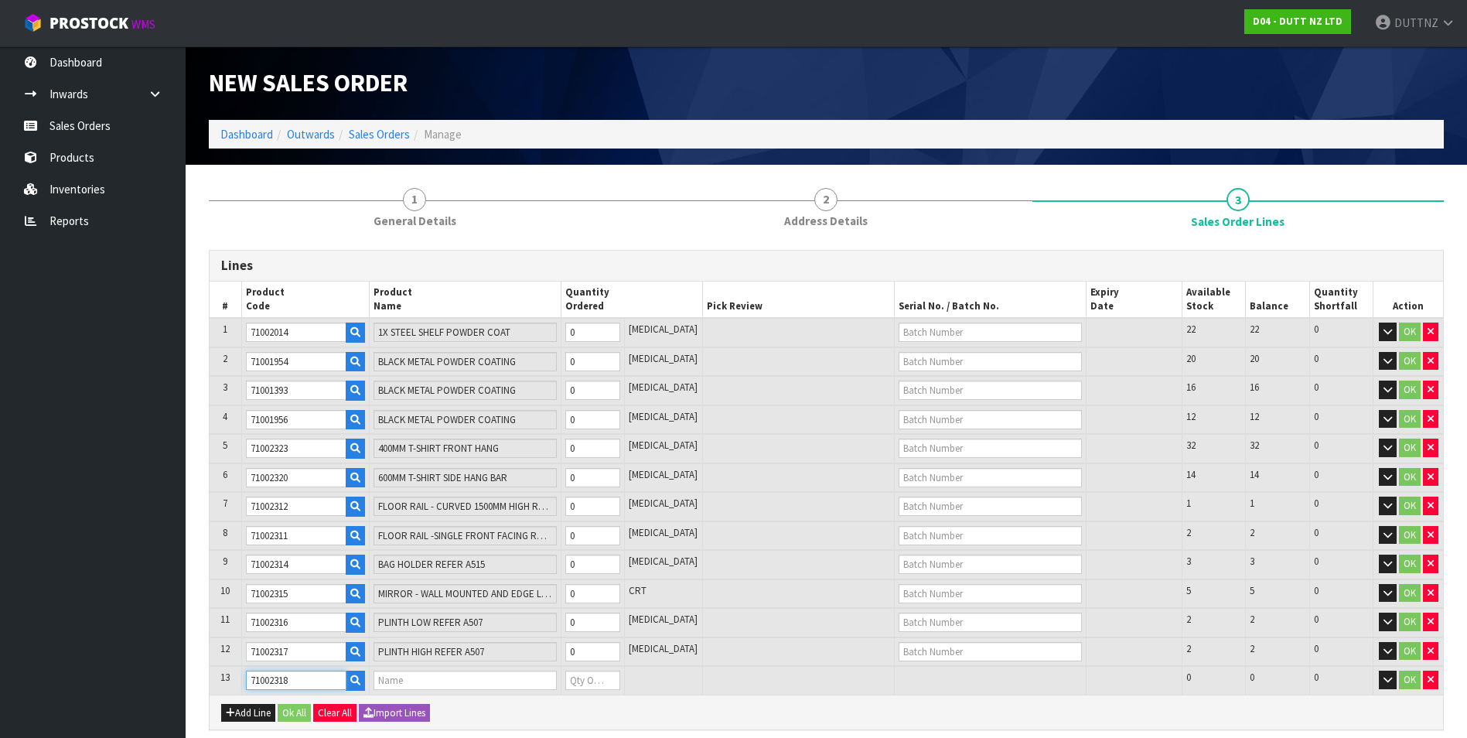
type input "CHANGE ROOM STOOL REFER A512"
type input "0"
type input "71002318"
click at [257, 709] on button "Add Line" at bounding box center [248, 713] width 54 height 19
type input "0"
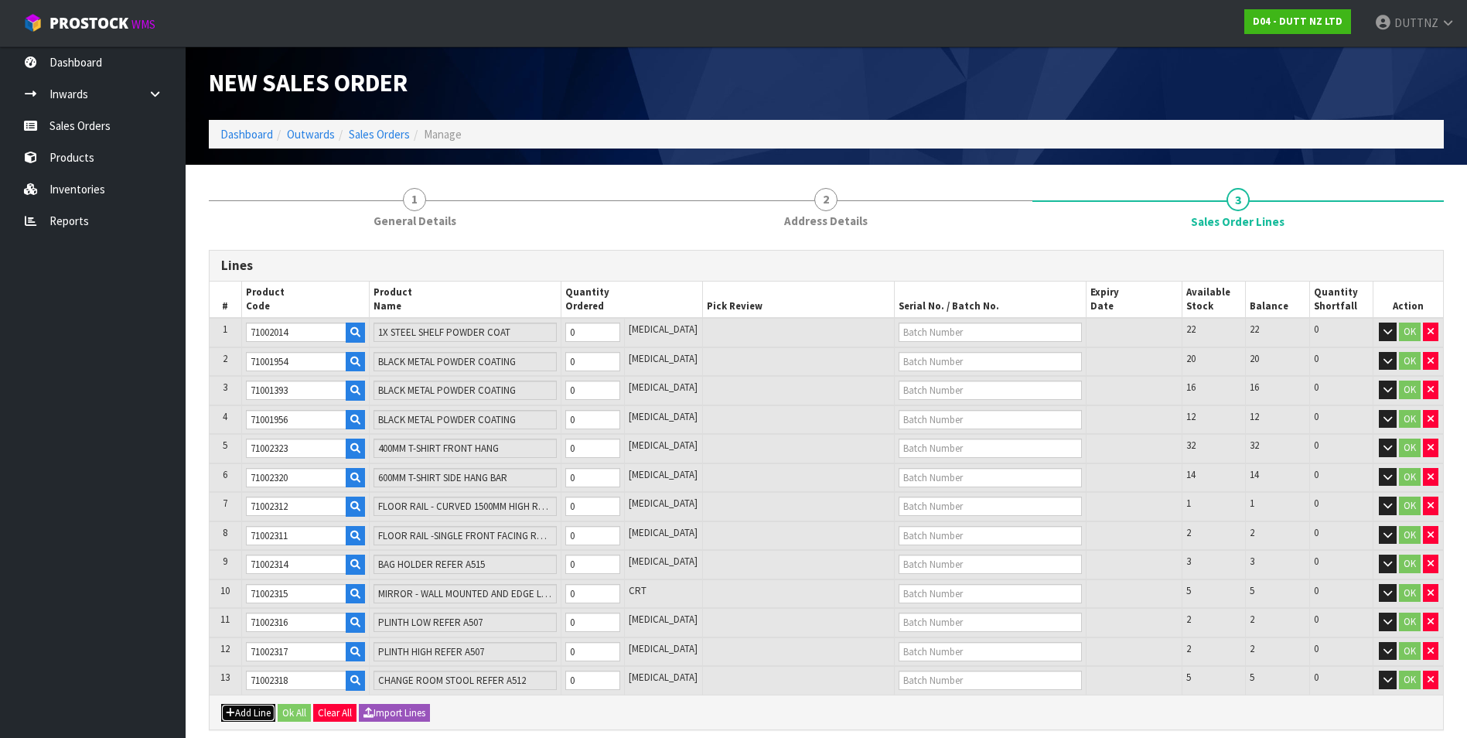
type input "0"
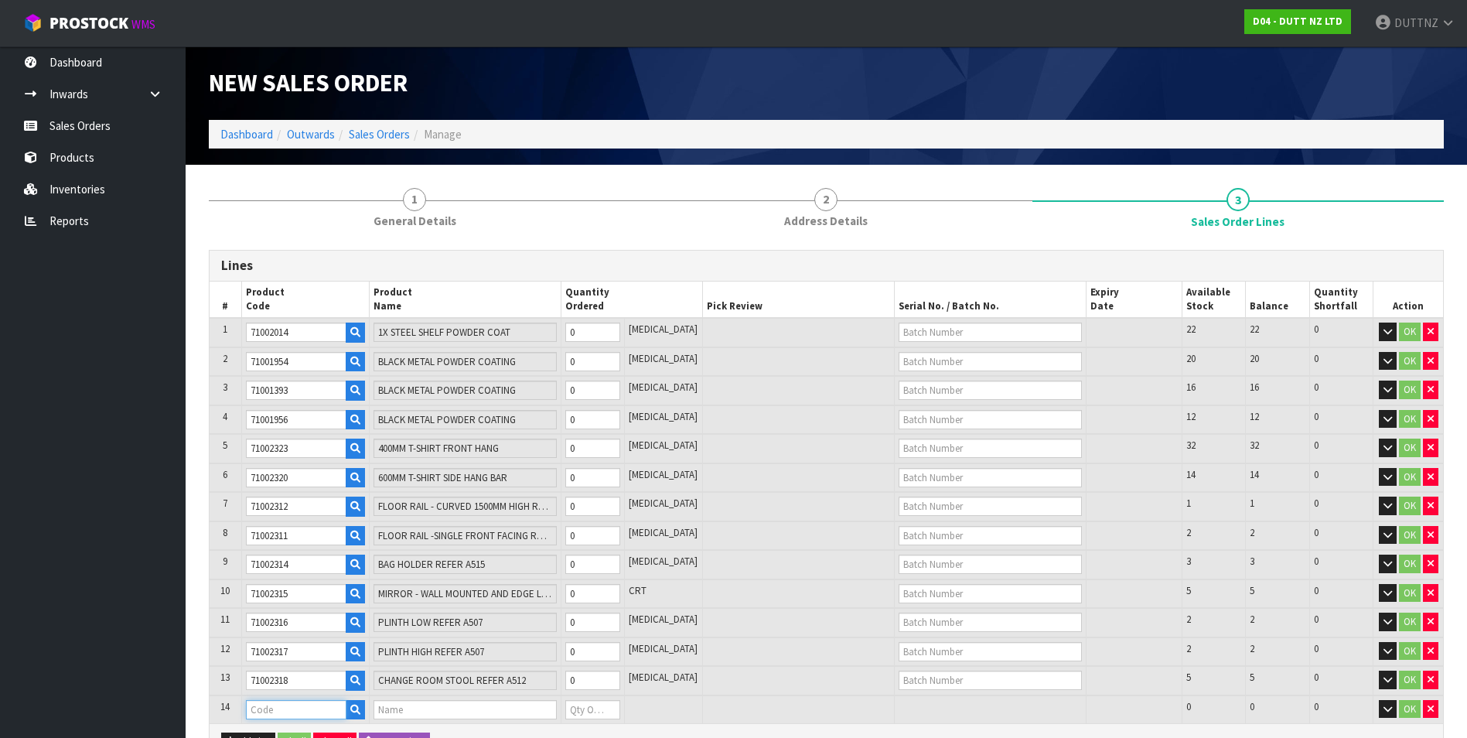
click at [275, 704] on input "text" at bounding box center [296, 709] width 101 height 19
paste input "71002317"
type input "71002317"
type input "0.000000"
type input "0.000"
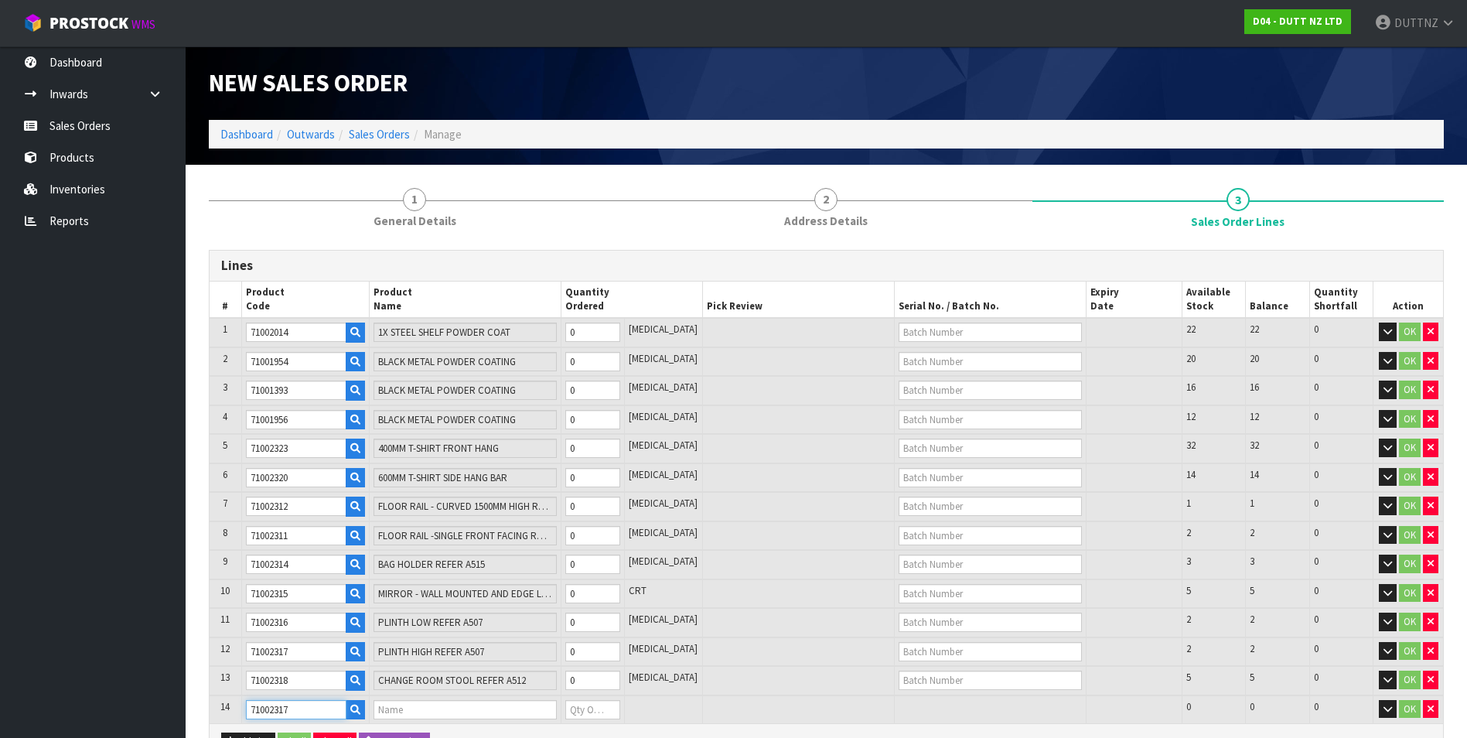
type input "PLINTH HIGH REFER A507"
type input "0"
type input "71002319"
type input "PICTURE FRAME FOR A0 SIZE GRAPHIC - TIMBER"
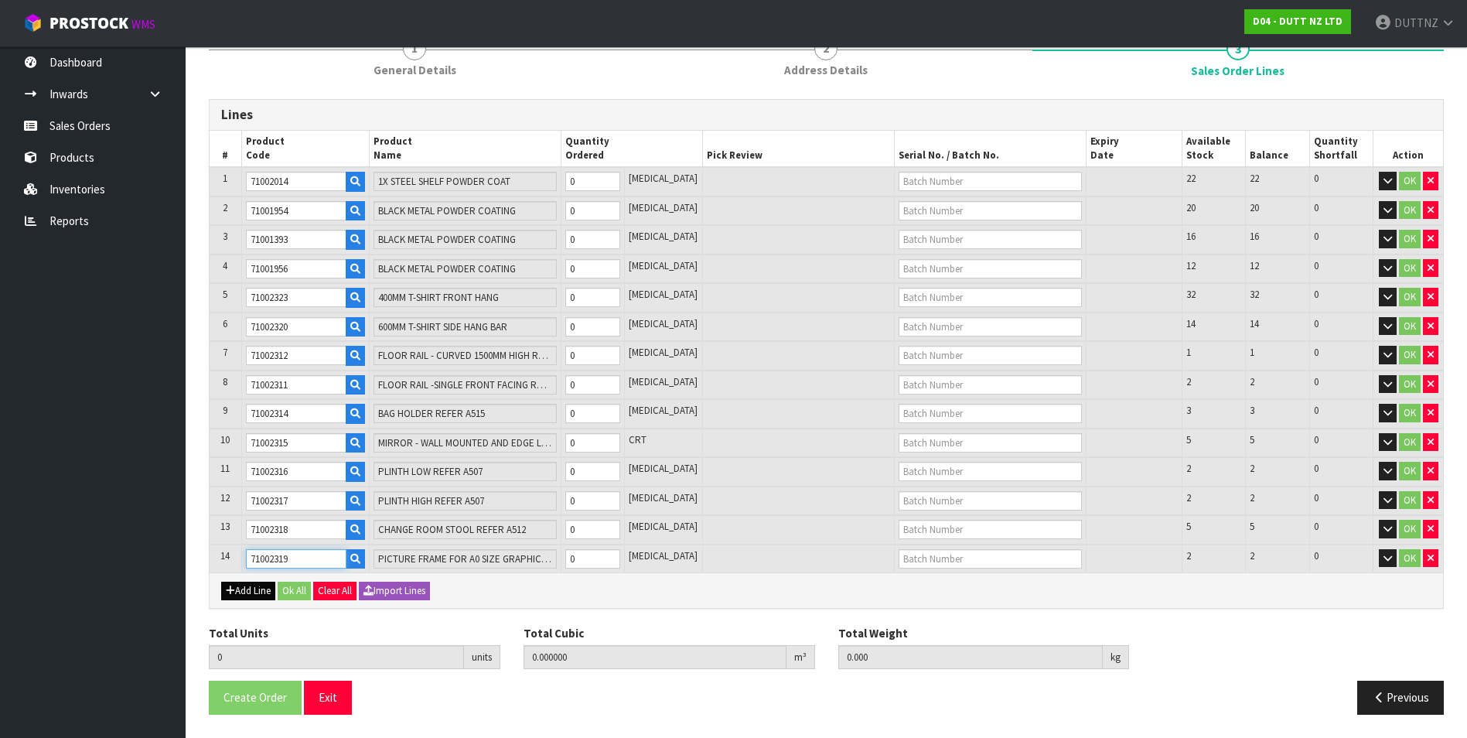
type input "71002319"
click at [253, 589] on button "Add Line" at bounding box center [248, 590] width 54 height 19
type input "0"
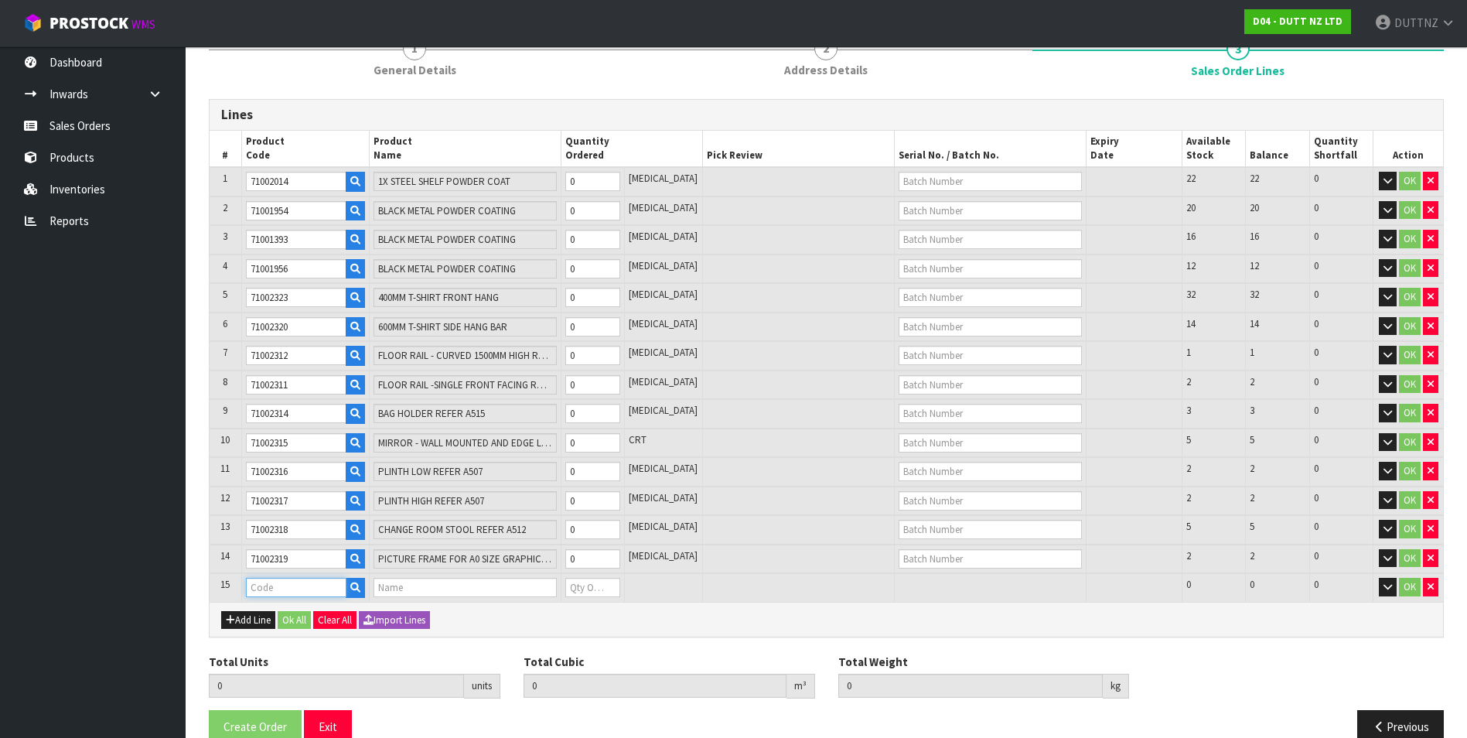
click at [286, 588] on input "text" at bounding box center [296, 586] width 101 height 19
paste input "71002304"
type input "71002304"
type input "0.000000"
type input "0.000"
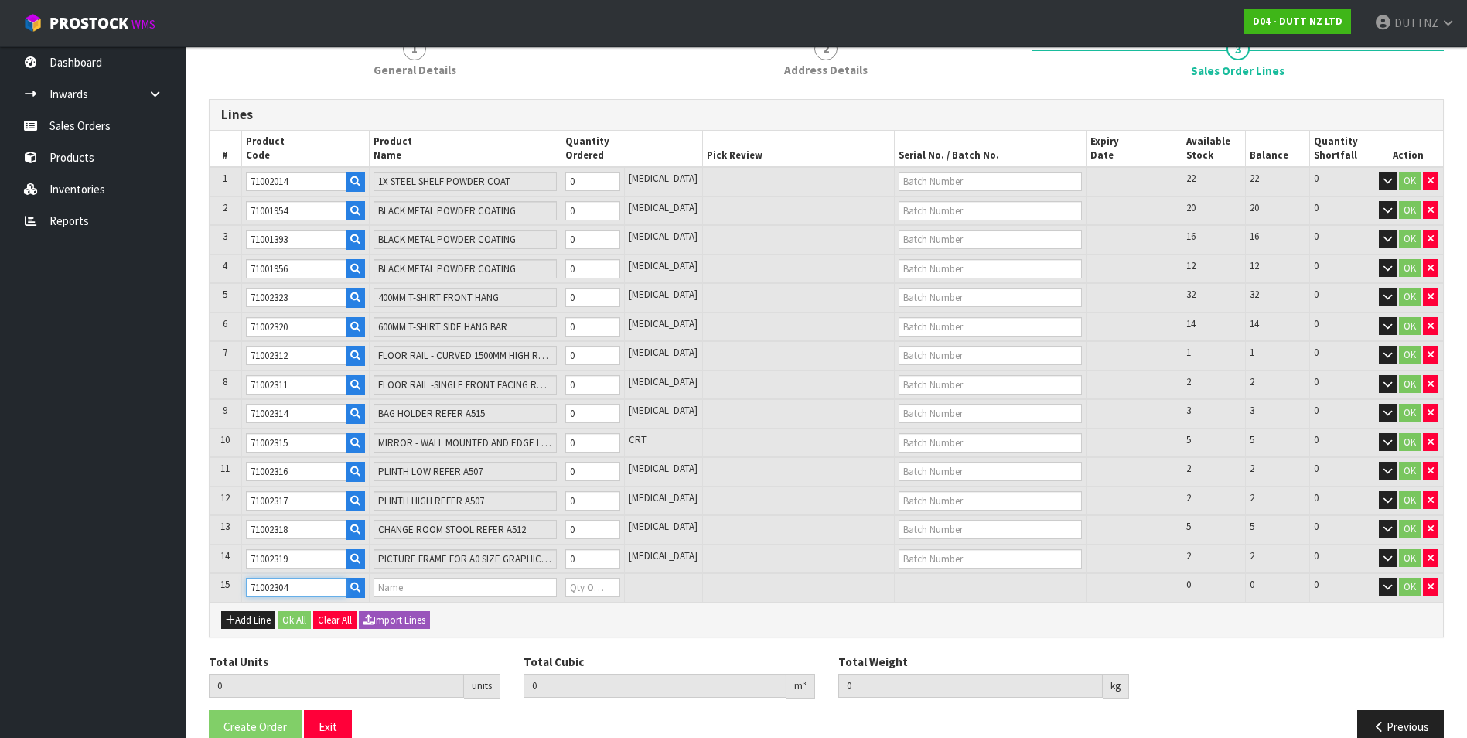
type input "BRUSHED STEEL TREATMENT"
type input "0"
type input "71002304"
click at [241, 620] on button "Add Line" at bounding box center [248, 620] width 54 height 19
type input "0"
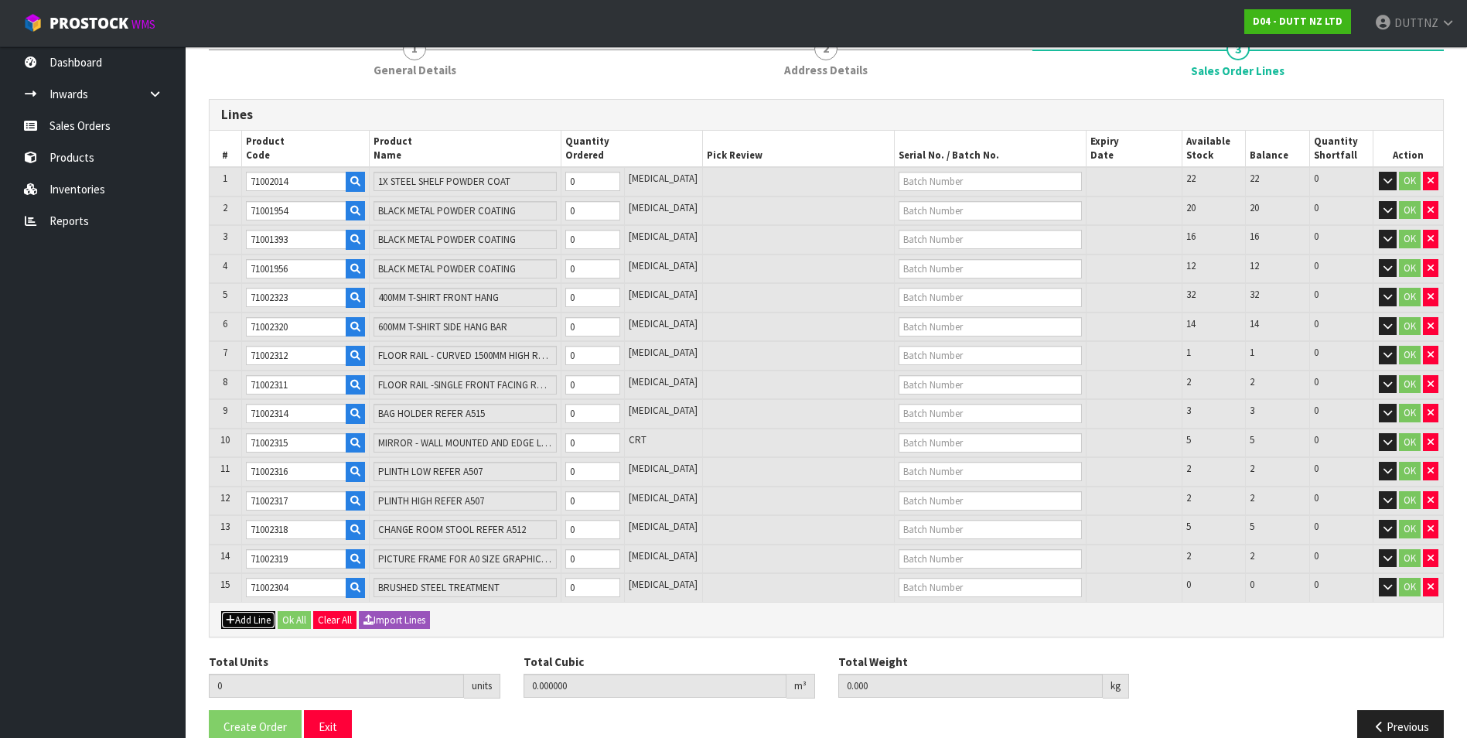
type input "0"
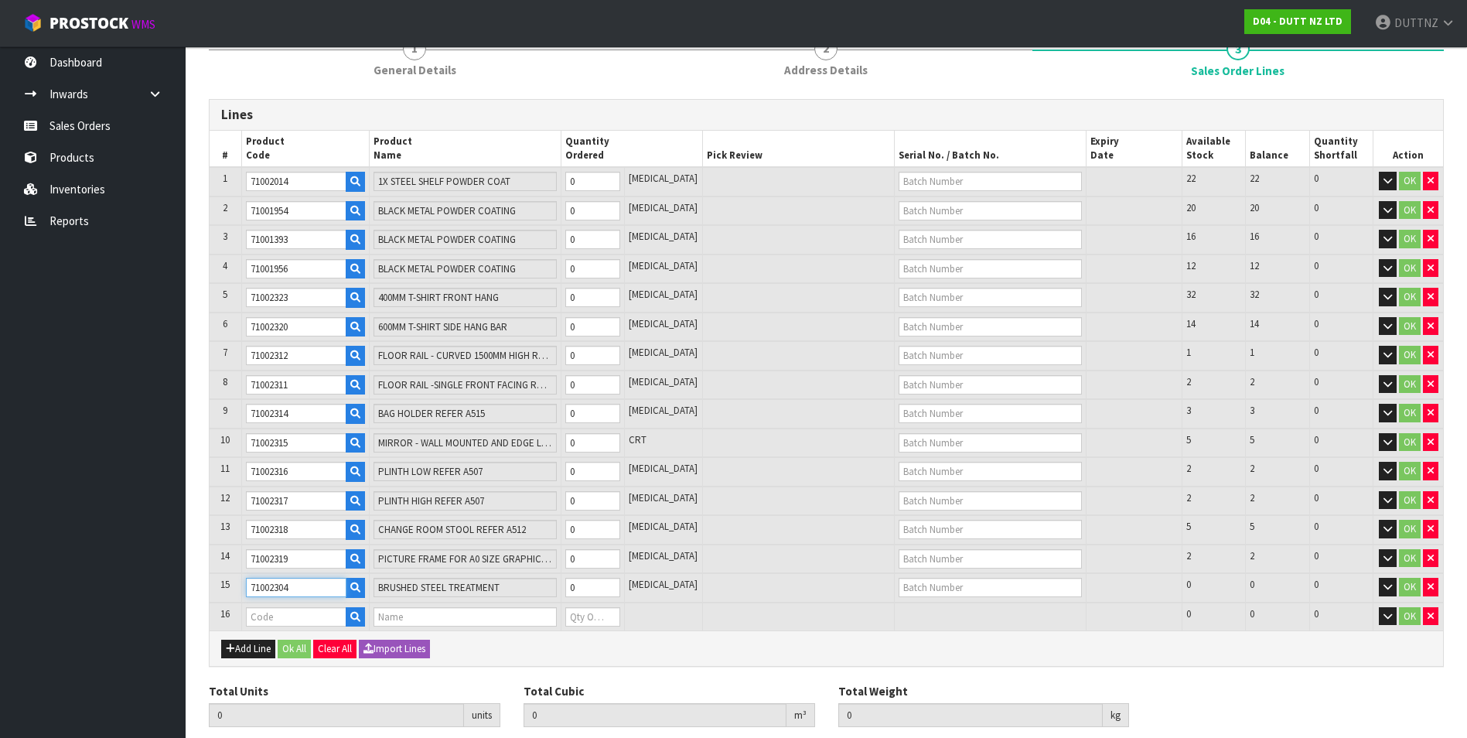
drag, startPoint x: 295, startPoint y: 585, endPoint x: 114, endPoint y: 576, distance: 181.9
click at [114, 577] on body "Toggle navigation ProStock WMS D04 - DUTT NZ LTD DUTTNZ Logout Dashboard Inward…" at bounding box center [733, 218] width 1467 height 738
paste input "5"
type input "71002305"
type input "BRUSHED STEEL TREATMENT, WITH NANO ANTI-FINGERPRINT TREATMENT ON THE SURFACE"
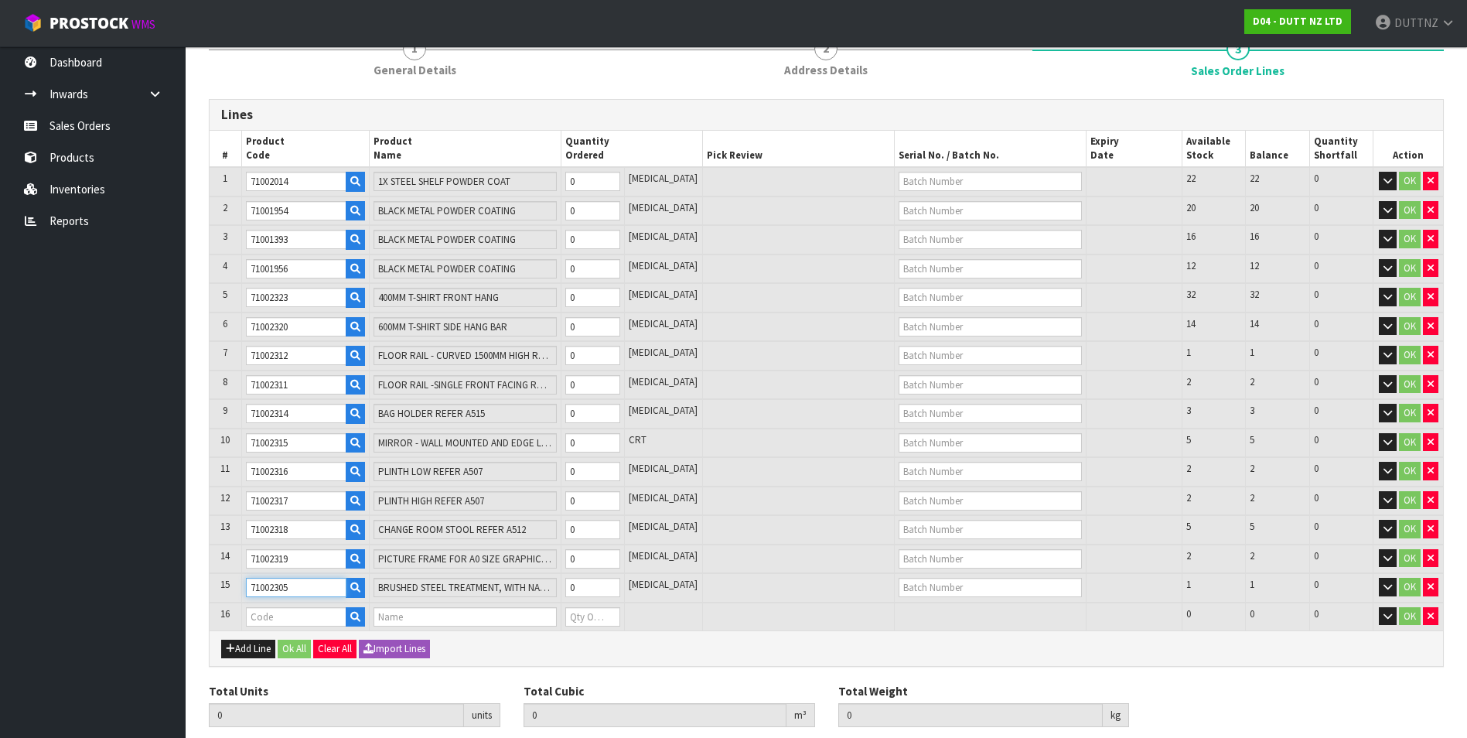
click at [157, 579] on body "Toggle navigation ProStock WMS D04 - DUTT NZ LTD DUTTNZ Logout Dashboard Inward…" at bounding box center [733, 218] width 1467 height 738
paste input "6"
drag, startPoint x: 315, startPoint y: 586, endPoint x: 111, endPoint y: 579, distance: 204.2
click at [111, 579] on body "Toggle navigation ProStock WMS D04 - DUTT NZ LTD DUTTNZ Logout Dashboard Inward…" at bounding box center [733, 218] width 1467 height 738
paste input "5"
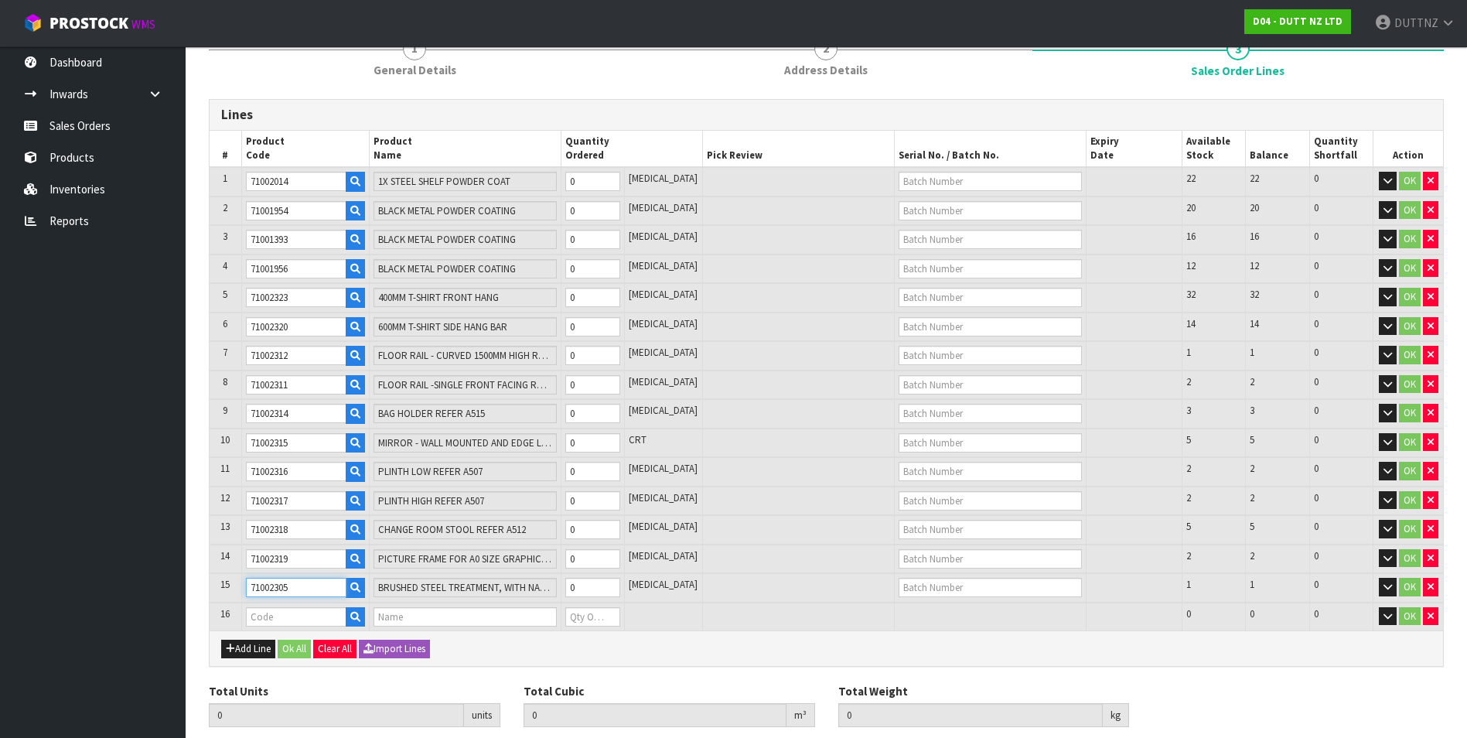
type input "71002305"
click at [263, 621] on input "text" at bounding box center [296, 616] width 101 height 19
click at [295, 614] on input "text" at bounding box center [296, 616] width 101 height 19
paste input "71002307"
type input "71002307"
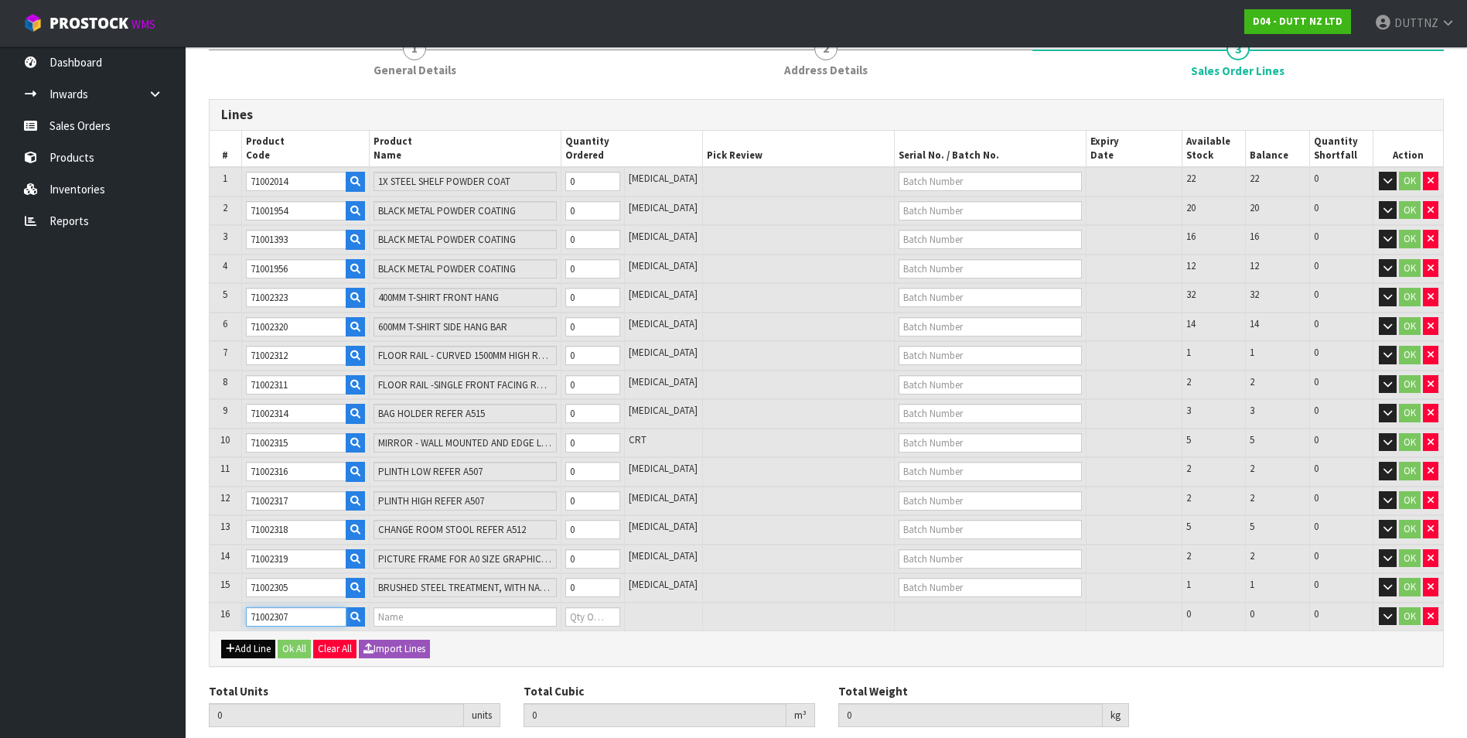
type input "0.000000"
type input "0.000"
type input "AMERICAN OAK QUARTER"
type input "0"
type input "71002307"
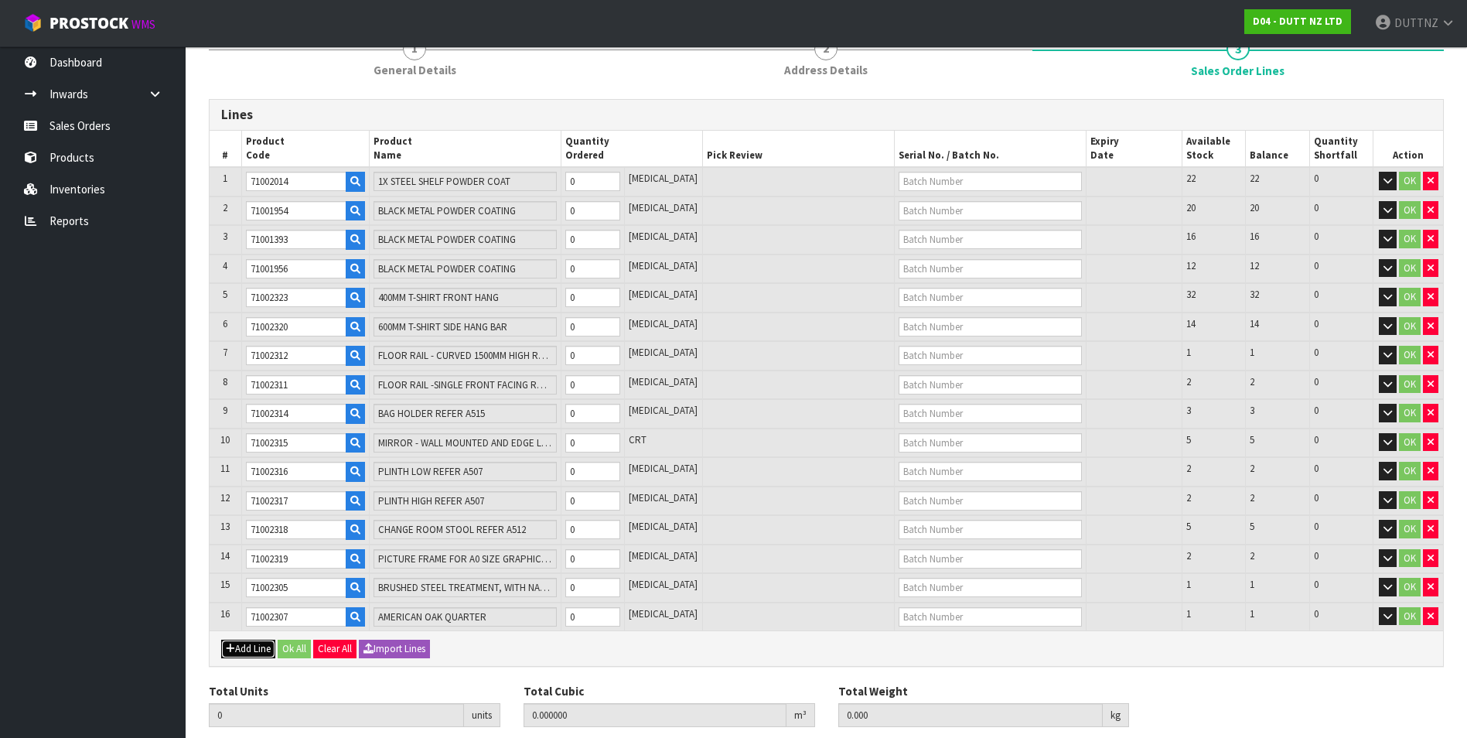
click at [255, 648] on button "Add Line" at bounding box center [248, 648] width 54 height 19
type input "0"
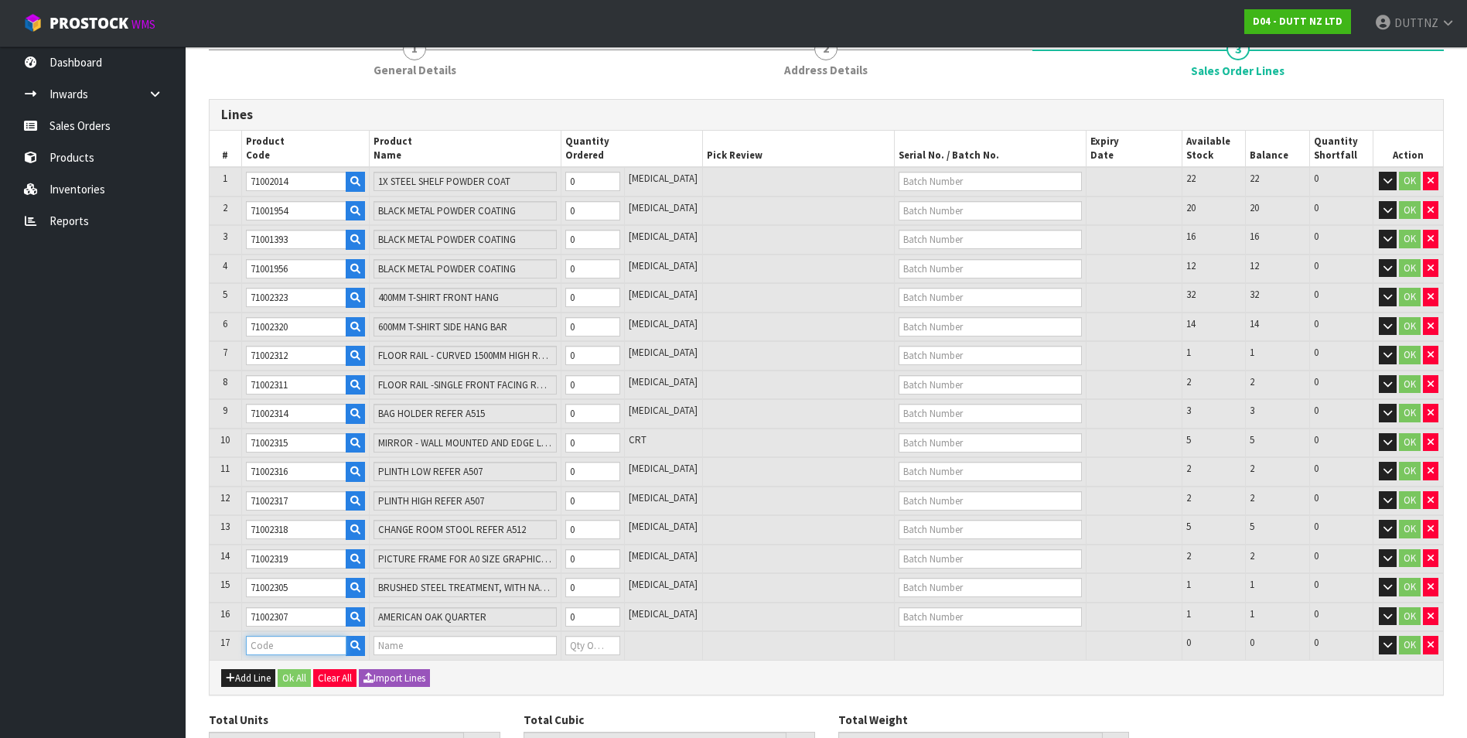
click at [342, 650] on input "text" at bounding box center [296, 644] width 101 height 19
paste input "71002309"
type input "71002309"
type input "0.000000"
type input "0.000"
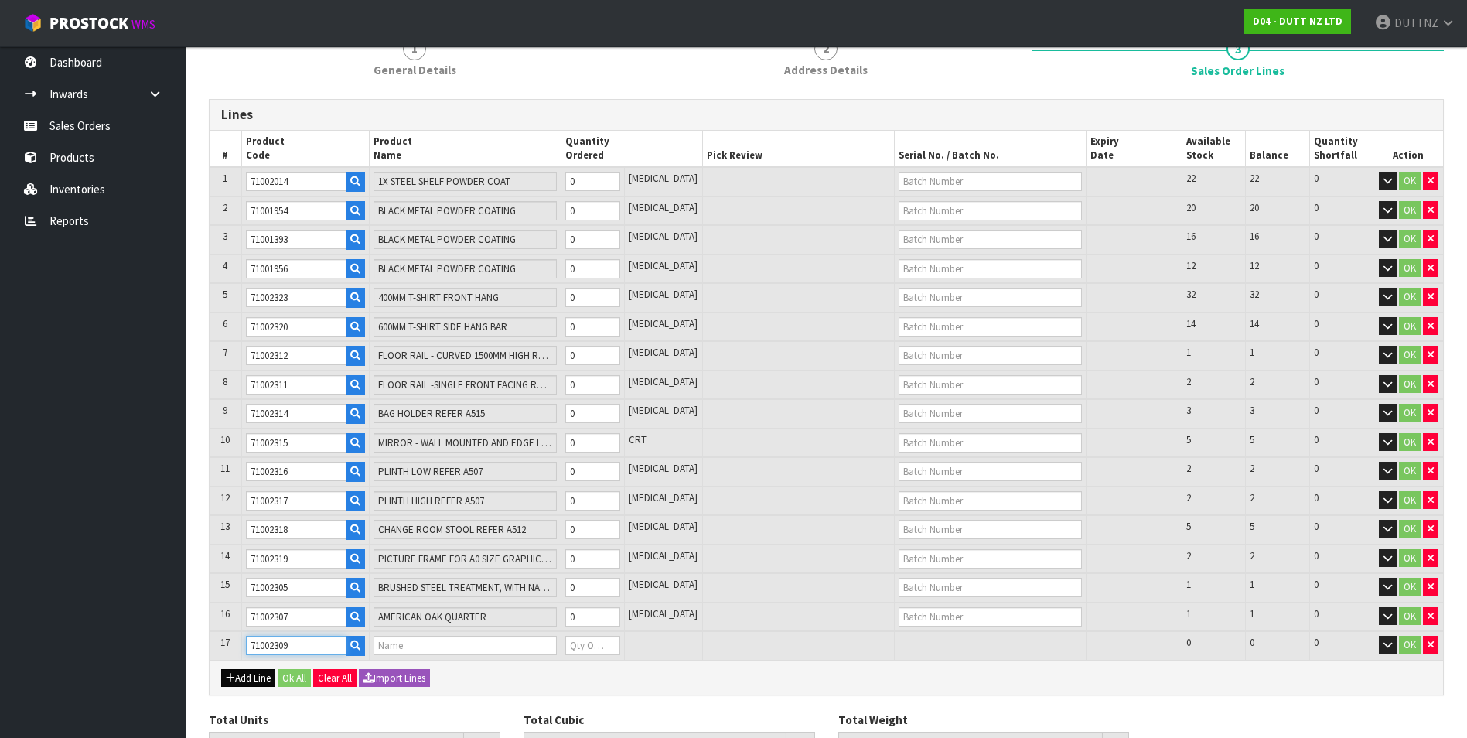
type input "BRUSHED STEEL TREATMENT, WITH NANO ANTI-FINGERPRINT TREATMENT ON THE SURFACE"
type input "0"
type input "71002309"
click at [246, 678] on button "Add Line" at bounding box center [248, 678] width 54 height 19
type input "0"
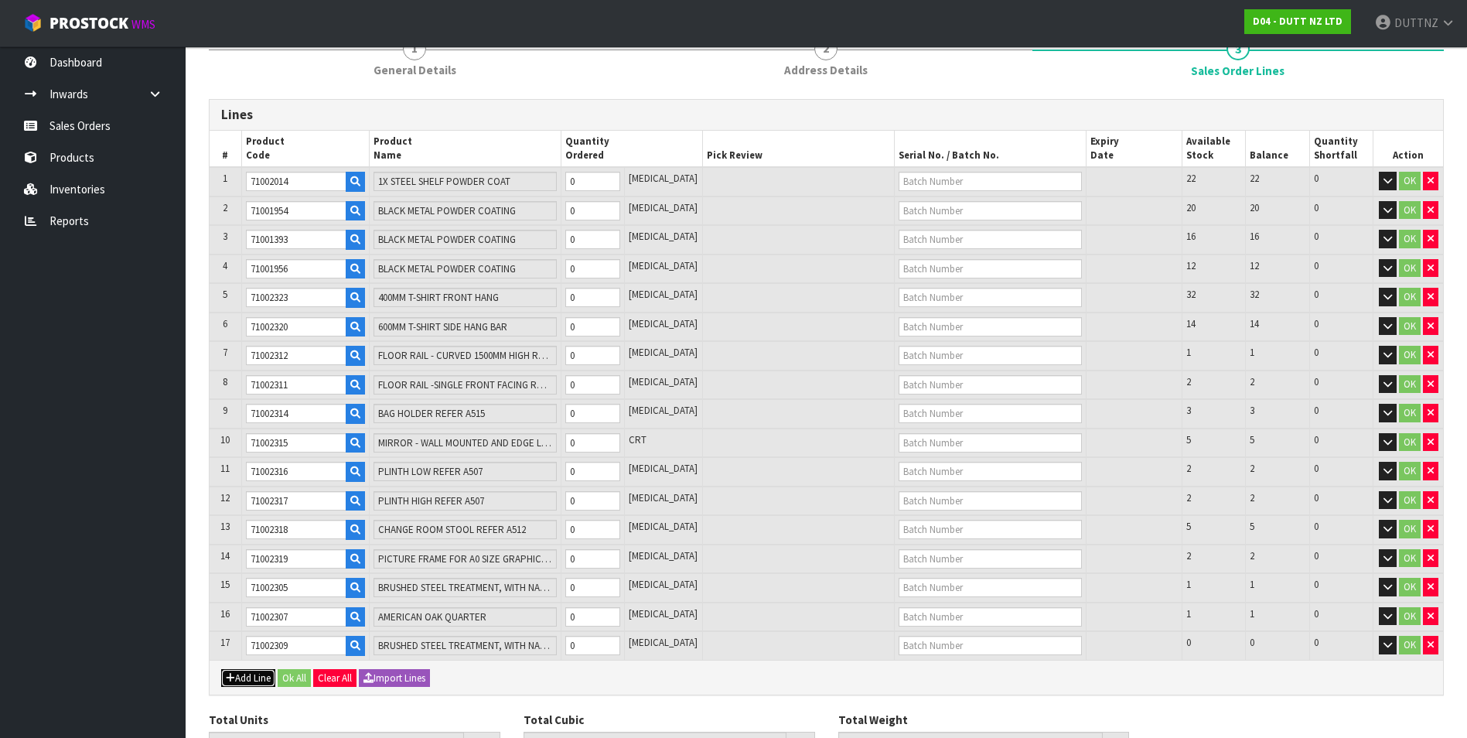
type input "0"
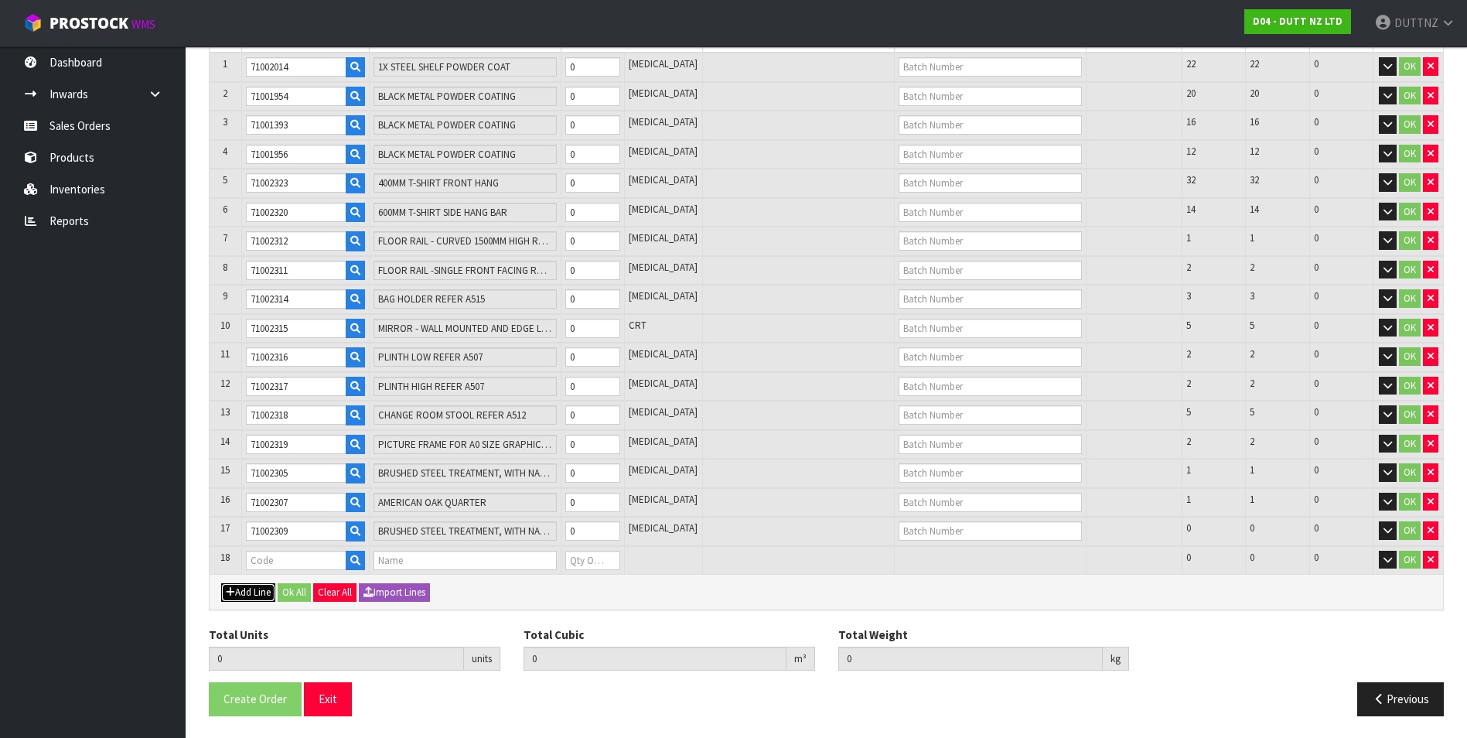
scroll to position [267, 0]
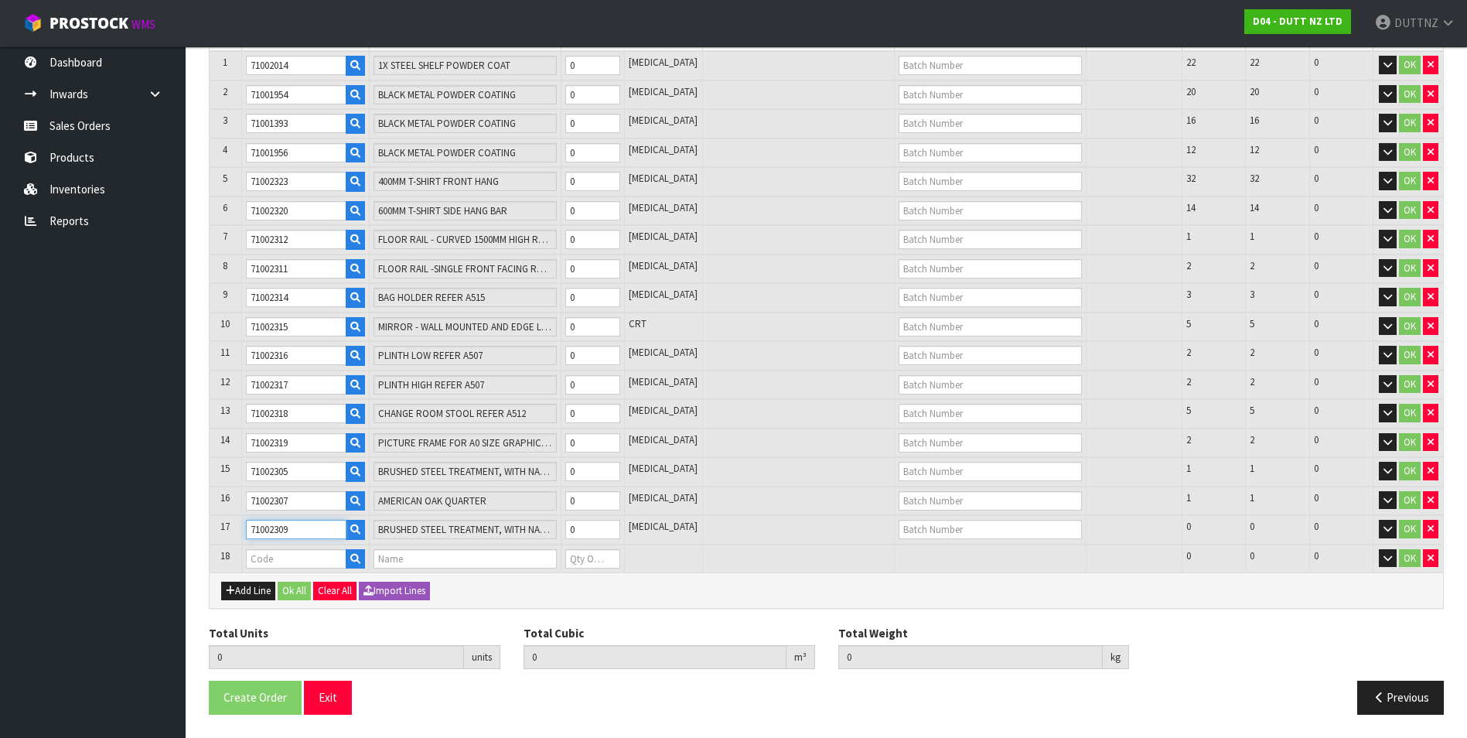
drag, startPoint x: 320, startPoint y: 533, endPoint x: 0, endPoint y: 530, distance: 320.1
click at [0, 471] on html "Toggle navigation ProStock WMS D04 - DUTT NZ LTD DUTTNZ Logout Dashboard Inward…" at bounding box center [733, 102] width 1467 height 738
paste input "10"
click at [272, 560] on input "text" at bounding box center [296, 558] width 101 height 19
click at [293, 530] on input "71002310" at bounding box center [296, 529] width 101 height 19
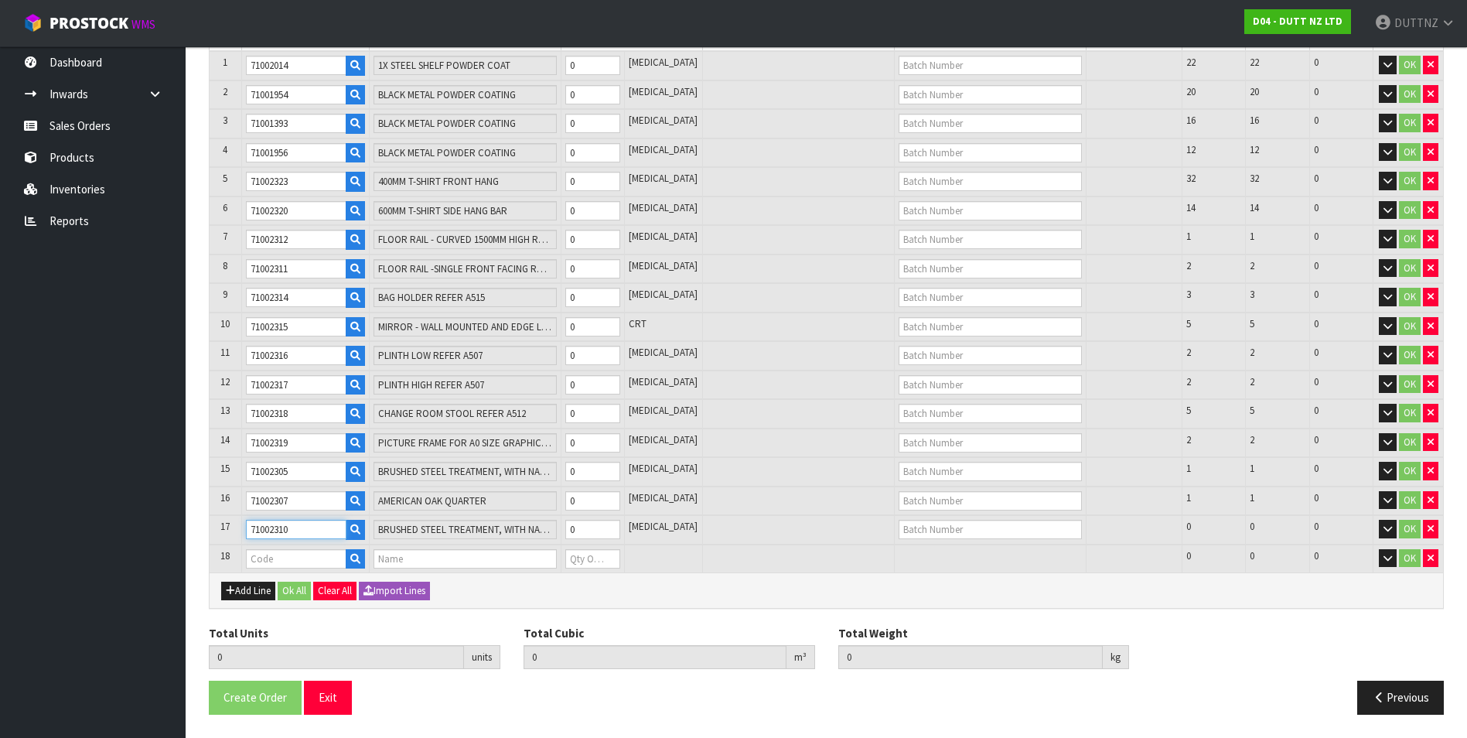
drag, startPoint x: 305, startPoint y: 530, endPoint x: 247, endPoint y: 526, distance: 58.2
click at [245, 527] on td "71002310" at bounding box center [305, 529] width 128 height 29
paste input "1191"
type input "71001191"
type input "LOW PLINTH"
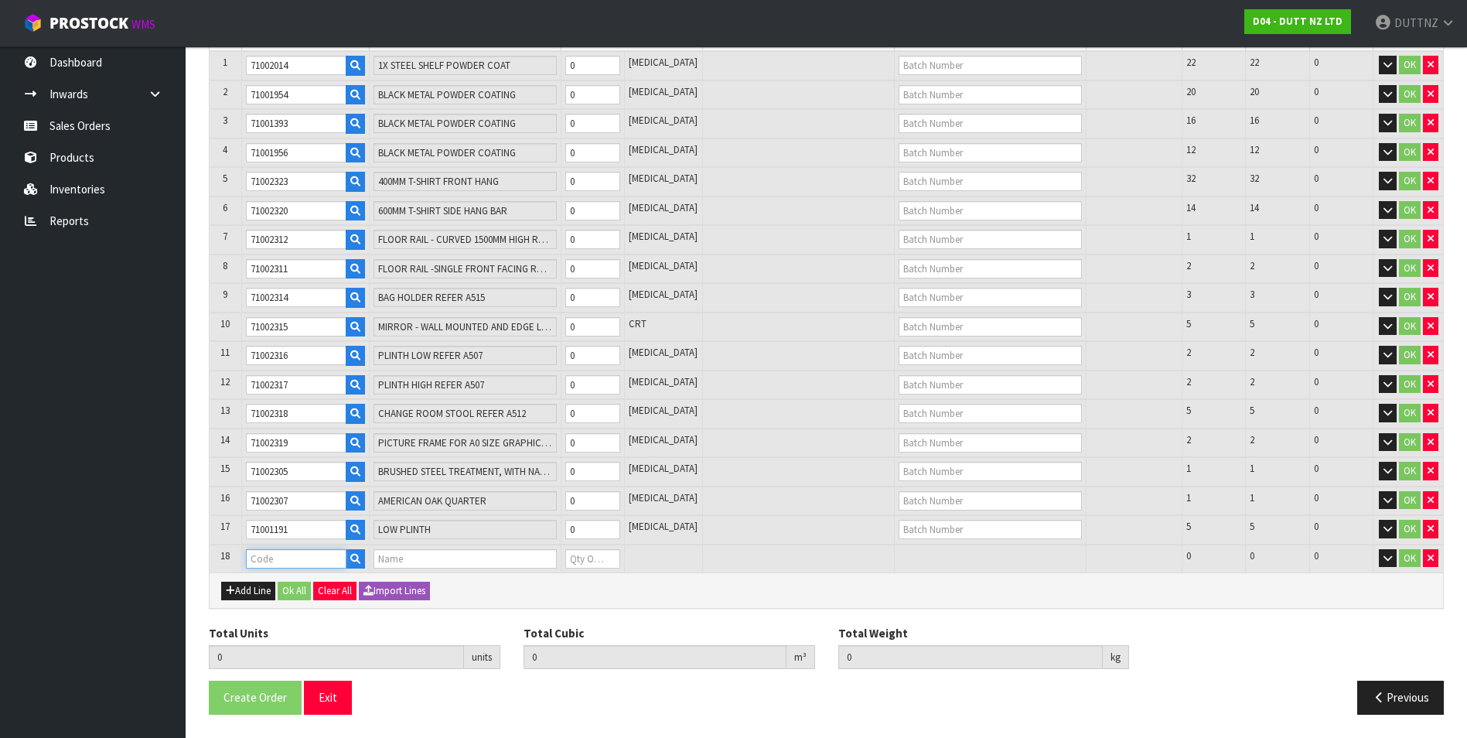
click at [264, 557] on input "text" at bounding box center [296, 558] width 101 height 19
click at [323, 556] on input "text" at bounding box center [296, 558] width 101 height 19
paste input "71002294"
type input "71002294"
type input "0.000000"
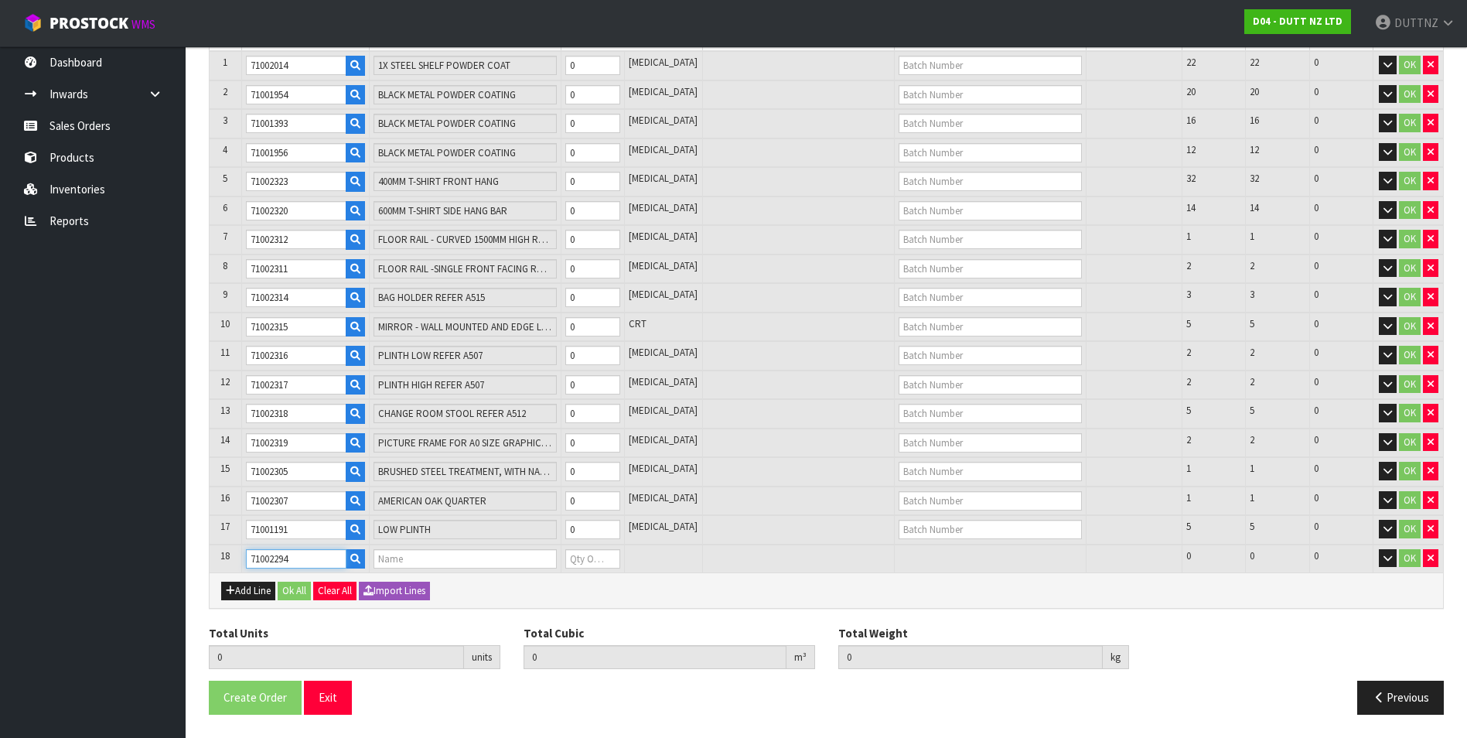
type input "0.000"
type input "PRICEPOINT HOLDER"
type input "0"
type input "71002294"
click at [250, 592] on button "Add Line" at bounding box center [248, 590] width 54 height 19
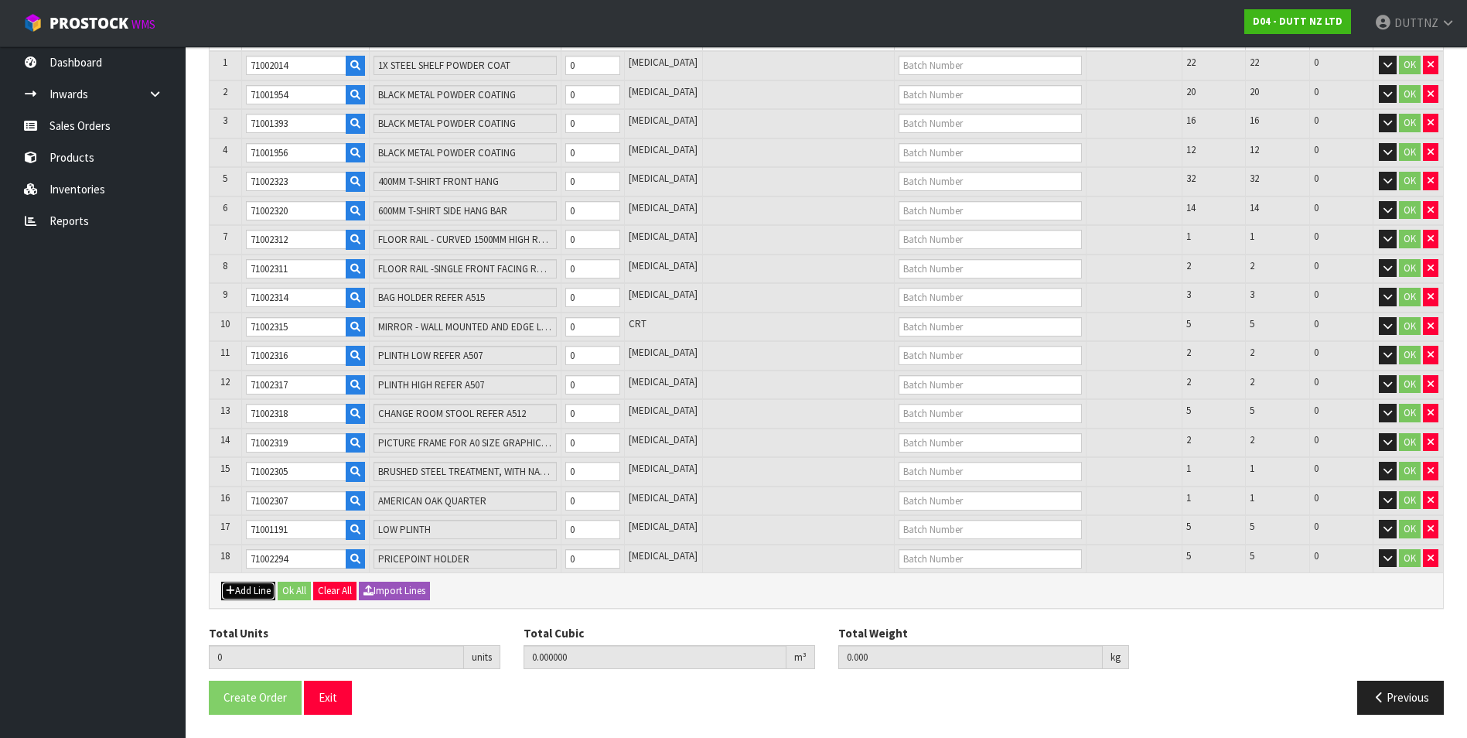
type input "0"
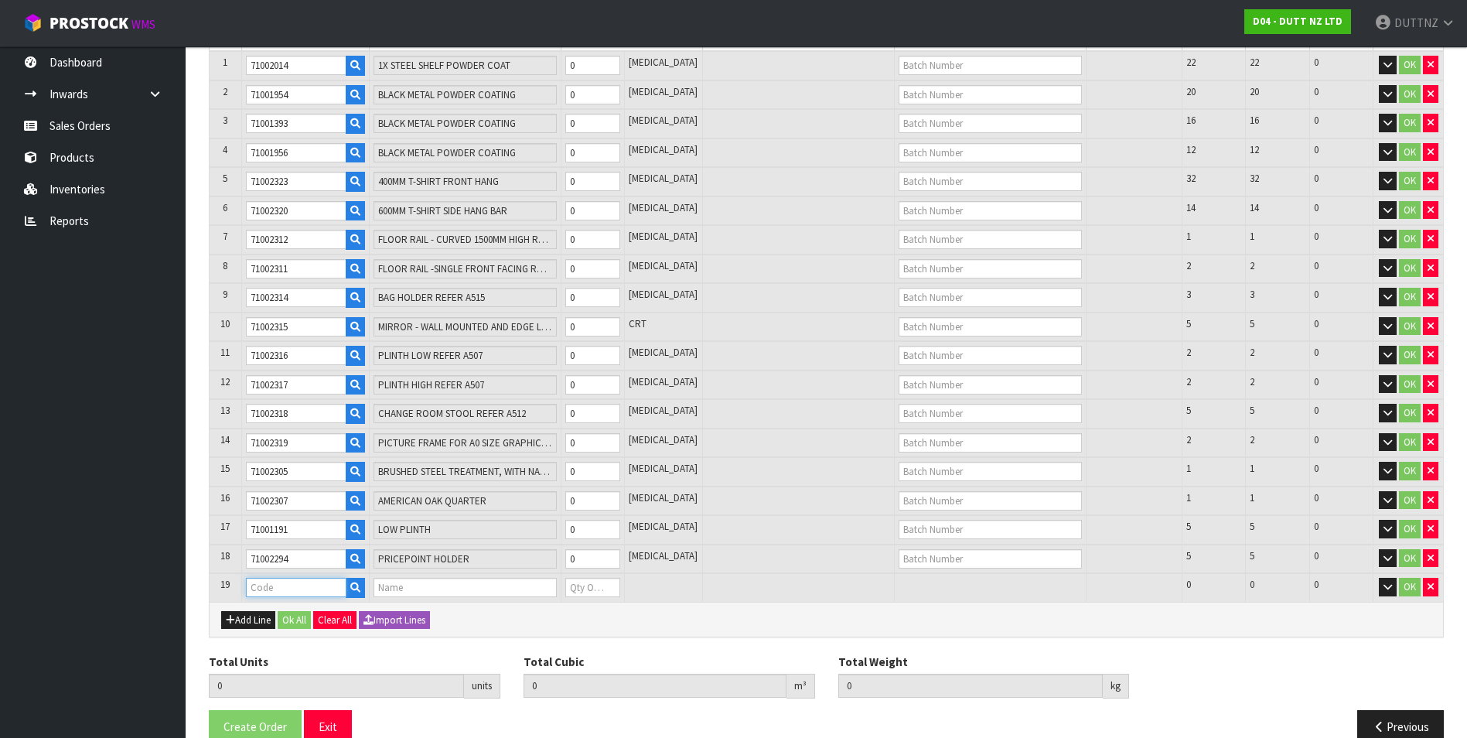
click at [288, 591] on input "text" at bounding box center [296, 586] width 101 height 19
paste input "71002308"
type input "71002308"
type input "0.000000"
type input "0.000"
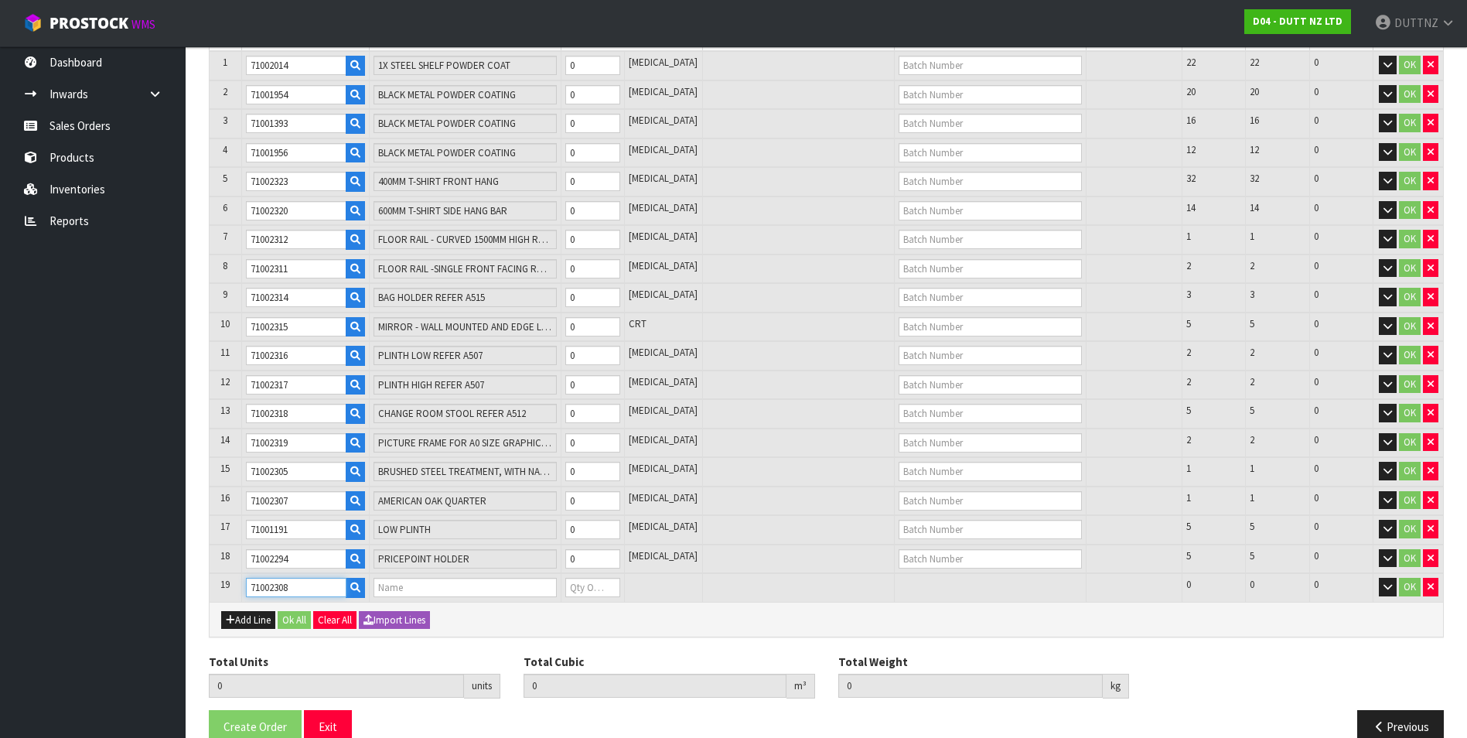
type input "3000 LENGTH, TOP TREATED WITH MICRO-CEMENT MDF"
type input "0"
type input "71002308"
click at [262, 618] on button "Add Line" at bounding box center [248, 620] width 54 height 19
type input "0"
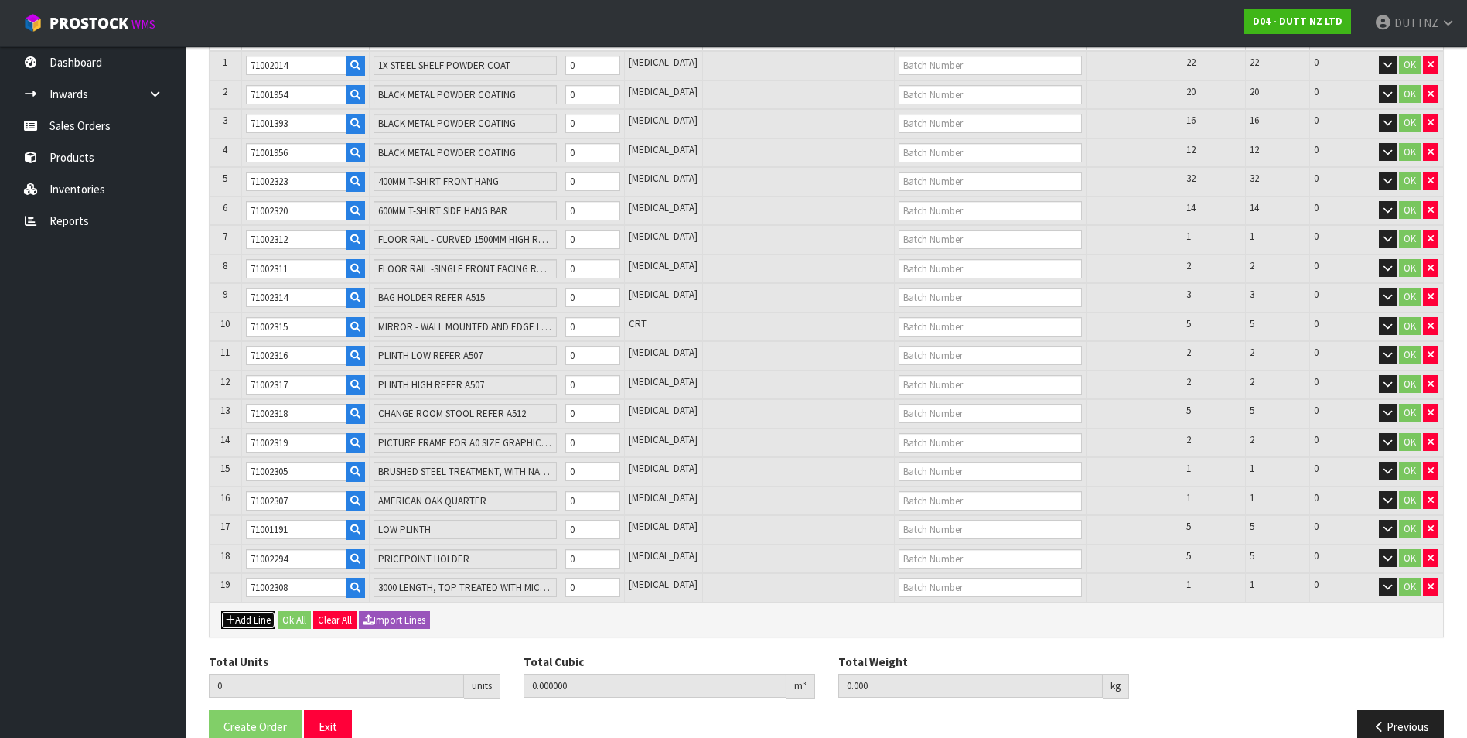
type input "0"
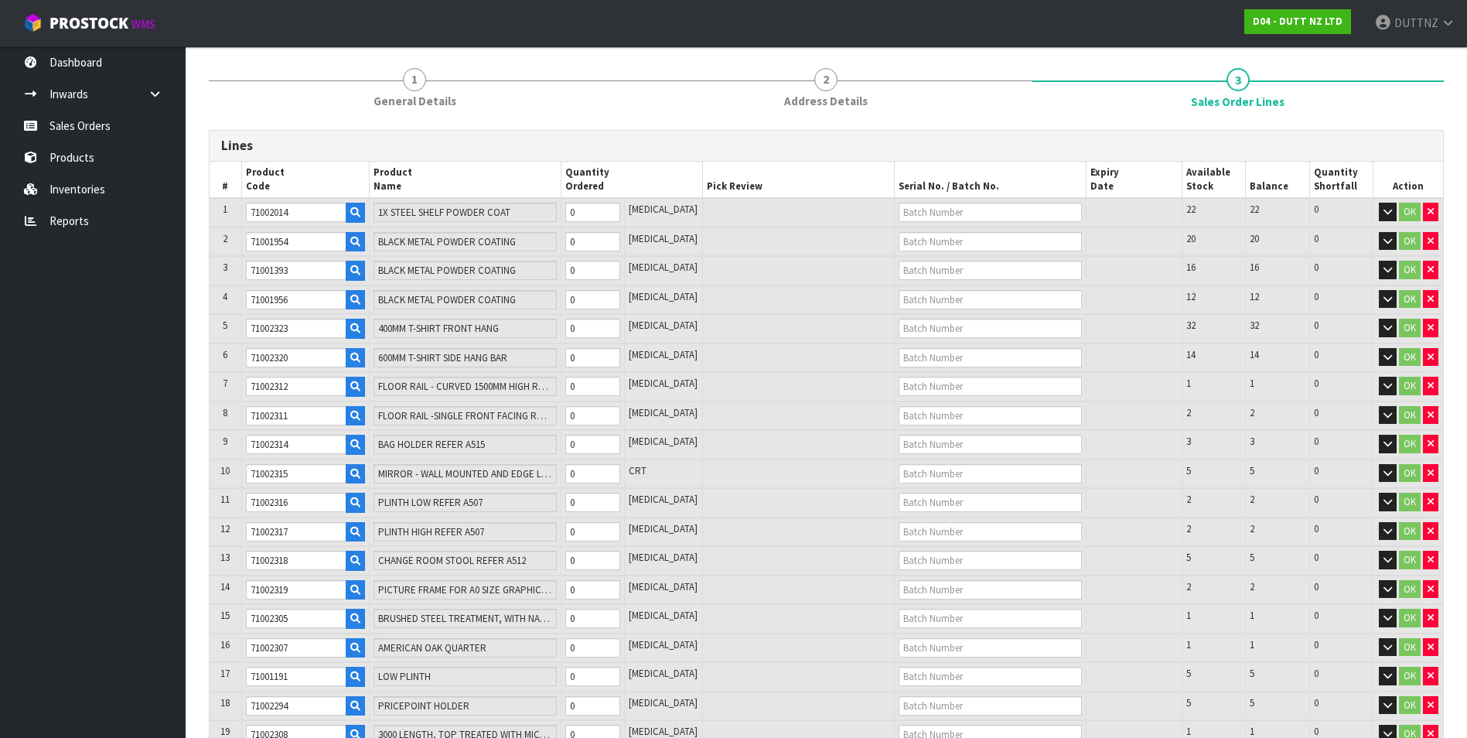
scroll to position [0, 0]
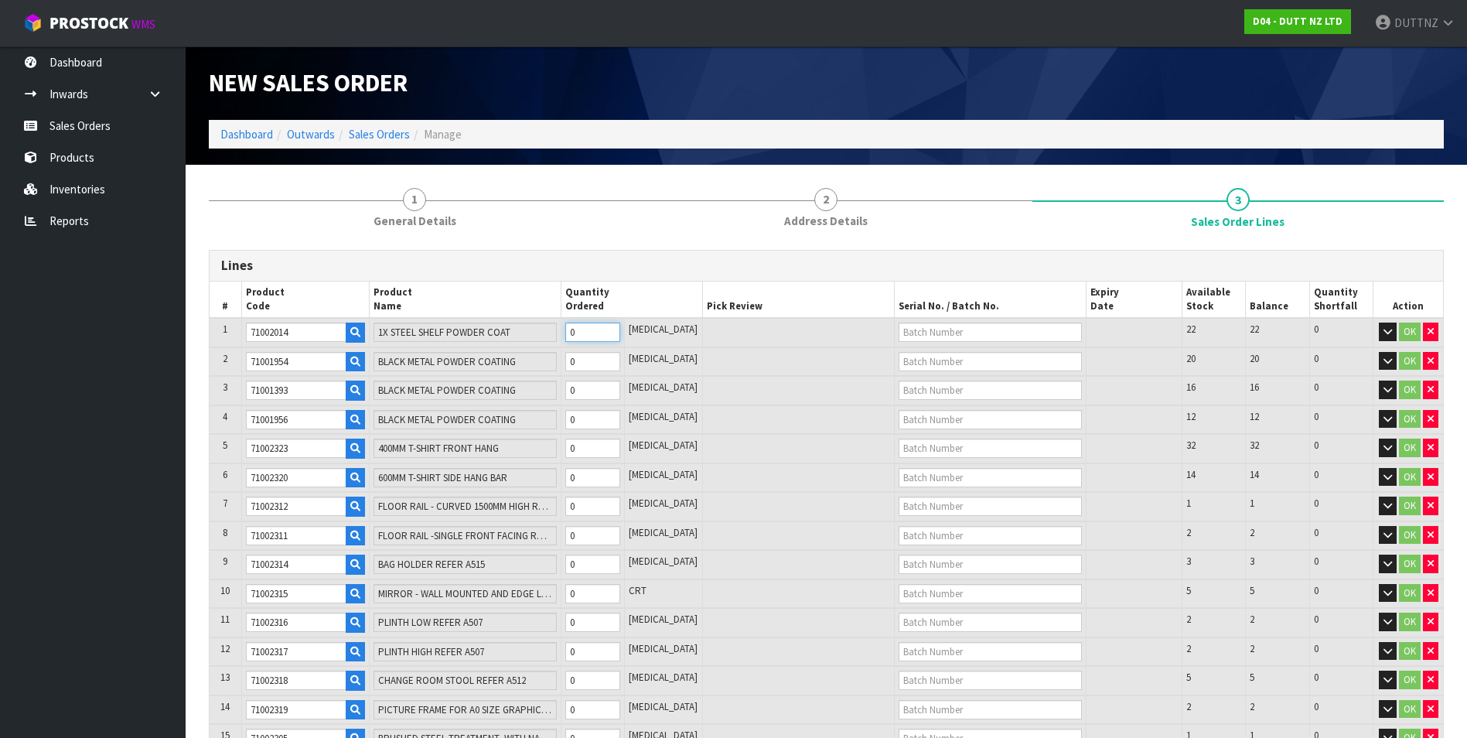
drag, startPoint x: 505, startPoint y: 331, endPoint x: 208, endPoint y: 299, distance: 298.6
click at [208, 299] on div "1 General Details 2 Address Details 3 Sales Order Lines Lines # Product Code Pr…" at bounding box center [826, 613] width 1258 height 874
type input "22"
click at [594, 354] on input "0" at bounding box center [593, 361] width 56 height 19
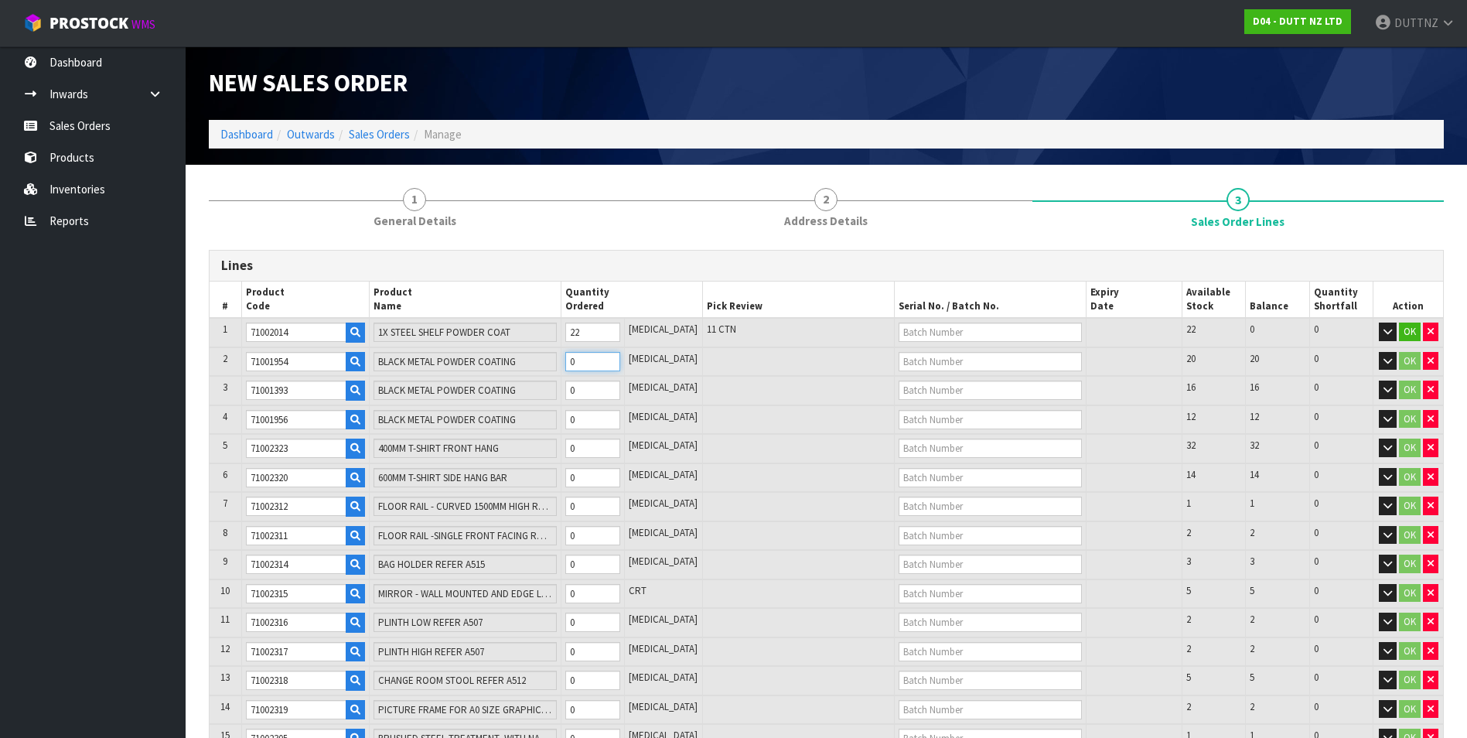
click at [594, 354] on input "0" at bounding box center [593, 361] width 56 height 19
type input "20"
click at [538, 385] on tr "3 71001393 BLACK METAL POWDER COATING 0 [MEDICAL_DATA] 16 16 0 OK" at bounding box center [826, 390] width 1233 height 29
type input "16"
click at [468, 411] on tr "4 71001956 BLACK METAL POWDER COATING 0 [MEDICAL_DATA] 12 12 0 OK" at bounding box center [826, 419] width 1233 height 29
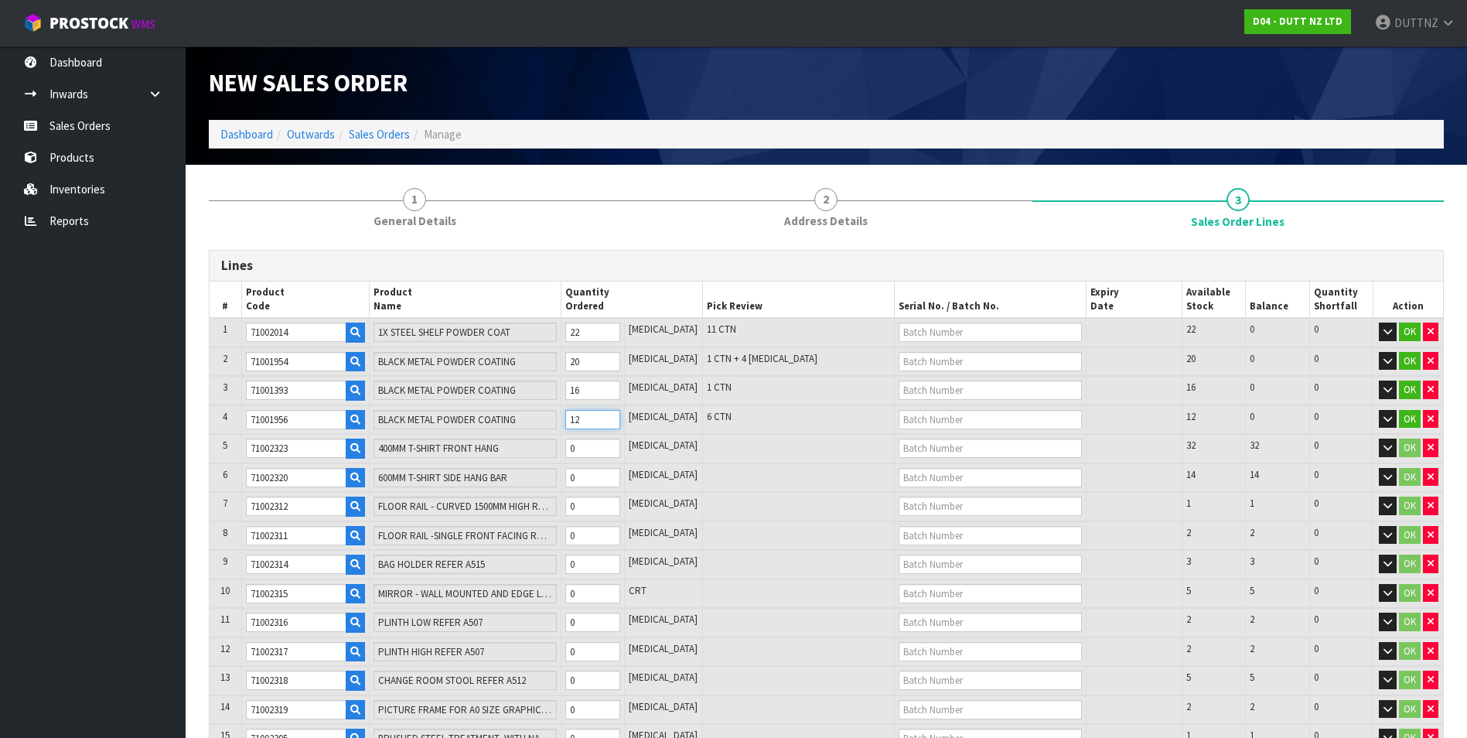
type input "12"
click at [514, 444] on tr "5 71002323 400MM T-SHIRT FRONT HANG 0 [MEDICAL_DATA] 32 32 0 OK" at bounding box center [826, 448] width 1233 height 29
type input "32"
click at [417, 458] on table "# Product Code Product Name Quantity Ordered Pick Review Serial No. / Batch No.…" at bounding box center [826, 589] width 1233 height 616
type input "14"
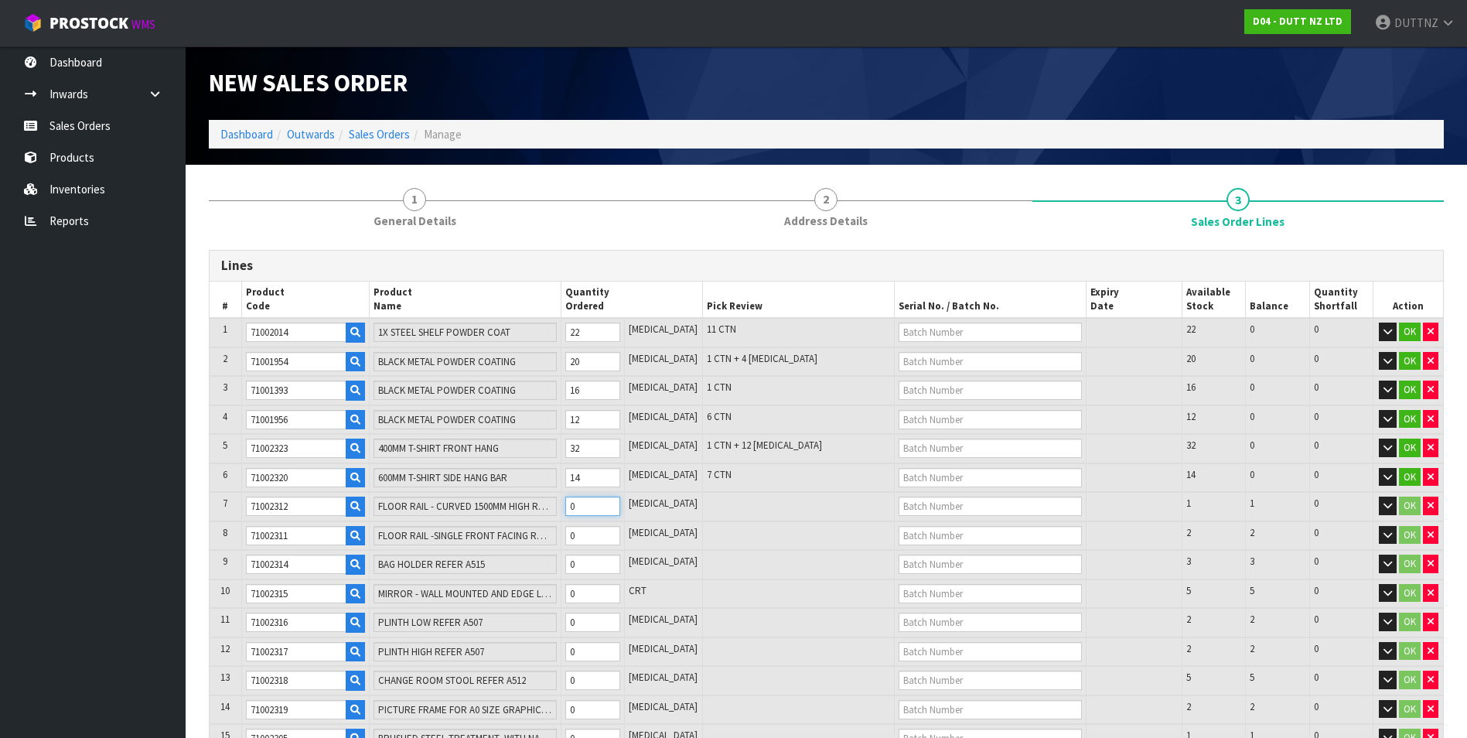
click at [443, 499] on tr "7 71002312 FLOOR RAIL - CURVED 1500MM HIGH REFER A502 0 [MEDICAL_DATA] 1 1 0 OK" at bounding box center [826, 506] width 1233 height 29
type input "1"
click at [455, 526] on tr "8 71002311 FLOOR RAIL -SINGLE FRONT FACING REFER A5010 BRUSHED STEEL 0 [MEDICAL…" at bounding box center [826, 535] width 1233 height 29
type input "2"
drag, startPoint x: 600, startPoint y: 560, endPoint x: 557, endPoint y: 551, distance: 44.1
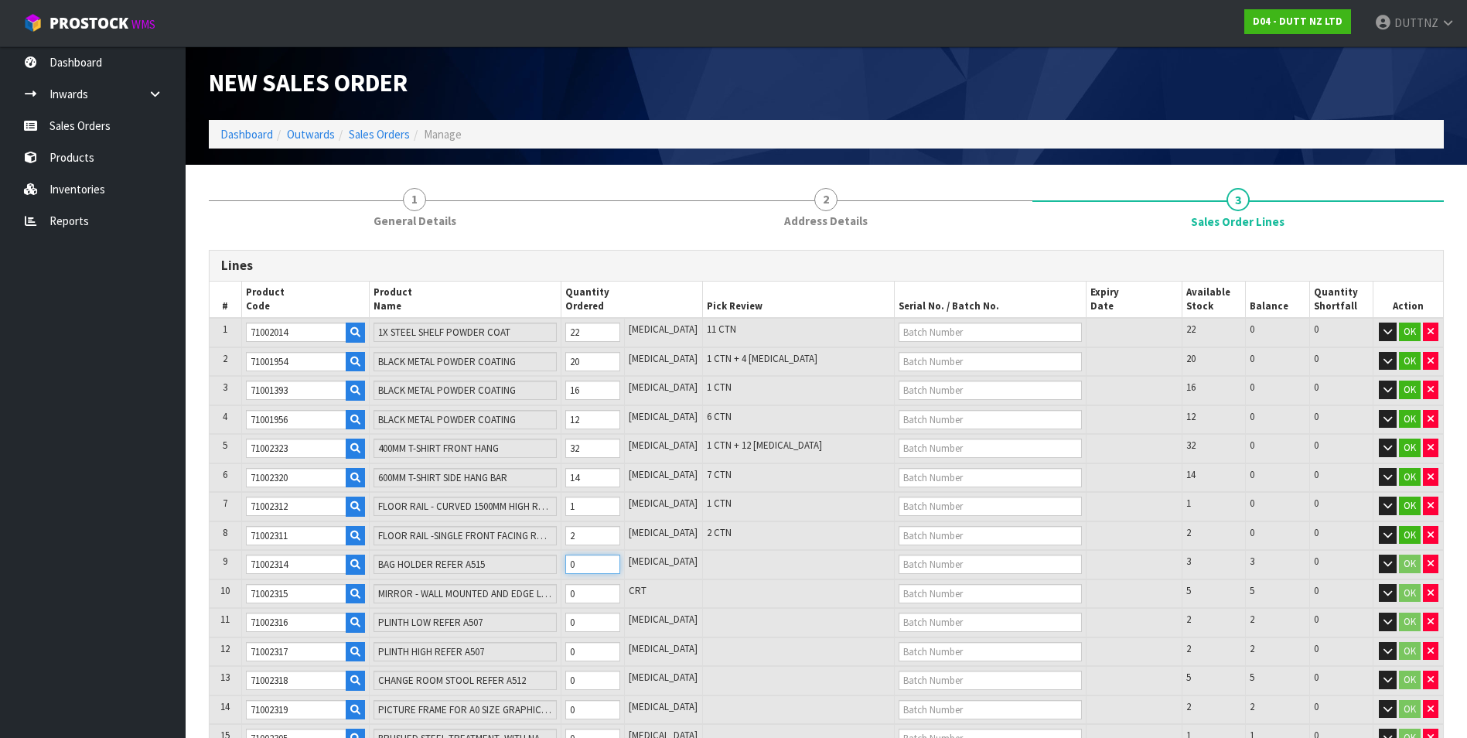
click at [557, 551] on tr "9 71002314 BAG HOLDER REFER A515 0 [MEDICAL_DATA] 3 3 0 OK" at bounding box center [826, 564] width 1233 height 29
type input "3"
click at [486, 567] on table "# Product Code Product Name Quantity Ordered Pick Review Serial No. / Batch No.…" at bounding box center [826, 589] width 1233 height 616
type input "5"
type input "1718379"
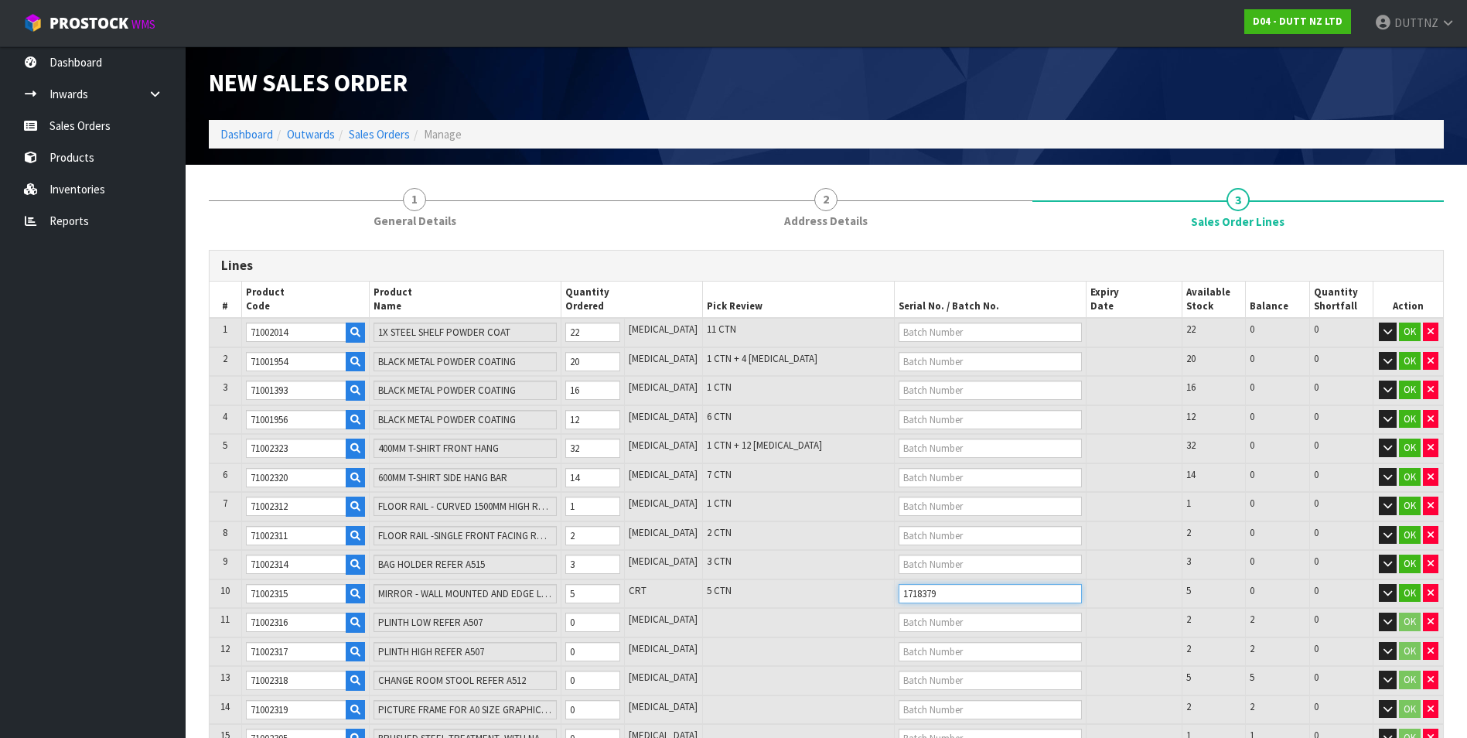
click at [961, 598] on input "1718379" at bounding box center [989, 593] width 183 height 19
click at [543, 591] on tr "10 71002315 MIRROR - WALL MOUNTED AND EDGE LIT - 1000W X 2700H 5 CRT 5 CTN 1718…" at bounding box center [826, 593] width 1233 height 29
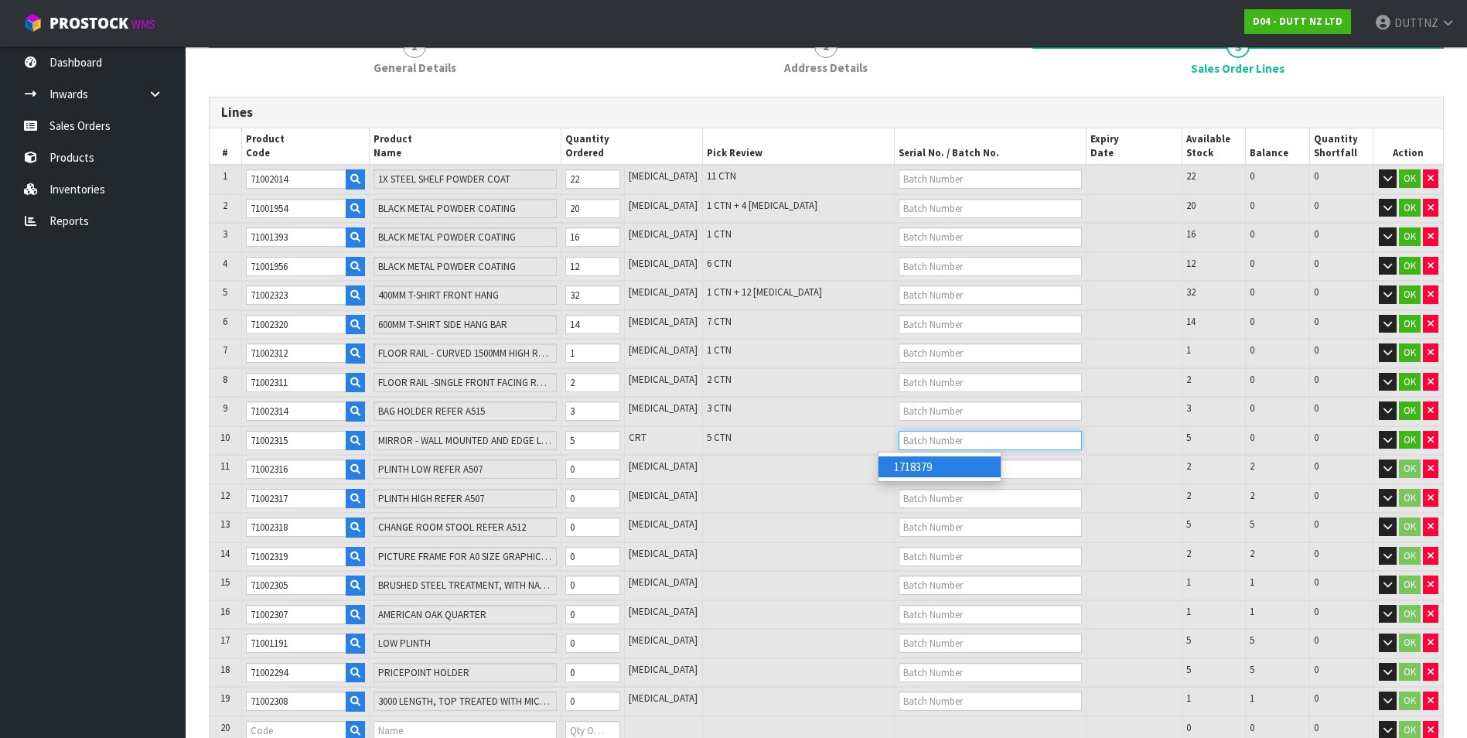
scroll to position [155, 0]
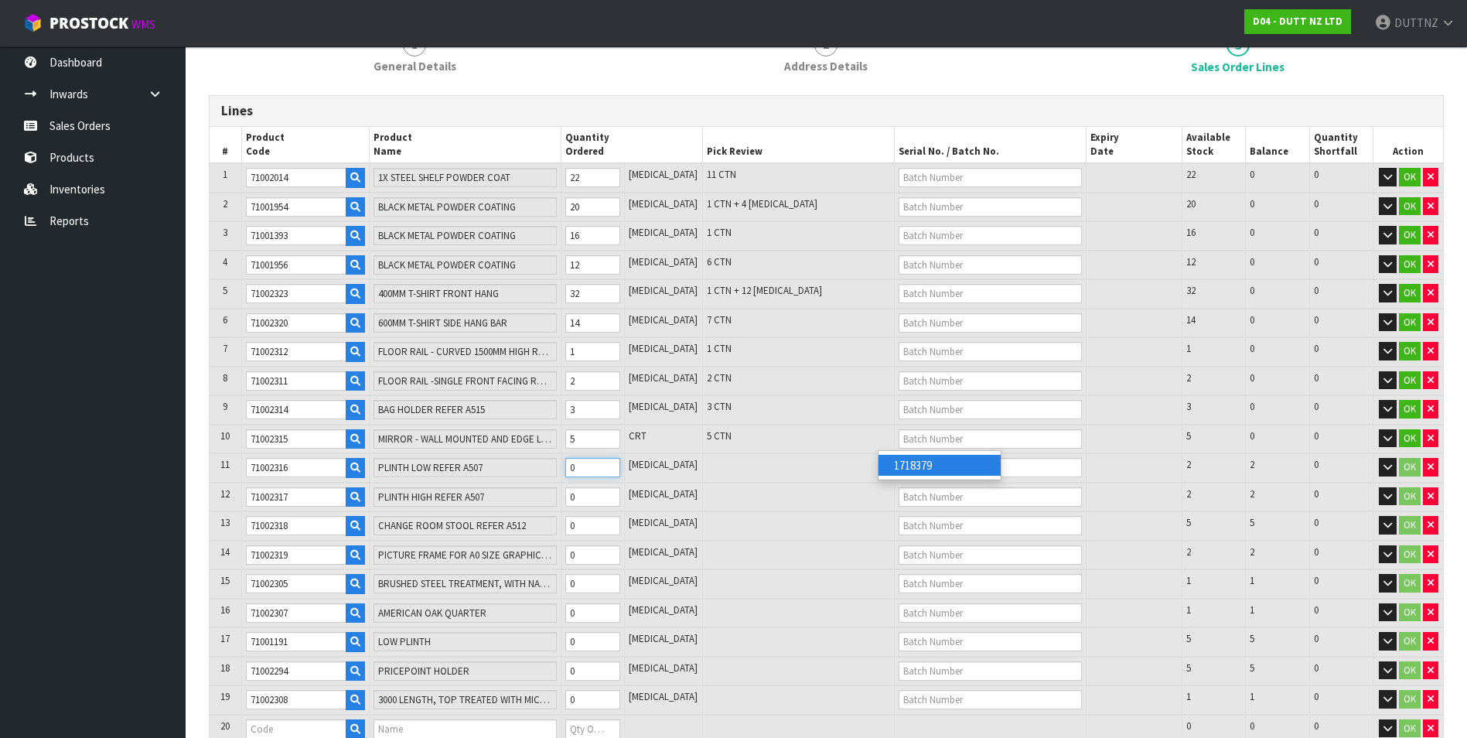
click at [591, 469] on input "0" at bounding box center [593, 467] width 56 height 19
type input "2"
drag, startPoint x: 604, startPoint y: 490, endPoint x: 516, endPoint y: 482, distance: 88.5
click at [512, 485] on tr "12 71002317 PLINTH HIGH REFER A507 0 [MEDICAL_DATA] 2 2 0 OK" at bounding box center [826, 496] width 1233 height 29
type input "2"
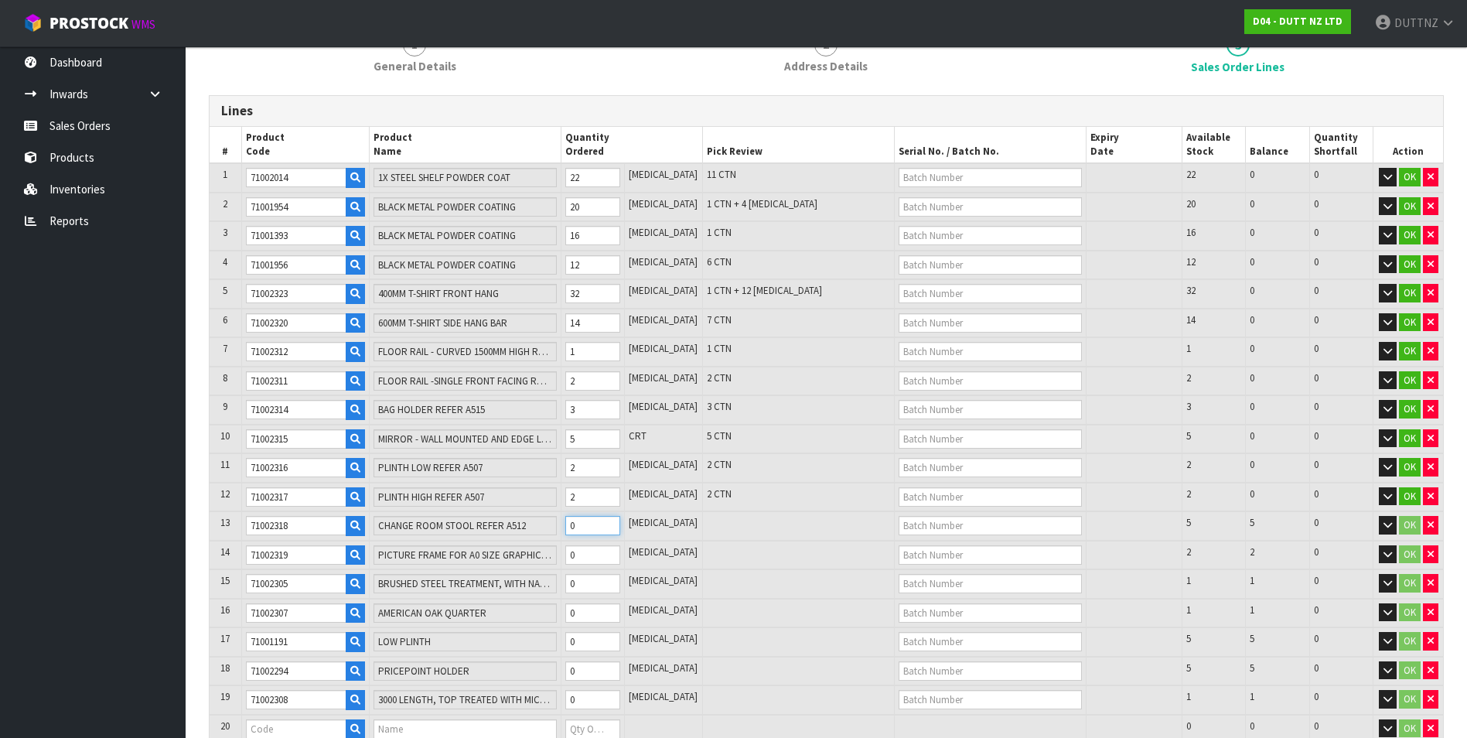
click at [519, 526] on tr "13 71002318 CHANGE ROOM STOOL REFER A512 0 [MEDICAL_DATA] 5 5 0 OK" at bounding box center [826, 525] width 1233 height 29
type input "5"
click at [539, 550] on tr "14 71002319 PICTURE FRAME FOR A0 SIZE GRAPHIC - TIMBER 0 [MEDICAL_DATA] 2 2 0 OK" at bounding box center [826, 554] width 1233 height 29
type input "2"
drag, startPoint x: 595, startPoint y: 584, endPoint x: 480, endPoint y: 564, distance: 116.2
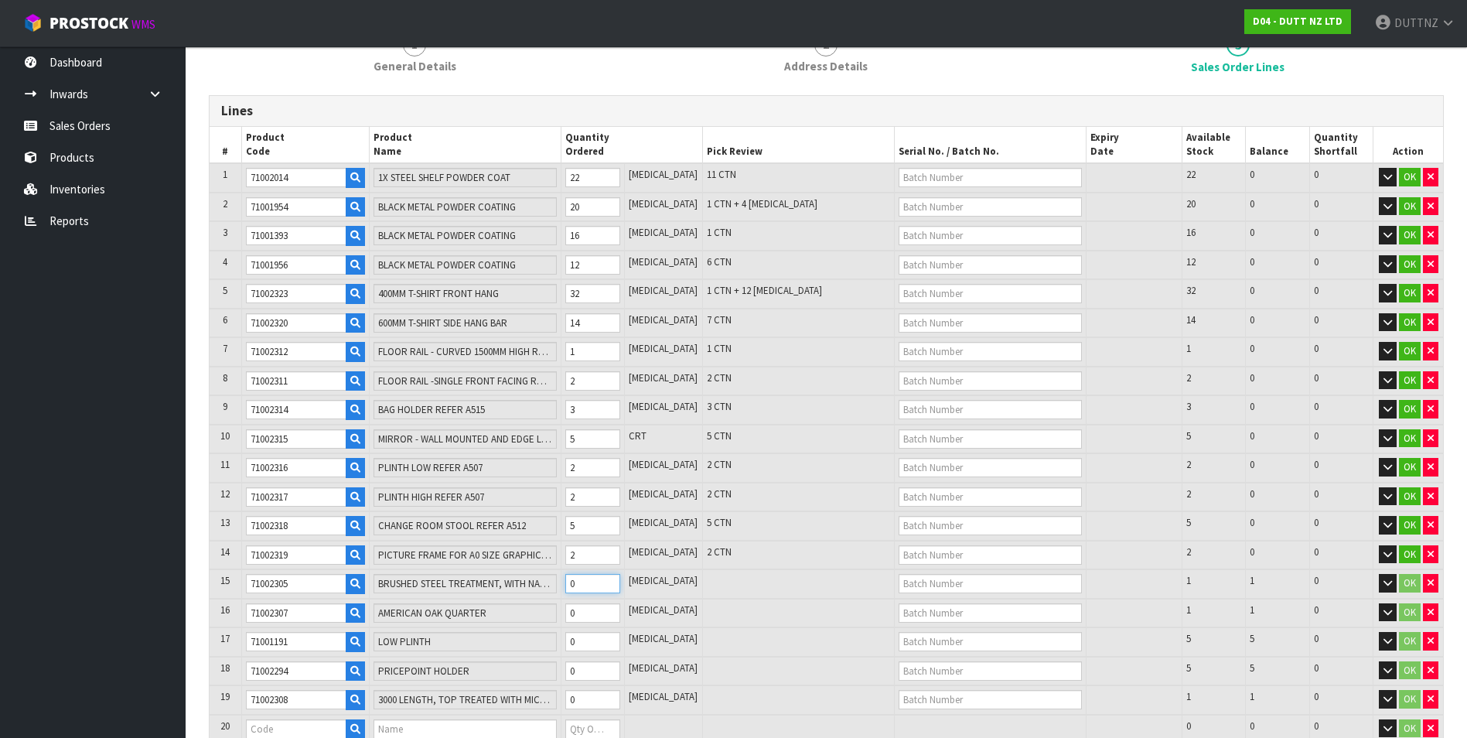
click at [480, 564] on table "# Product Code Product Name Quantity Ordered Pick Review Serial No. / Batch No.…" at bounding box center [826, 435] width 1233 height 616
type input "1"
click at [442, 573] on table "# Product Code Product Name Quantity Ordered Pick Review Serial No. / Batch No.…" at bounding box center [826, 435] width 1233 height 616
type input "1"
drag, startPoint x: 605, startPoint y: 645, endPoint x: 429, endPoint y: 625, distance: 176.6
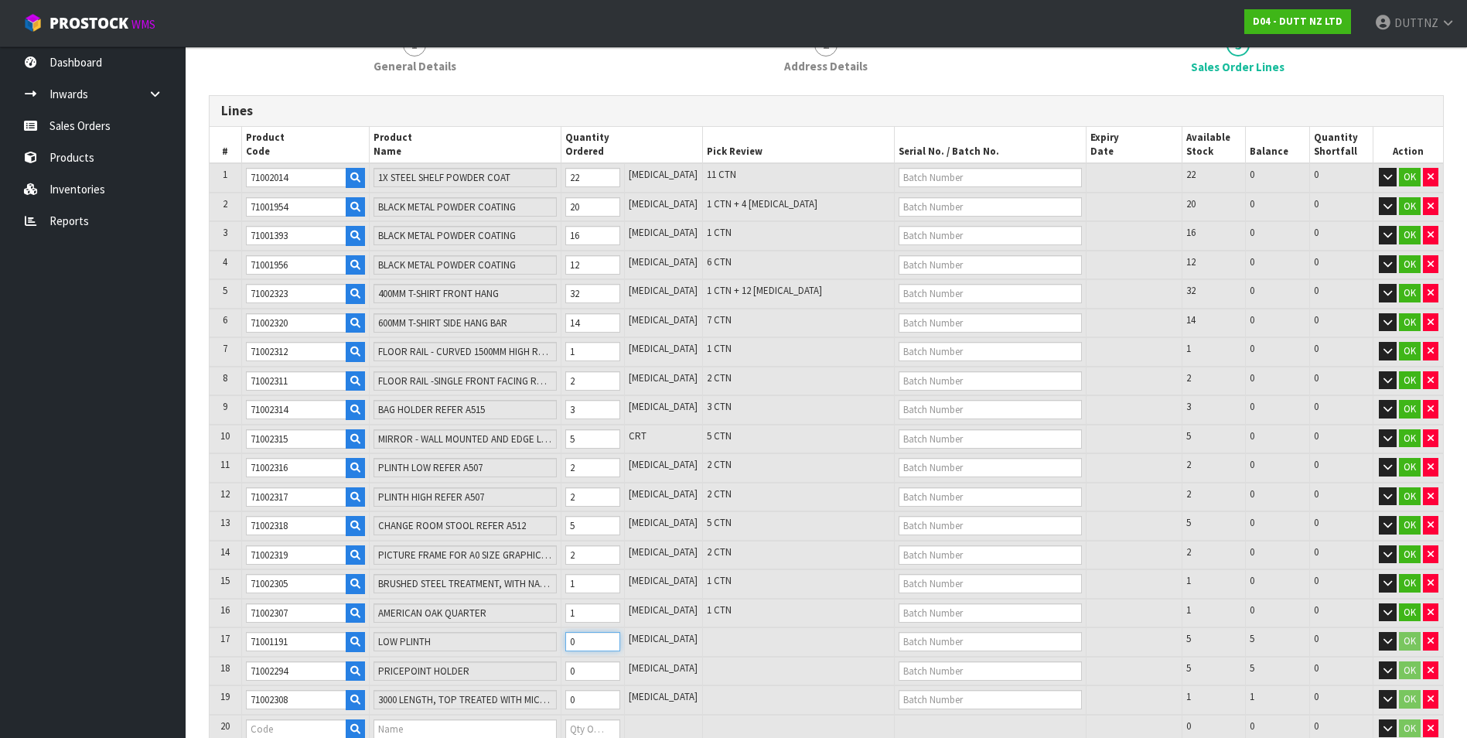
click at [429, 626] on table "# Product Code Product Name Quantity Ordered Pick Review Serial No. / Batch No.…" at bounding box center [826, 435] width 1233 height 616
type input "5"
click at [413, 632] on table "# Product Code Product Name Quantity Ordered Pick Review Serial No. / Batch No.…" at bounding box center [826, 435] width 1233 height 616
type input "5"
click at [509, 693] on tr "19 71002308 3000 LENGTH, TOP TREATED WITH MICRO-CEMENT MDF 0 [MEDICAL_DATA] 1 1…" at bounding box center [826, 699] width 1233 height 29
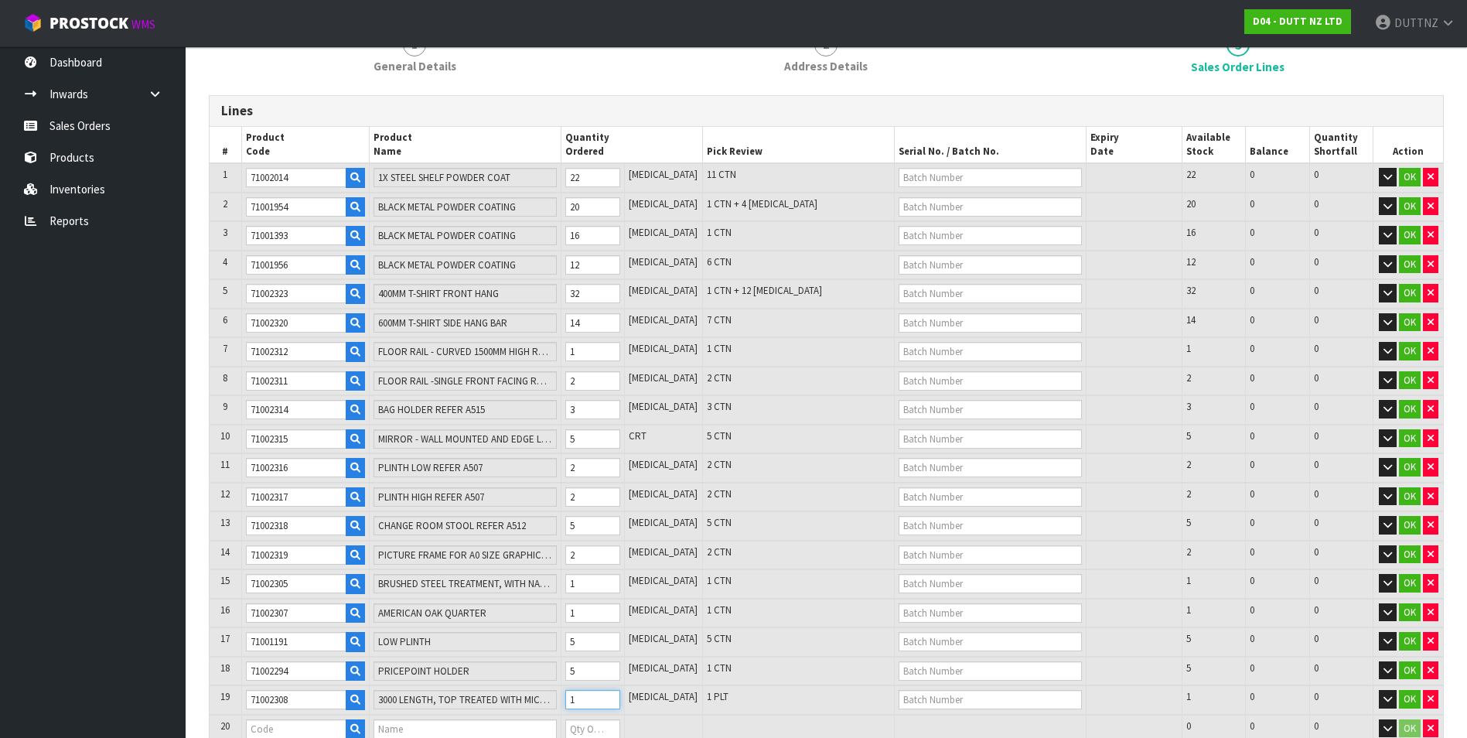
scroll to position [232, 0]
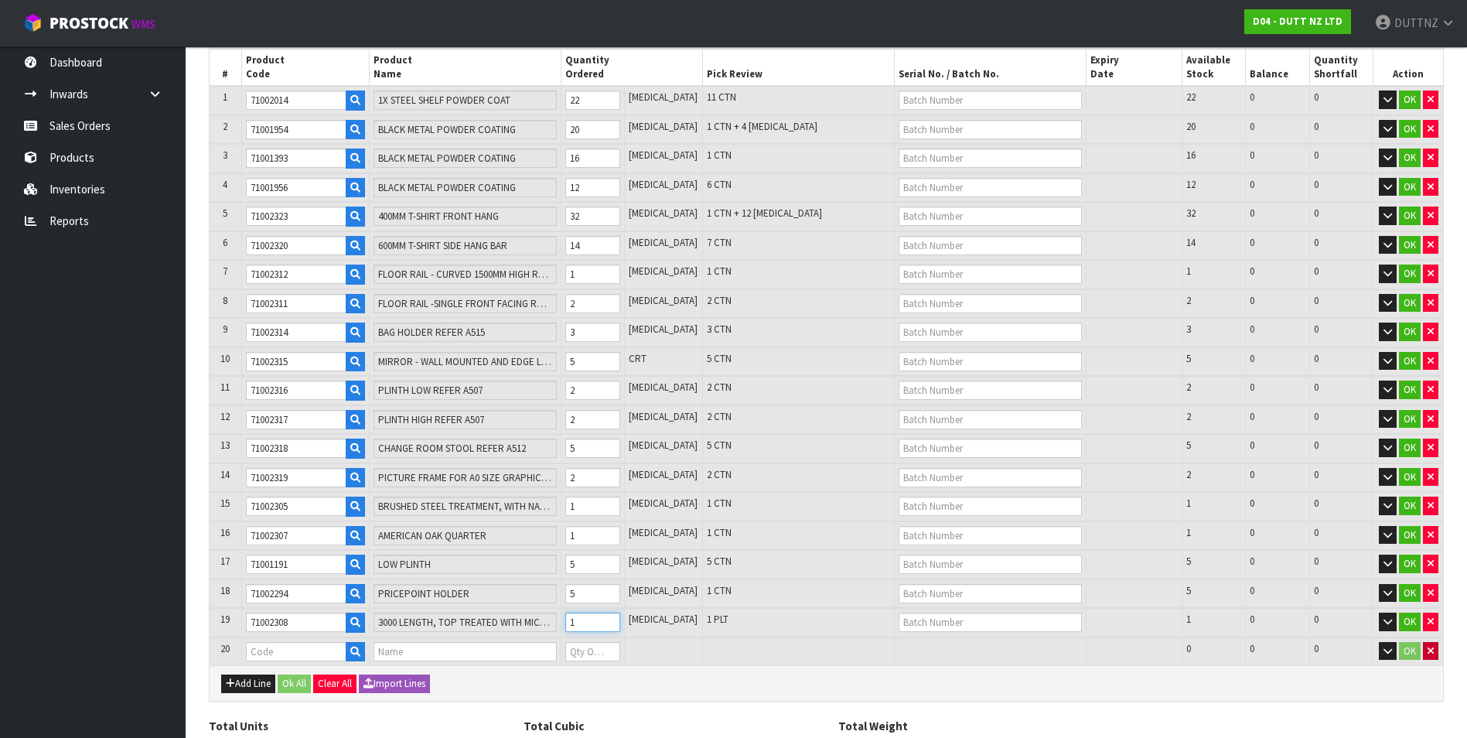
type input "1"
click at [1432, 657] on button "button" at bounding box center [1429, 651] width 15 height 19
type input "151"
type input "8.563396"
type input "1300.1"
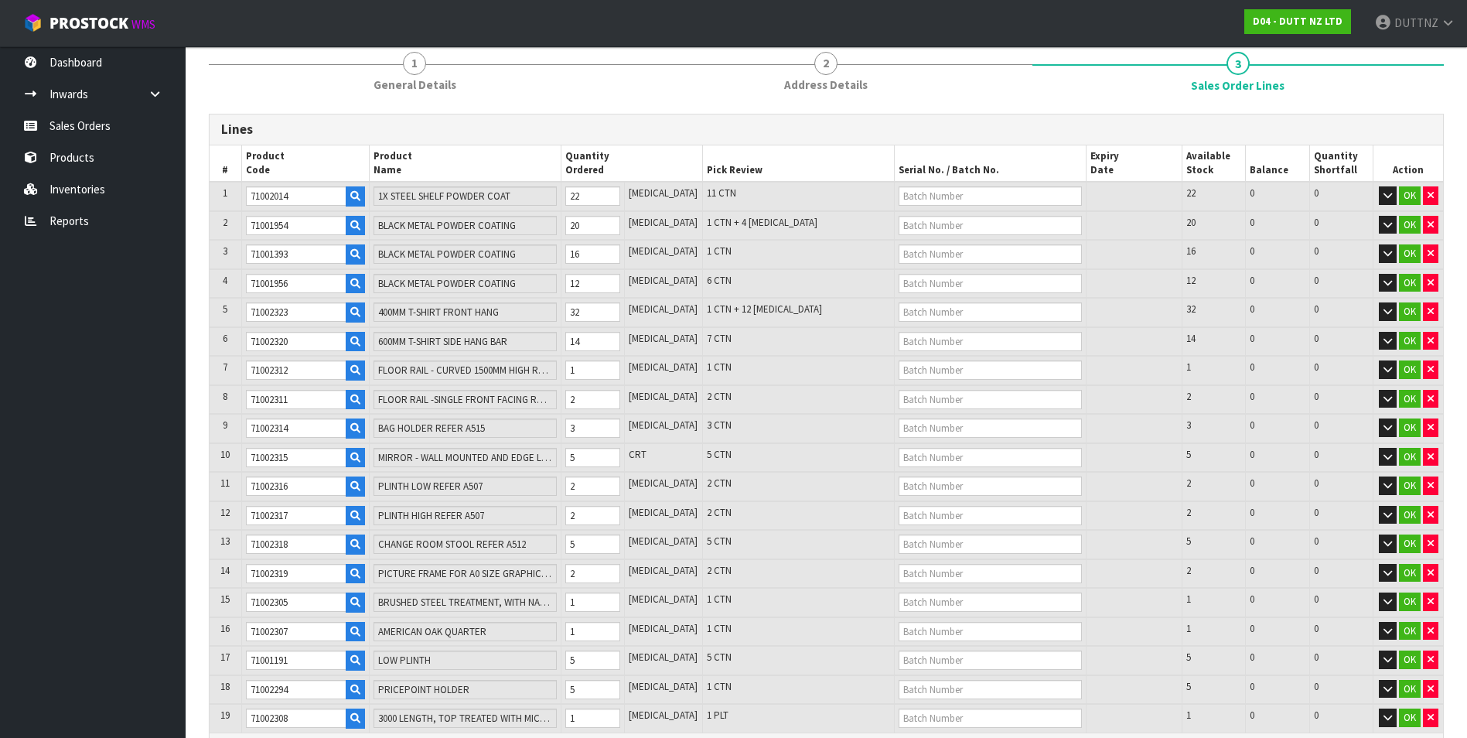
scroll to position [295, 0]
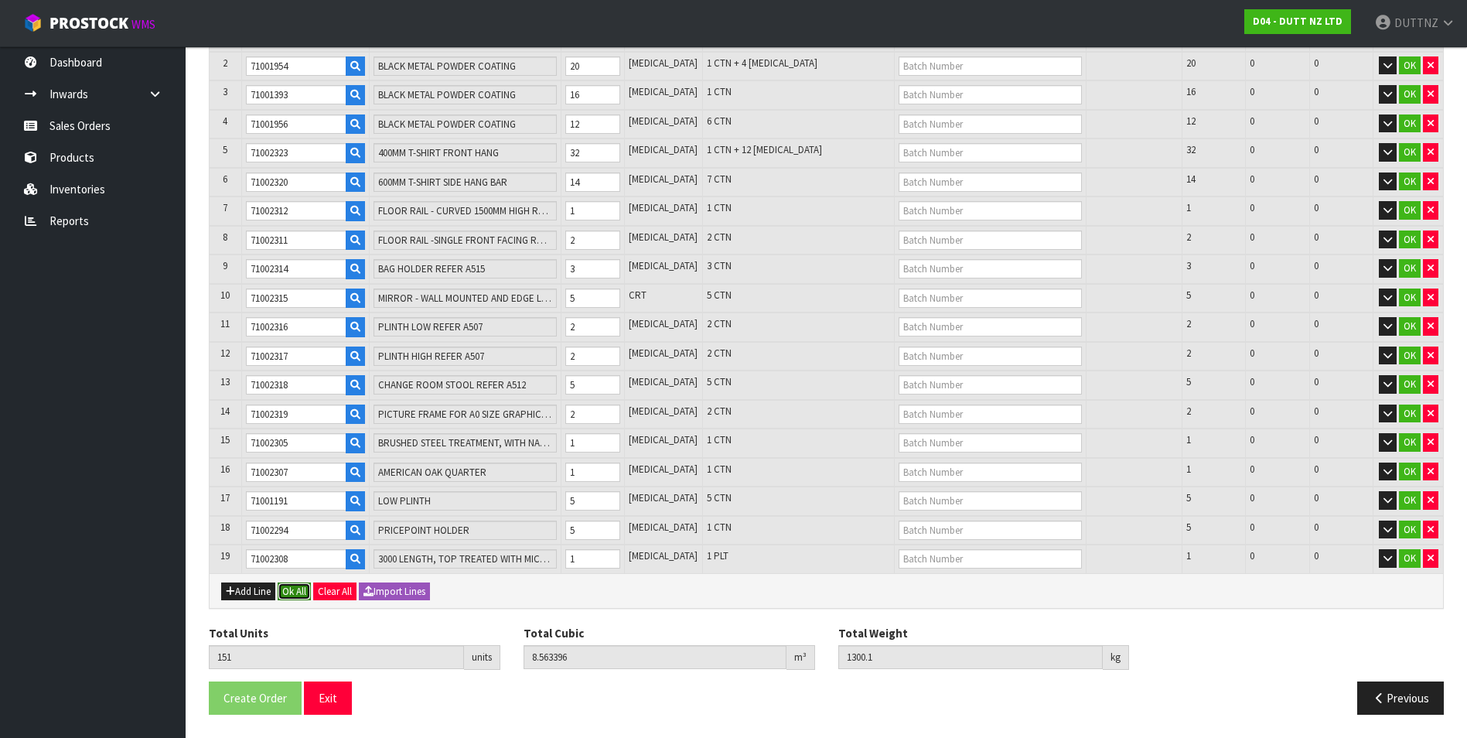
click at [302, 594] on button "Ok All" at bounding box center [294, 591] width 33 height 19
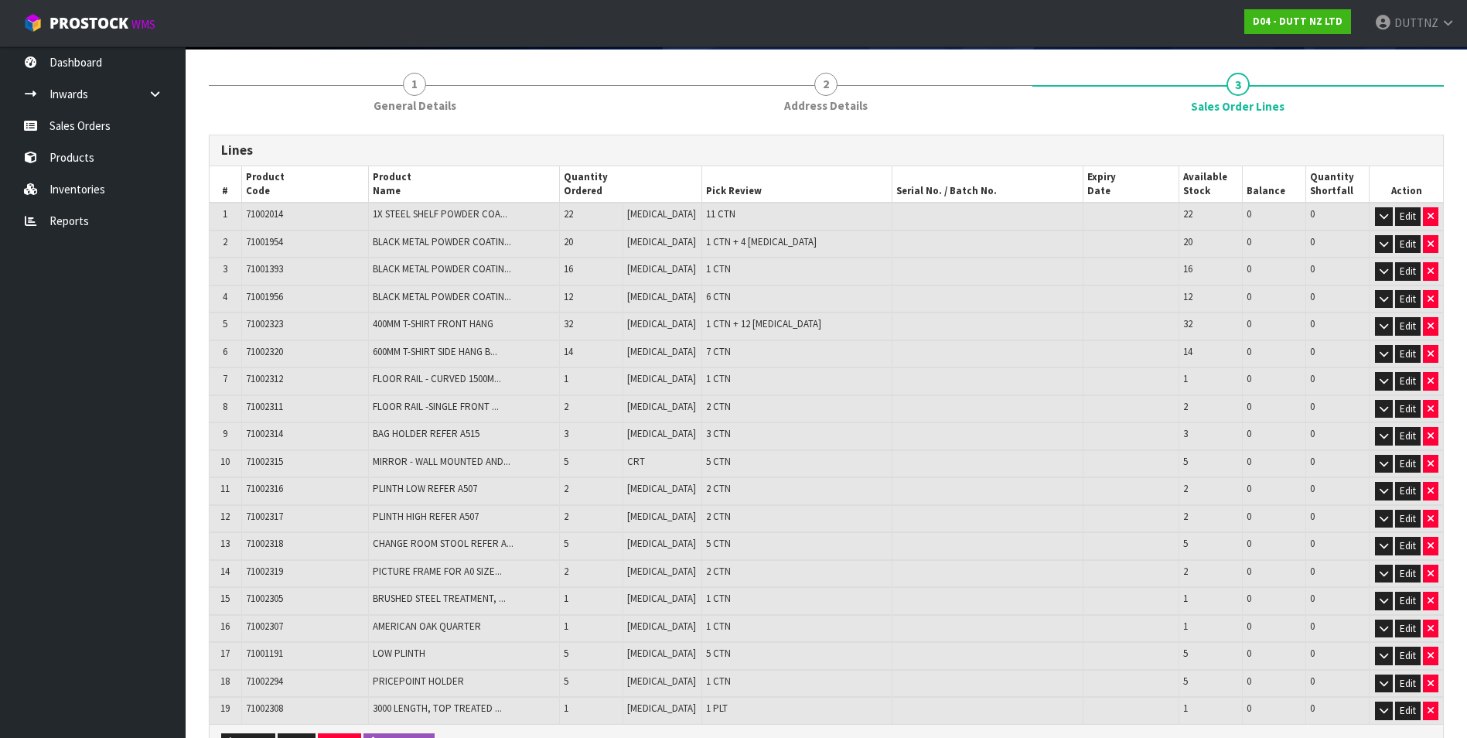
scroll to position [266, 0]
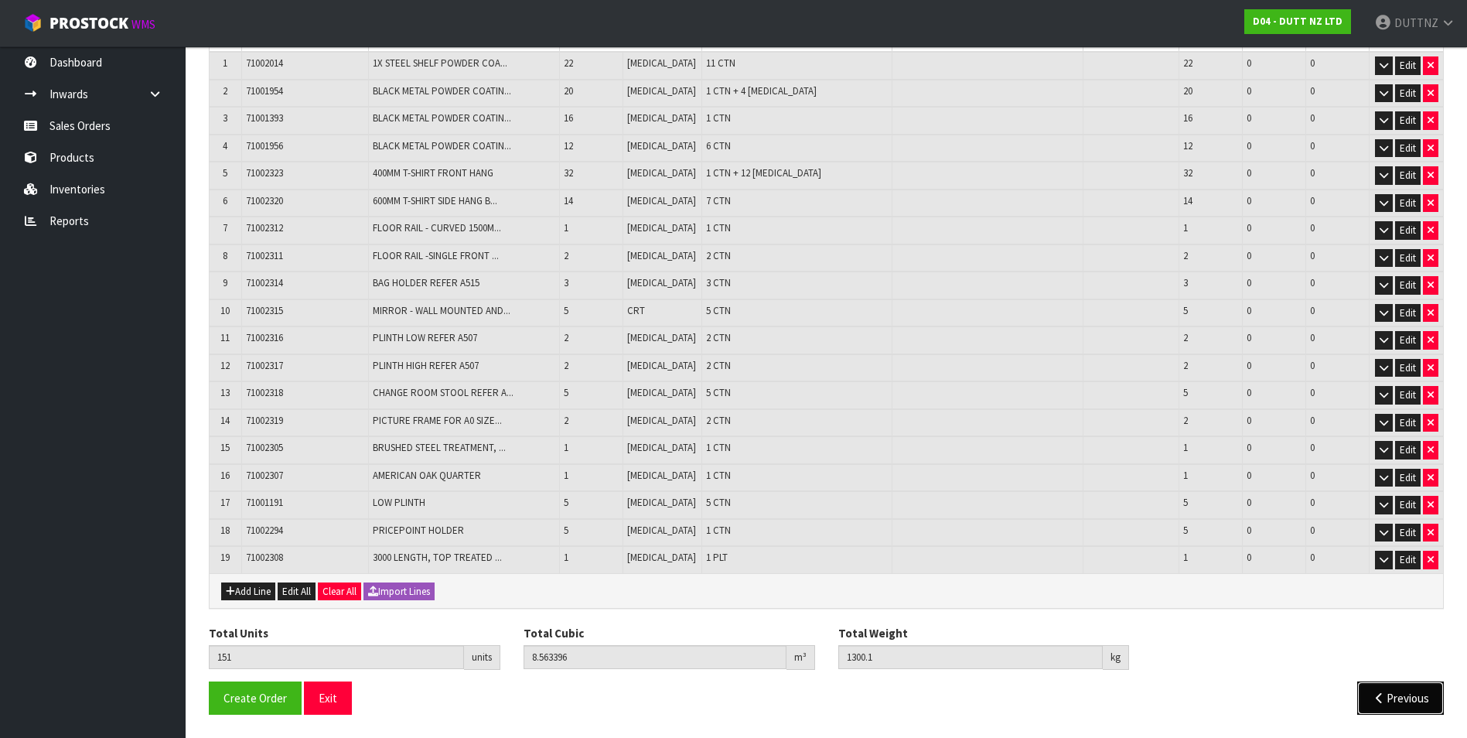
click at [1373, 681] on button "Previous" at bounding box center [1400, 697] width 87 height 33
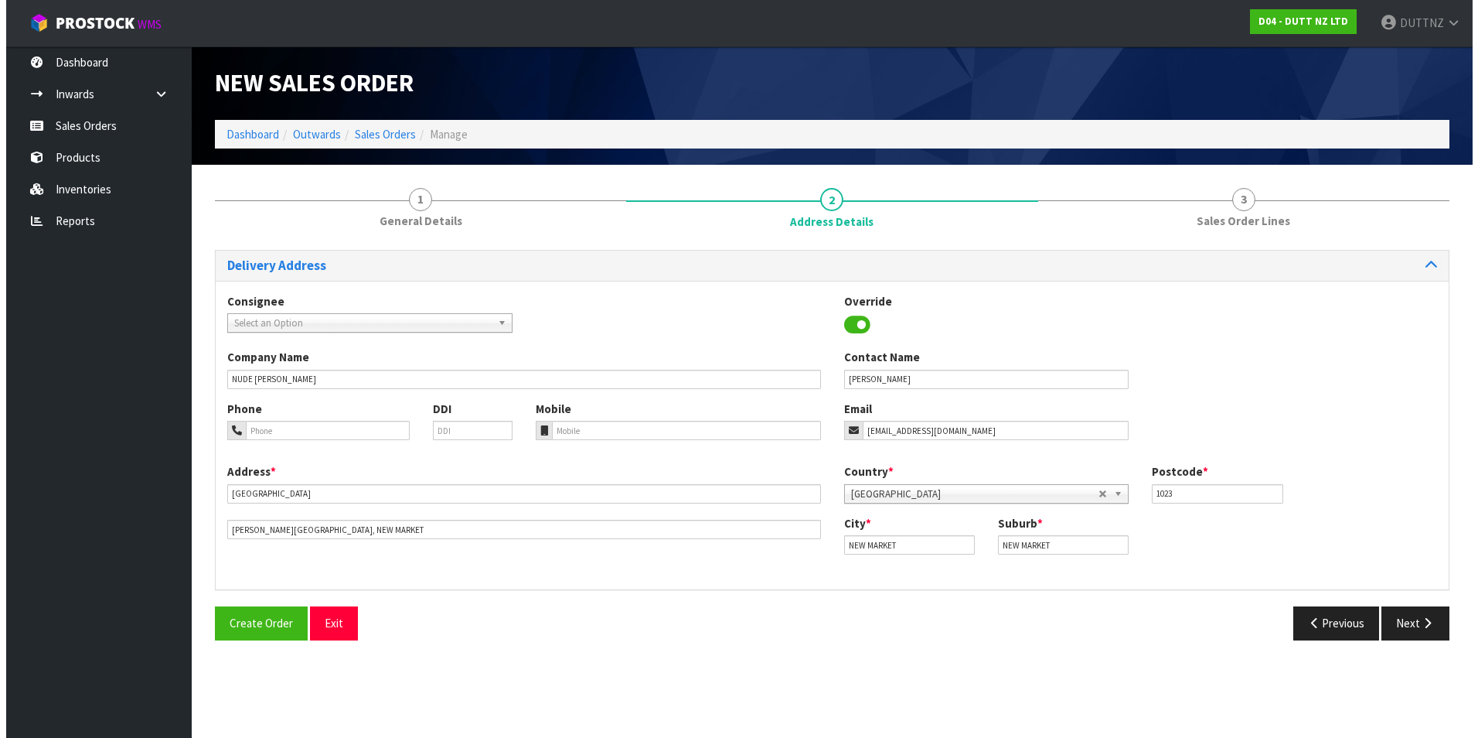
scroll to position [0, 0]
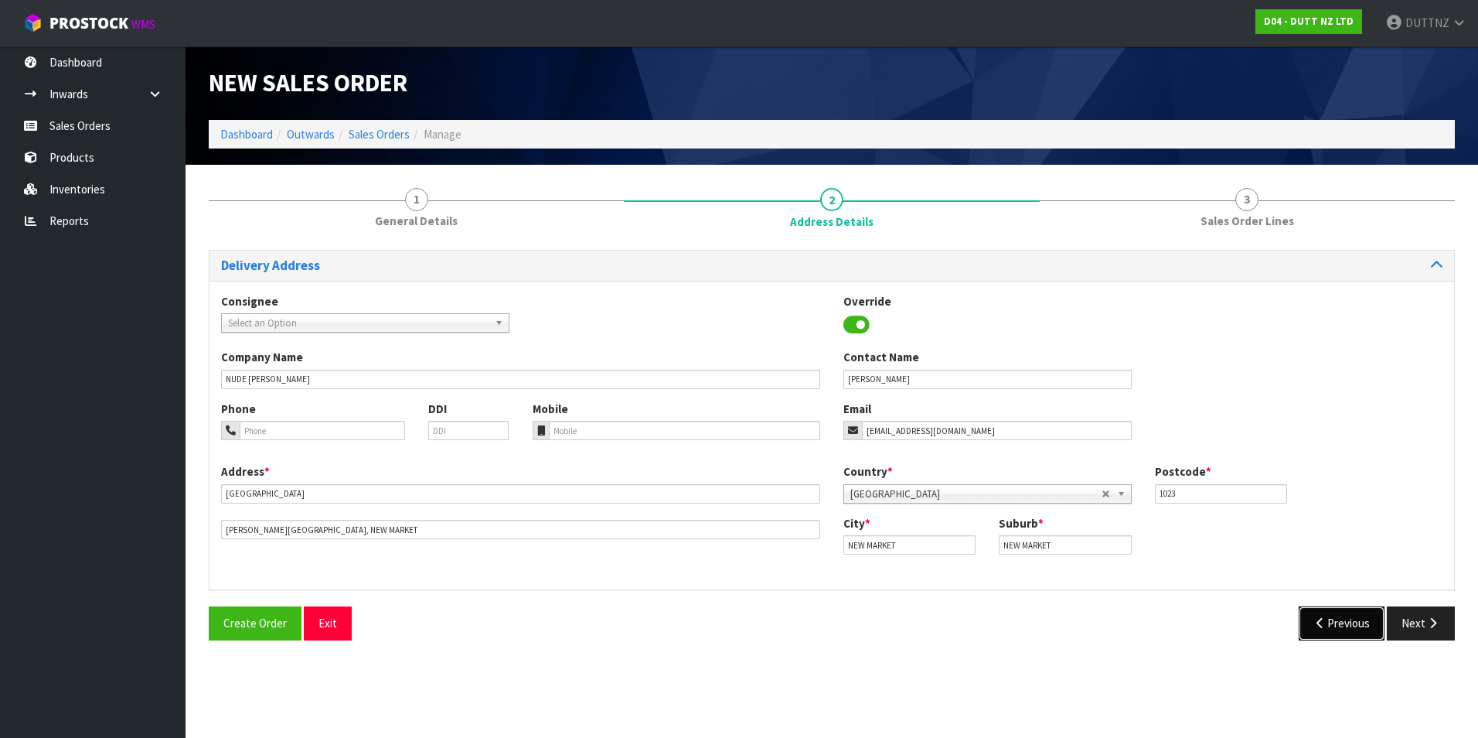
click at [1354, 629] on button "Previous" at bounding box center [1342, 622] width 87 height 33
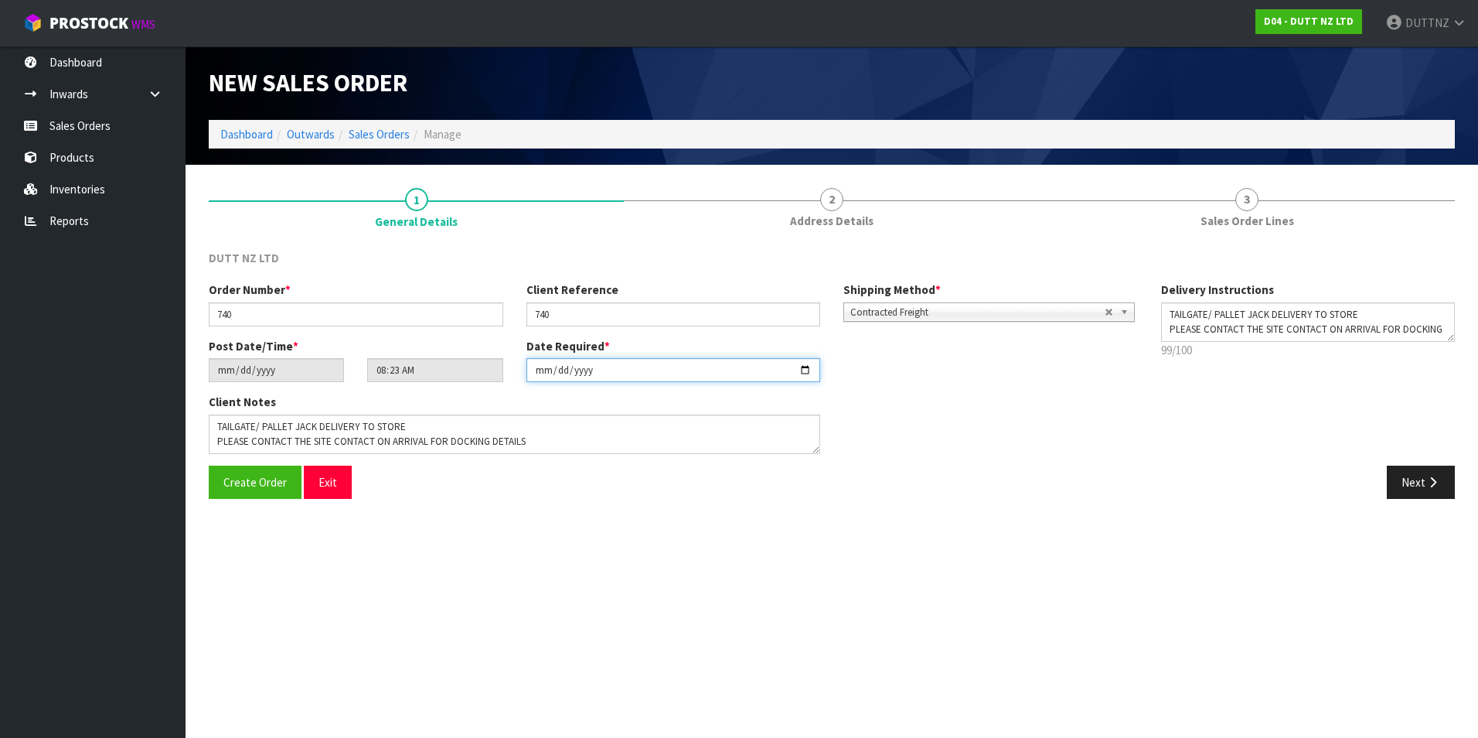
click at [545, 372] on input "[DATE]" at bounding box center [673, 370] width 295 height 24
click at [813, 371] on input "[DATE]" at bounding box center [673, 370] width 295 height 24
click at [806, 372] on input "[DATE]" at bounding box center [673, 370] width 295 height 24
type input "[DATE]"
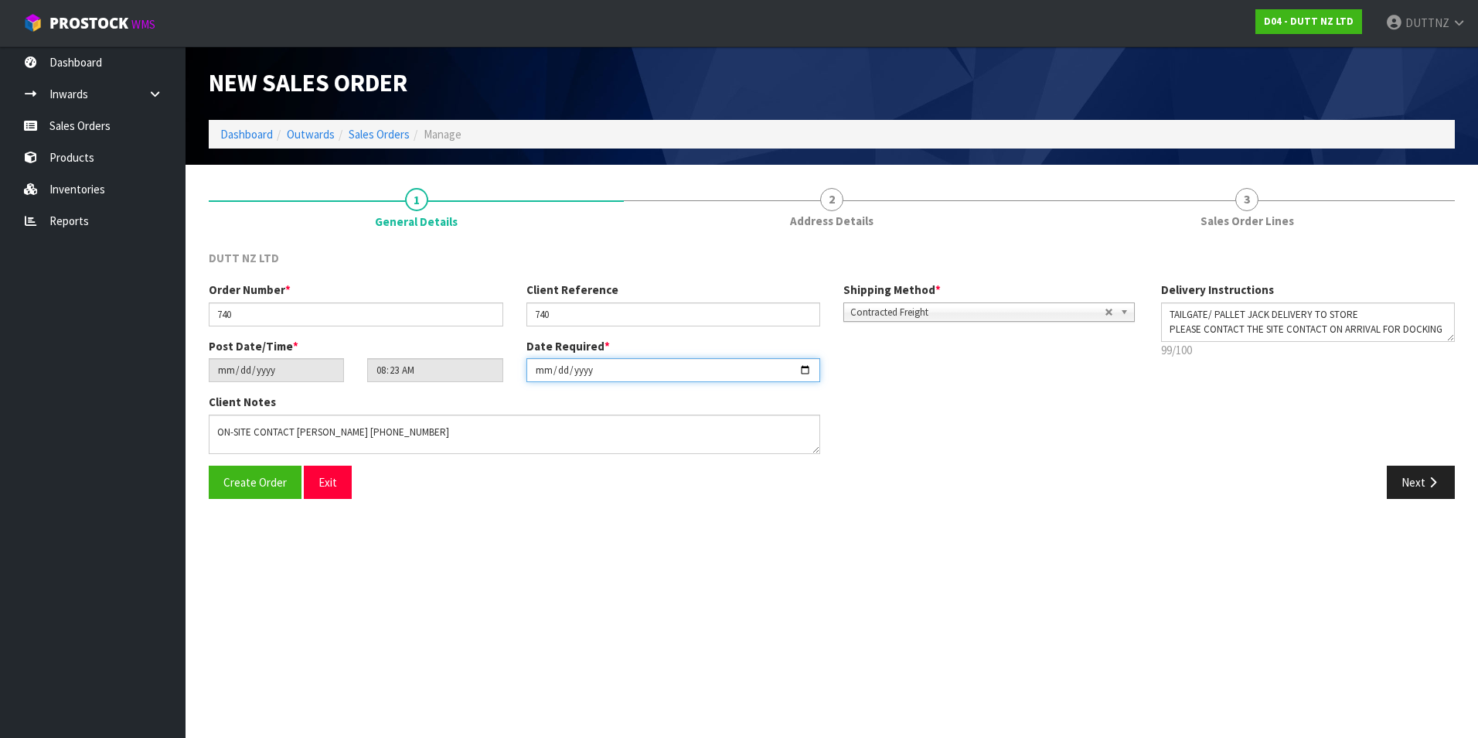
scroll to position [60, 0]
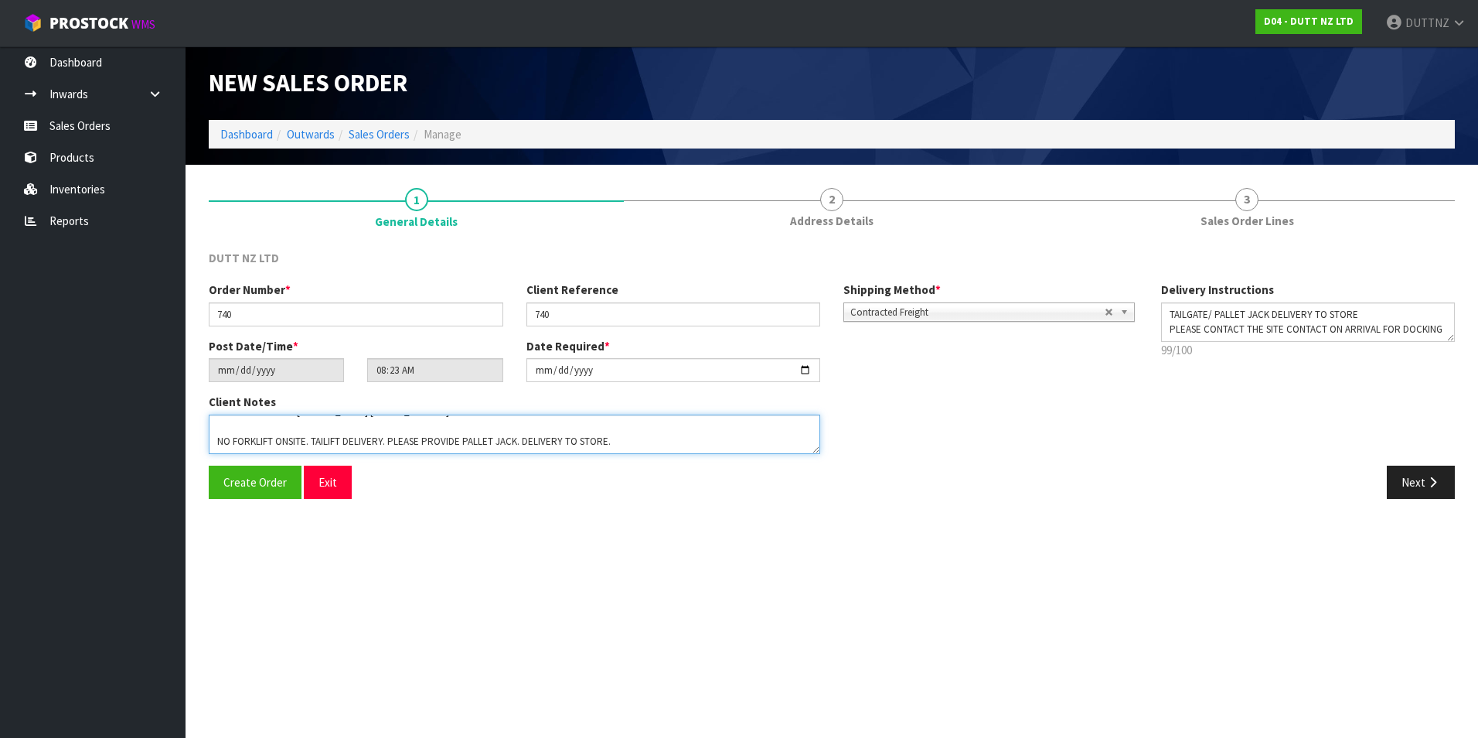
click at [317, 417] on textarea at bounding box center [515, 433] width 612 height 39
click at [296, 424] on textarea at bounding box center [515, 433] width 612 height 39
paste textarea "6.30AM"
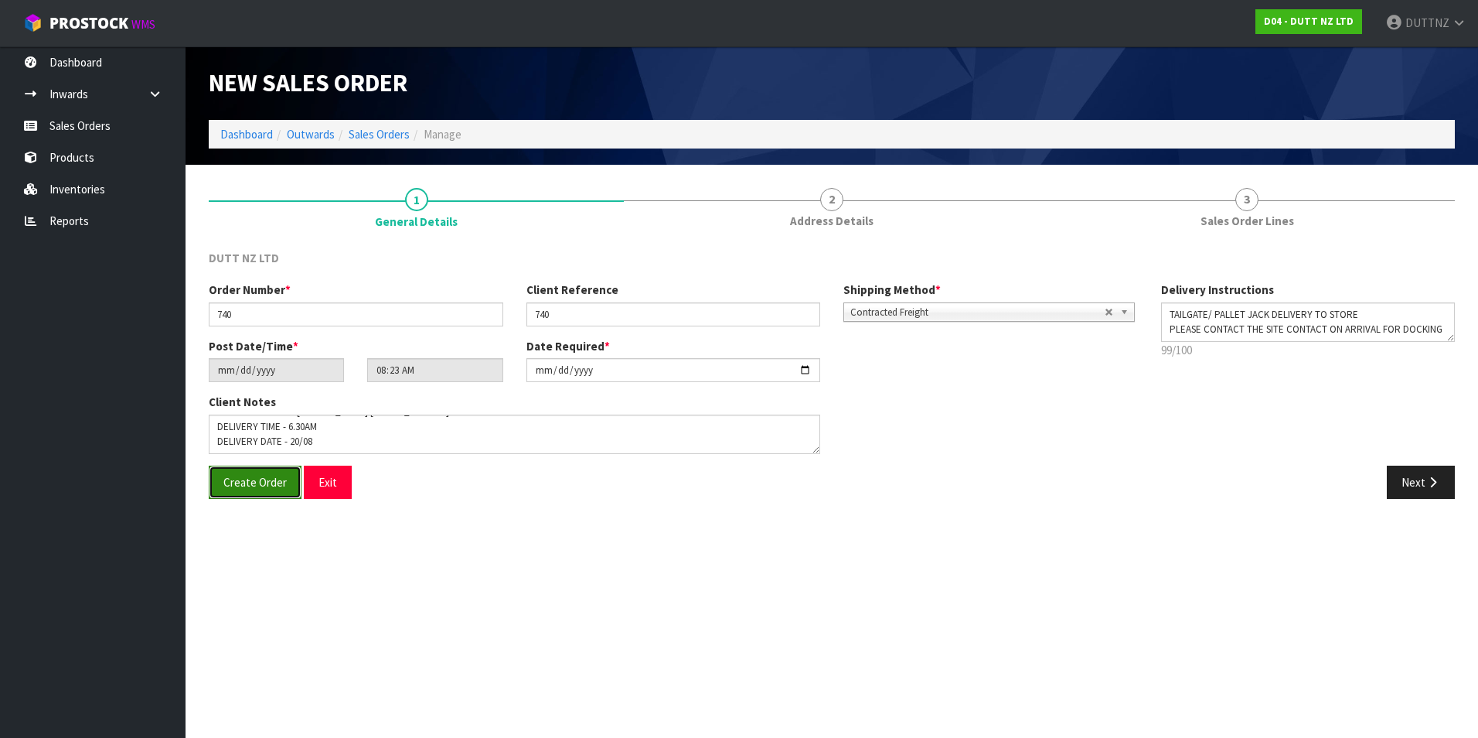
click at [230, 490] on button "Create Order" at bounding box center [255, 481] width 93 height 33
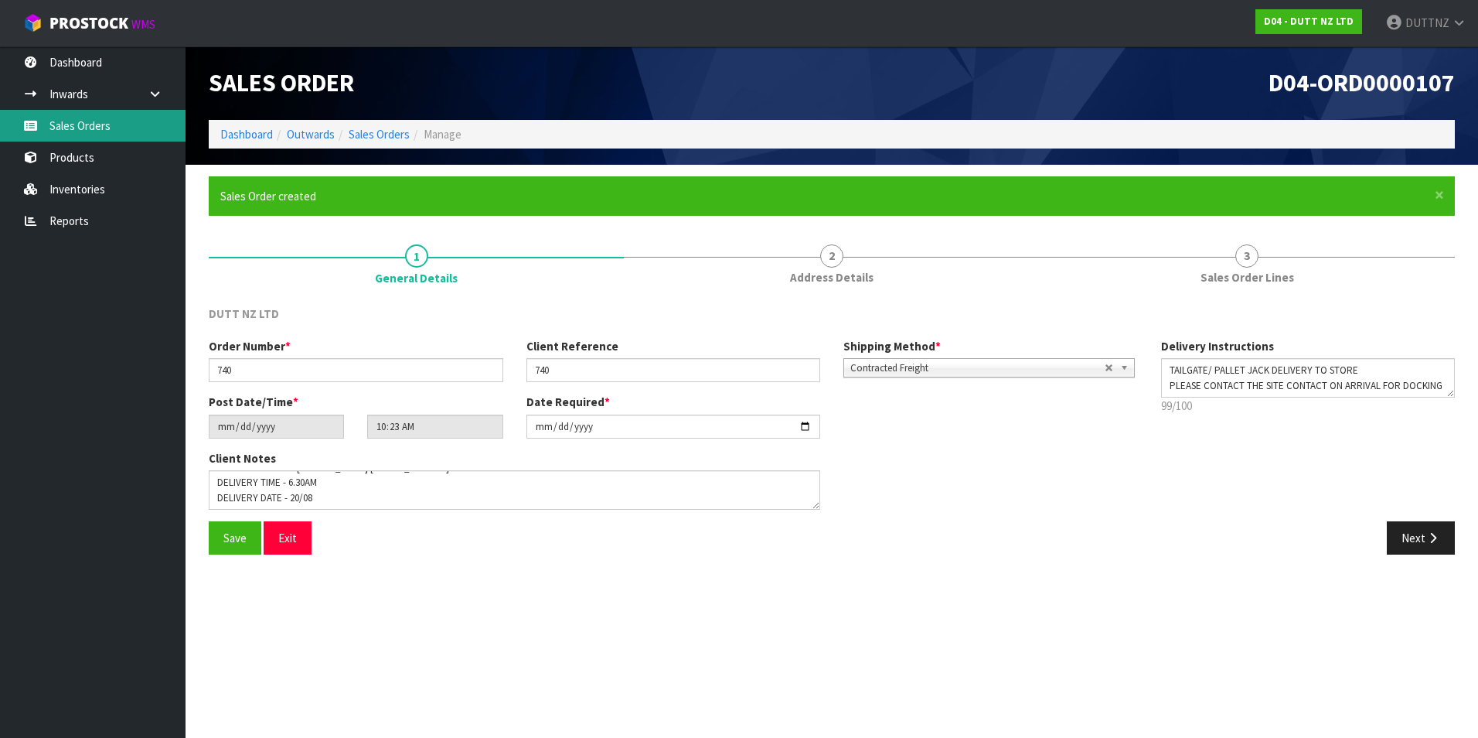
click at [77, 126] on link "Sales Orders" at bounding box center [93, 126] width 186 height 32
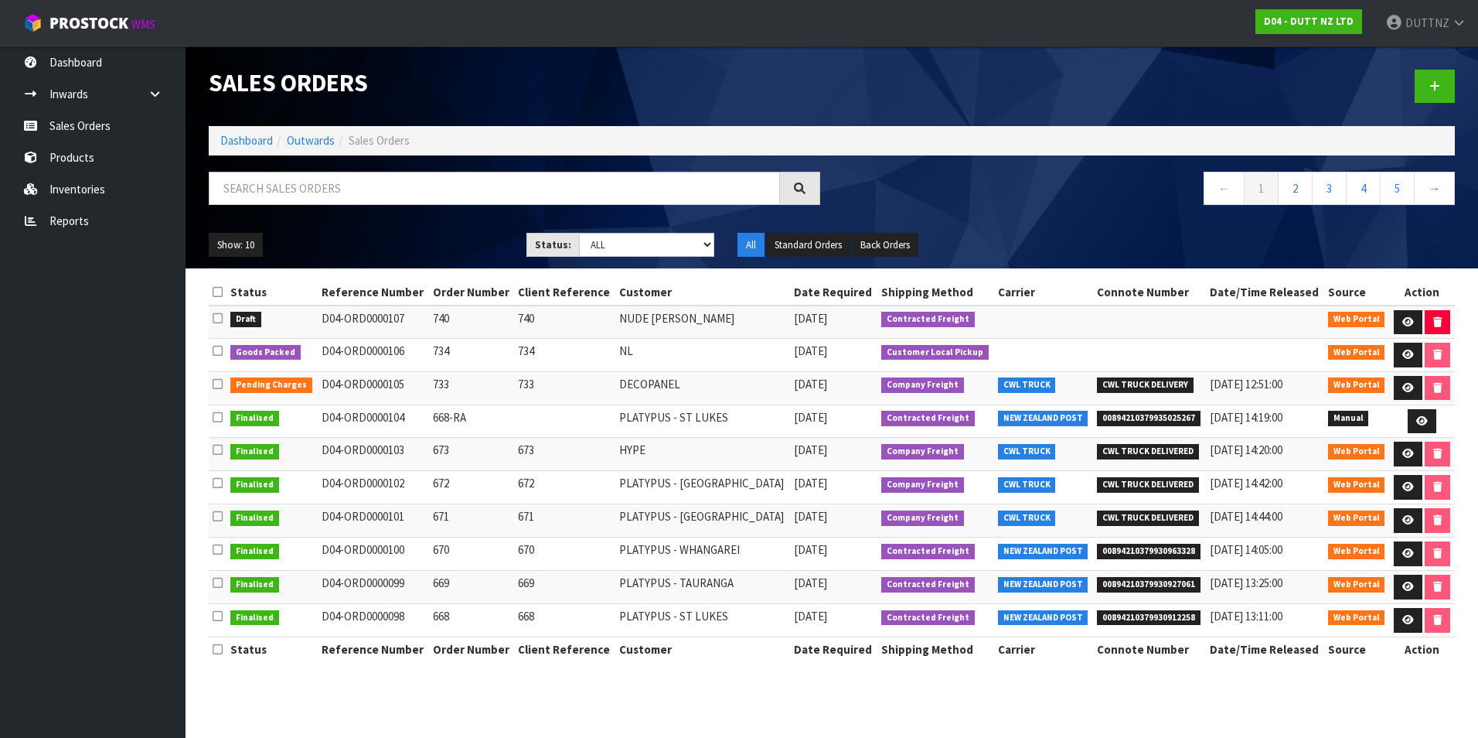
click at [368, 322] on td "D04-ORD0000107" at bounding box center [373, 321] width 111 height 33
drag, startPoint x: 368, startPoint y: 322, endPoint x: 325, endPoint y: 317, distance: 42.9
click at [325, 317] on td "D04-ORD0000107" at bounding box center [373, 321] width 111 height 33
copy td "D04-ORD0000107"
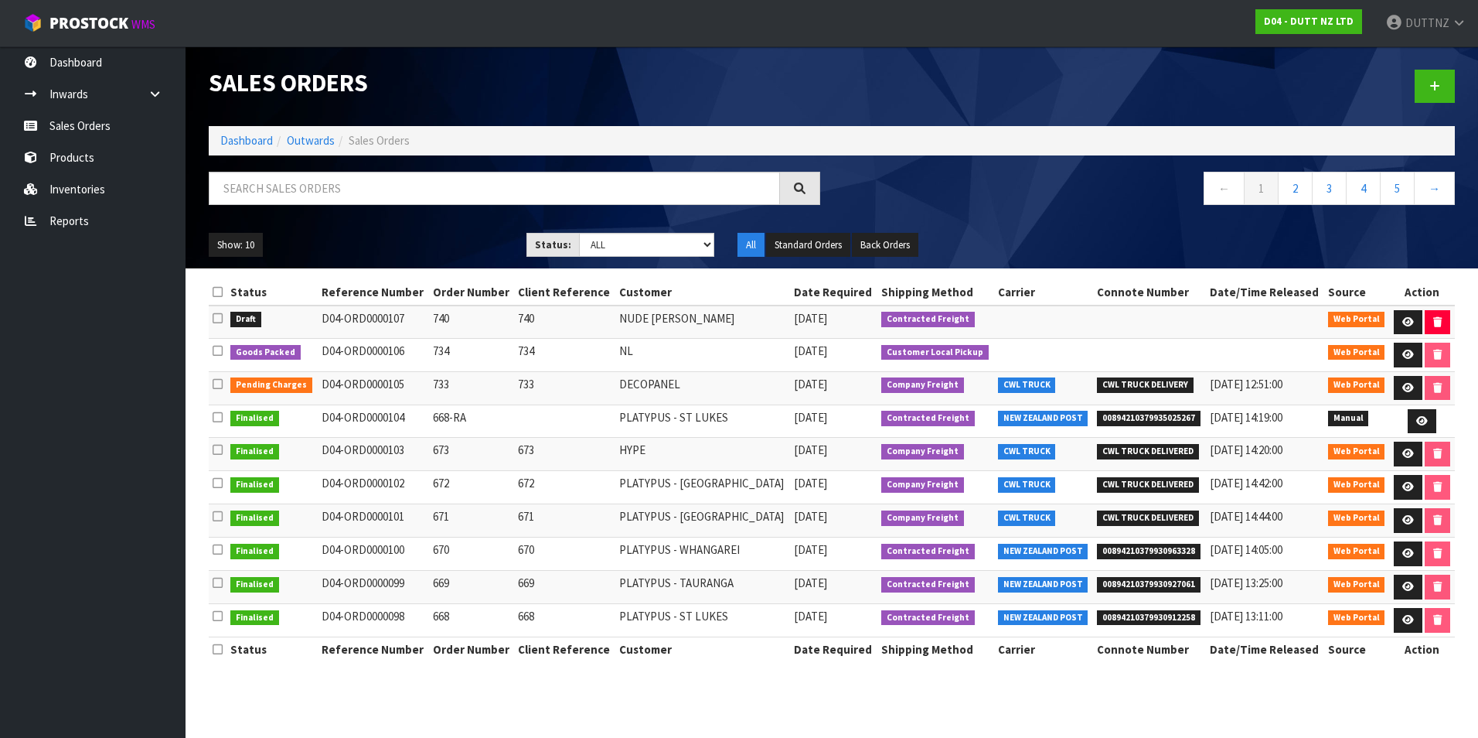
click at [363, 357] on td "D04-ORD0000106" at bounding box center [373, 355] width 111 height 33
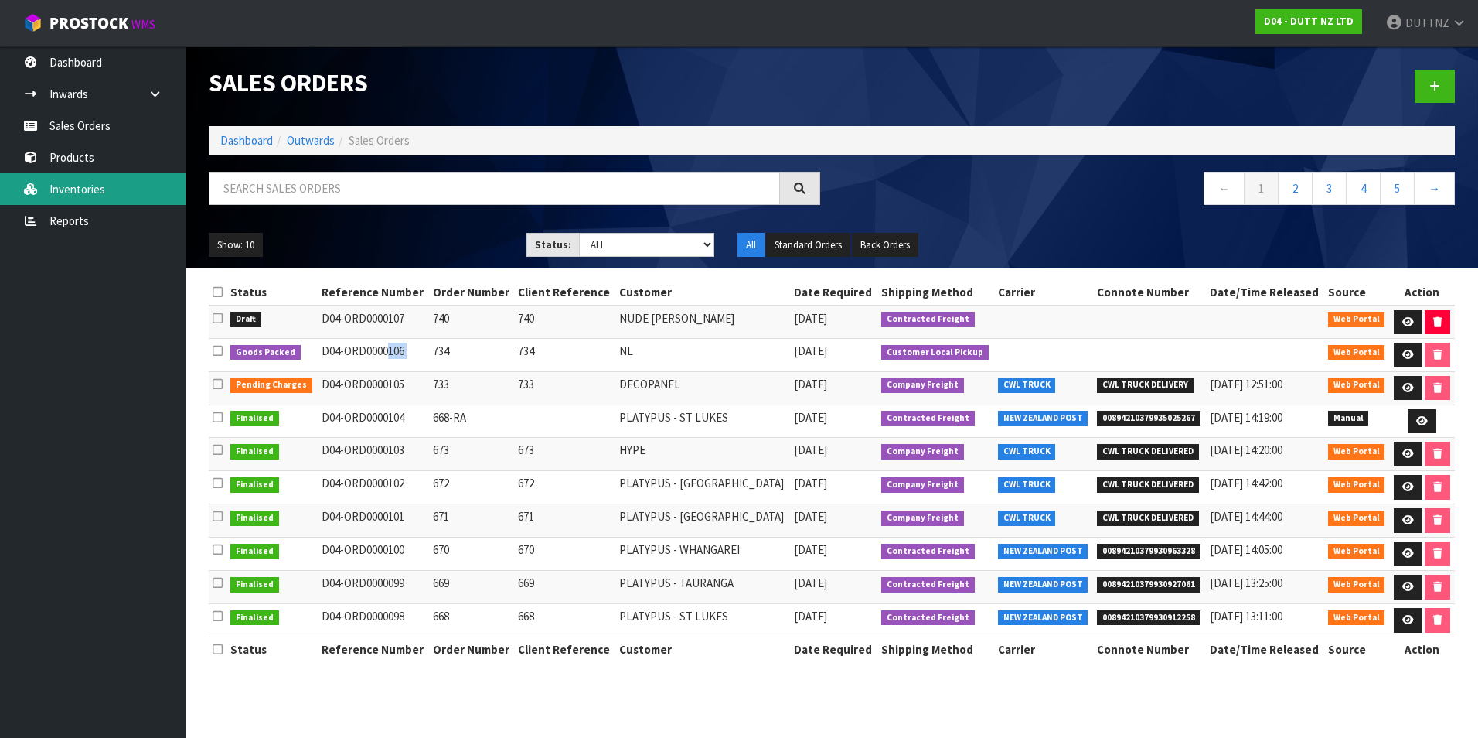
click at [67, 185] on link "Inventories" at bounding box center [93, 189] width 186 height 32
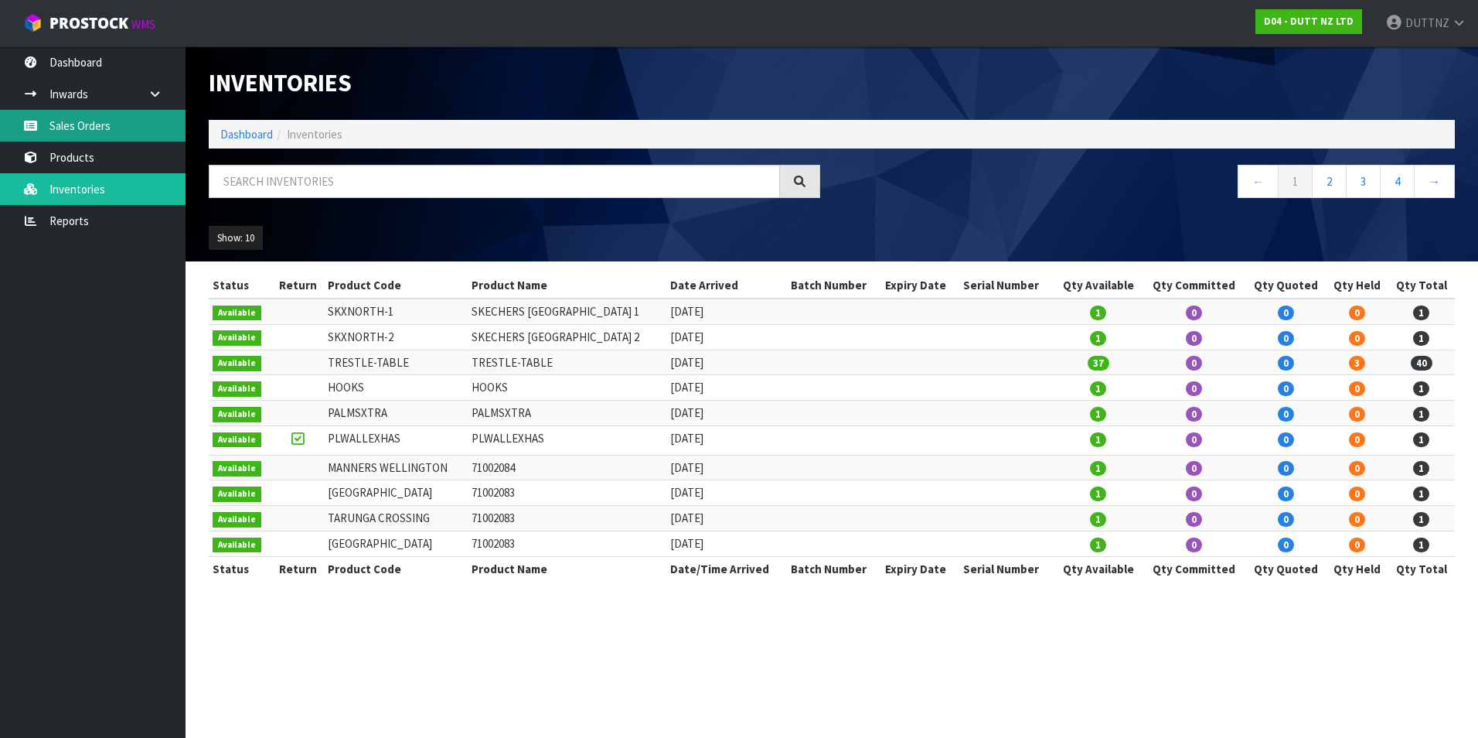
click at [72, 123] on link "Sales Orders" at bounding box center [93, 126] width 186 height 32
